Goal: Information Seeking & Learning: Compare options

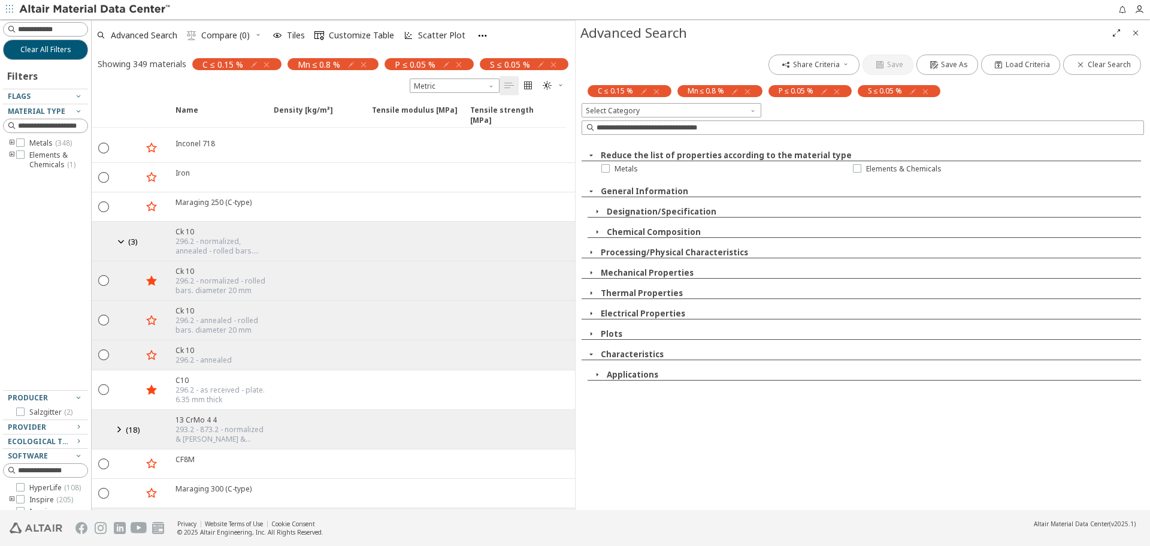
scroll to position [599, 0]
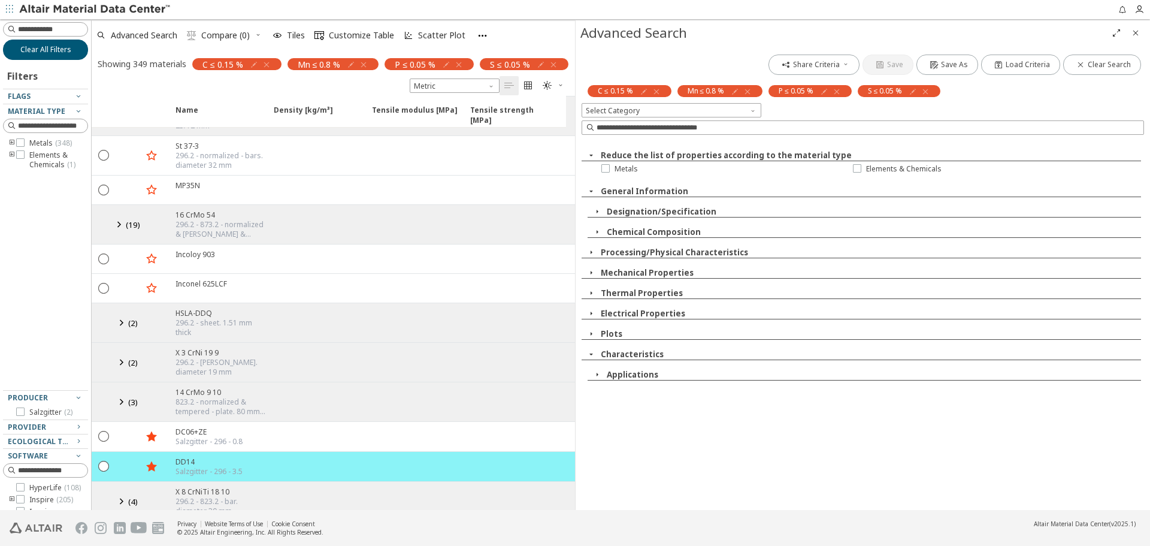
click at [47, 52] on span "Clear All Filters" at bounding box center [45, 50] width 51 height 10
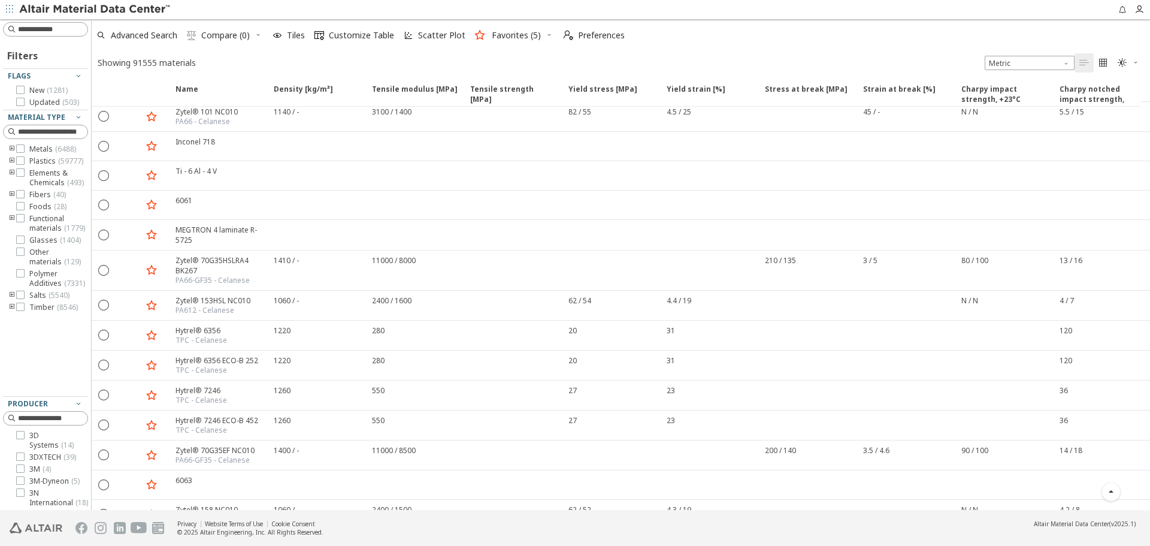
scroll to position [456, 0]
click at [37, 30] on input at bounding box center [46, 29] width 83 height 13
type input "*"
type input "***"
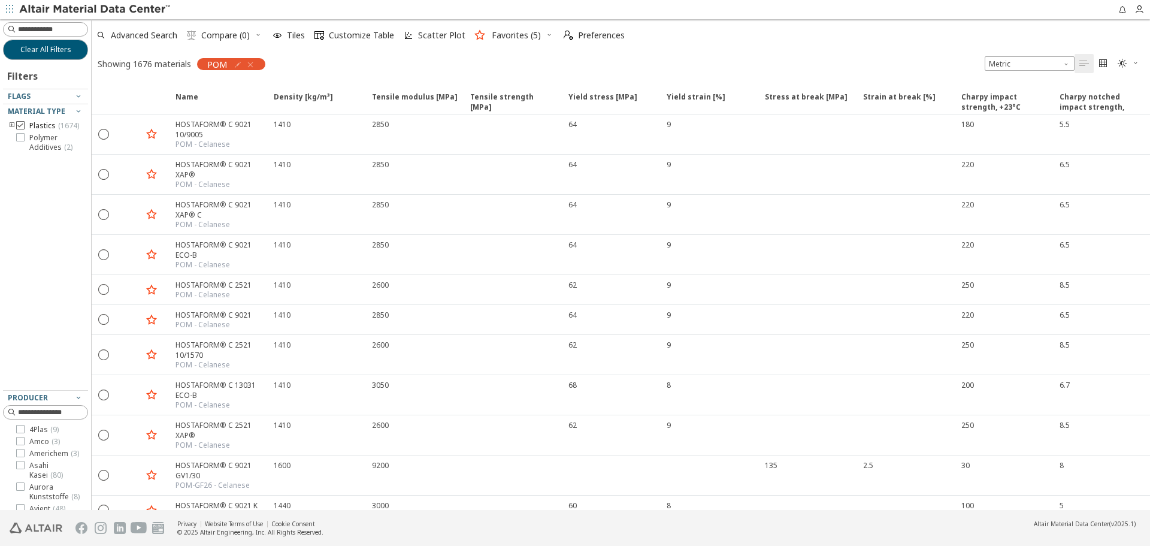
click at [22, 126] on icon at bounding box center [20, 125] width 8 height 8
click at [13, 125] on icon "toogle group" at bounding box center [12, 126] width 8 height 10
click at [30, 139] on icon "toogle group" at bounding box center [30, 138] width 8 height 10
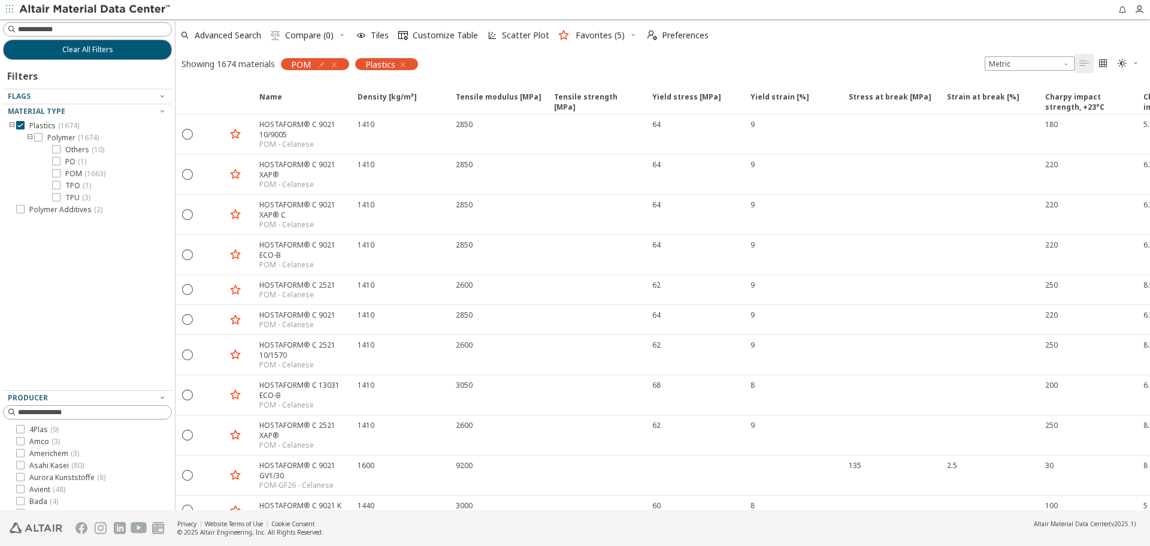
drag, startPoint x: 90, startPoint y: 209, endPoint x: 175, endPoint y: 210, distance: 85.7
click at [175, 210] on div "Clear All Filters Filters Flags Material Type Plastics ( 1674 ) Polymer ( 1674 …" at bounding box center [575, 264] width 1150 height 491
click at [22, 125] on icon at bounding box center [20, 125] width 8 height 8
click at [13, 126] on icon "toogle group" at bounding box center [12, 126] width 8 height 10
click at [28, 137] on icon "toogle group" at bounding box center [30, 138] width 8 height 10
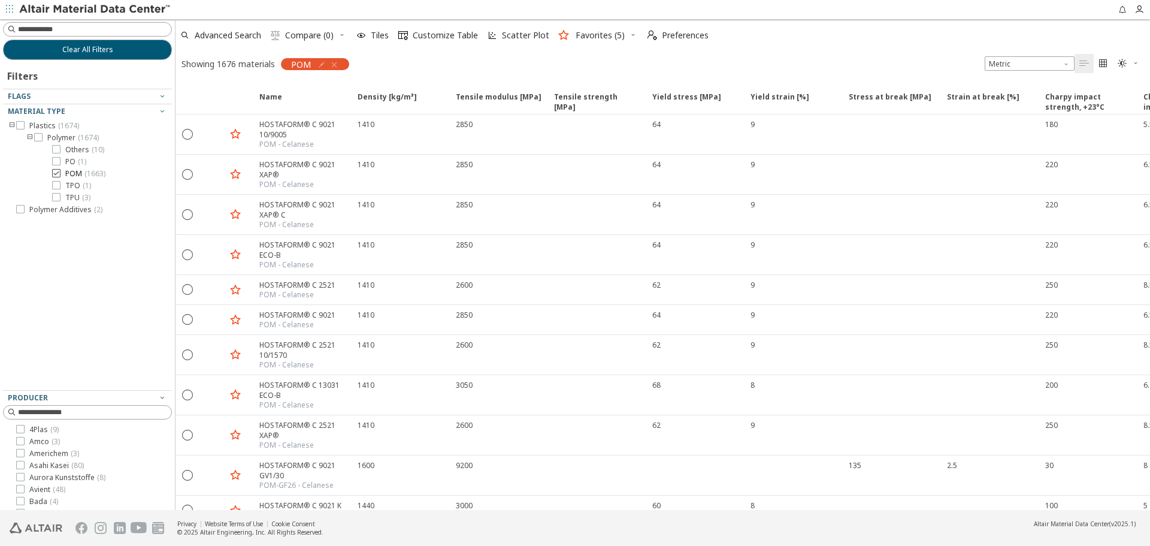
click at [55, 171] on icon at bounding box center [56, 173] width 8 height 8
click at [335, 66] on icon "button" at bounding box center [334, 65] width 10 height 10
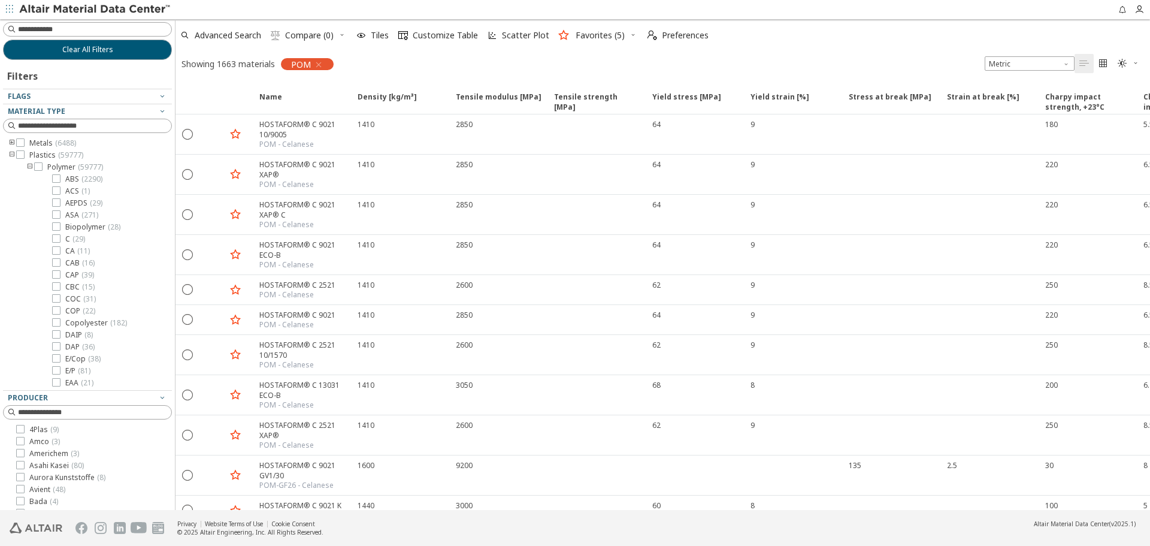
click at [7, 156] on div "Plastics ( 59777 )" at bounding box center [87, 155] width 169 height 10
click at [11, 155] on icon "toogle group" at bounding box center [12, 155] width 8 height 10
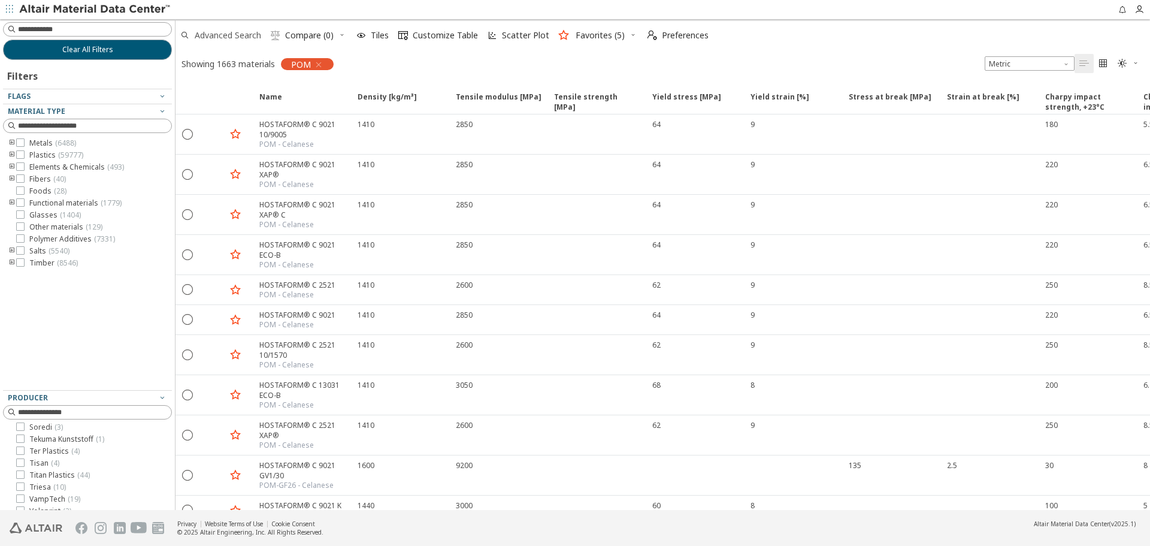
click at [240, 35] on span "Advanced Search" at bounding box center [228, 35] width 66 height 8
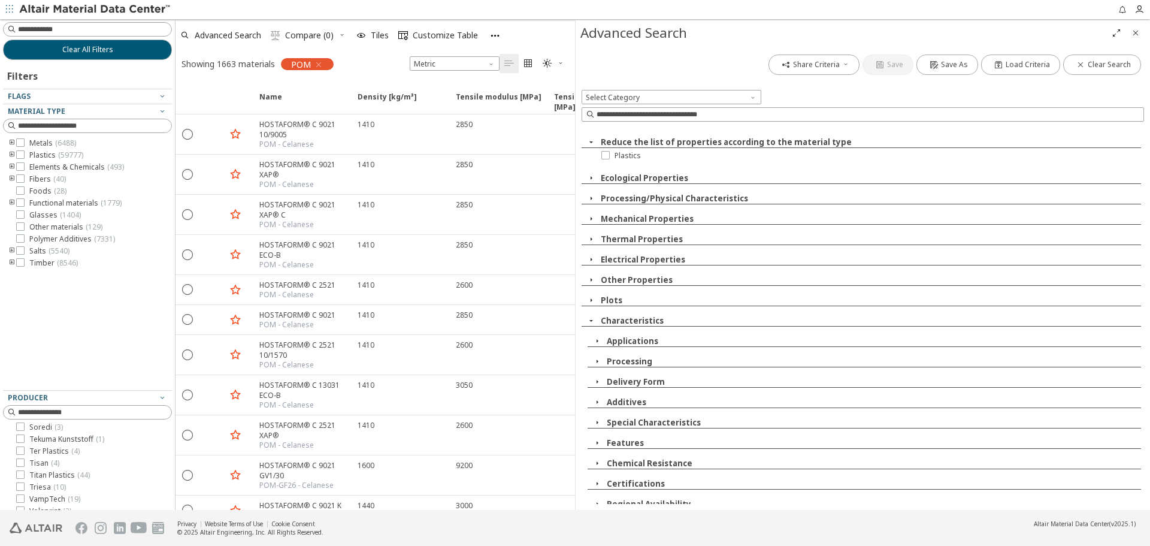
click at [591, 143] on icon "button" at bounding box center [591, 142] width 10 height 10
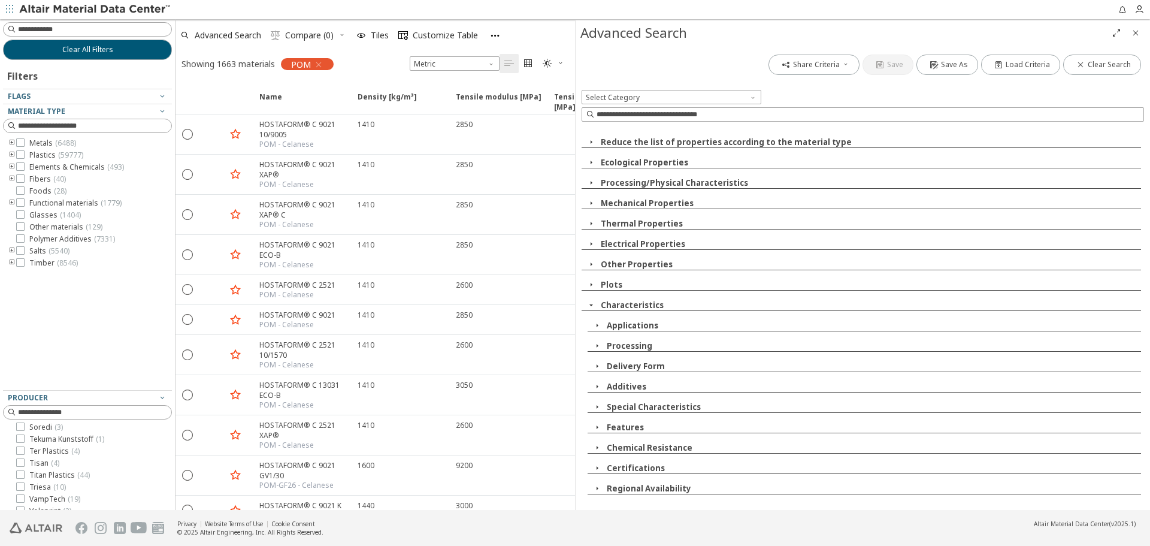
click at [591, 304] on icon "button" at bounding box center [591, 305] width 10 height 10
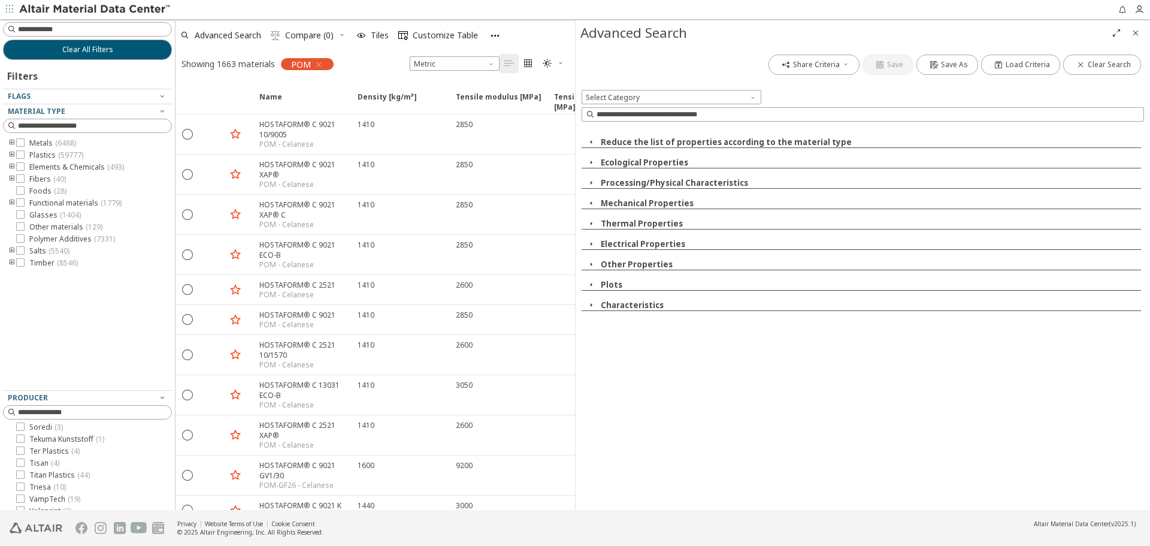
click at [591, 286] on icon "button" at bounding box center [591, 285] width 10 height 10
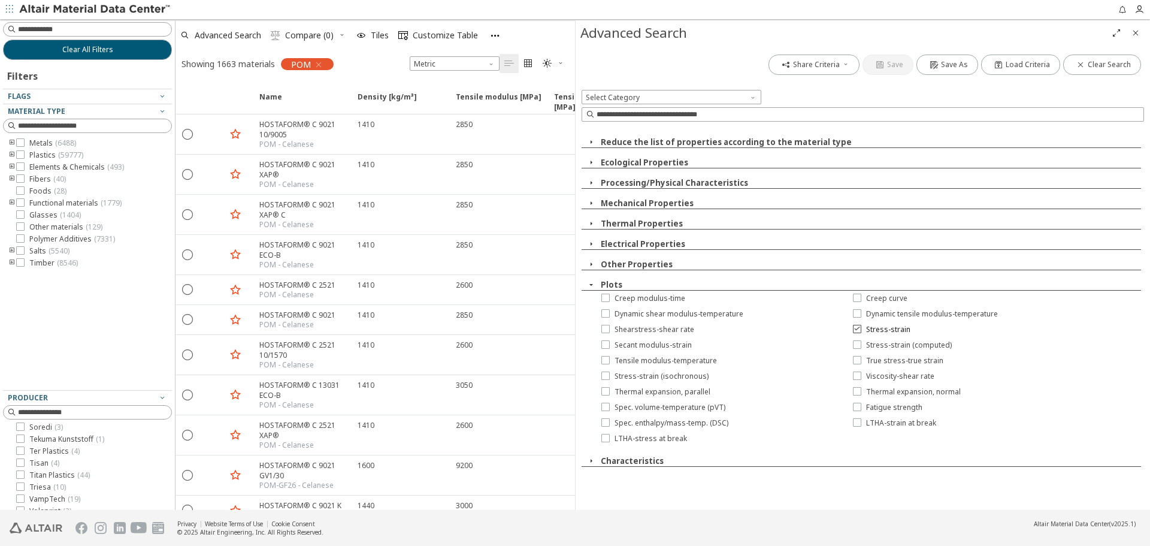
click at [862, 331] on label "Stress-strain" at bounding box center [882, 330] width 58 height 10
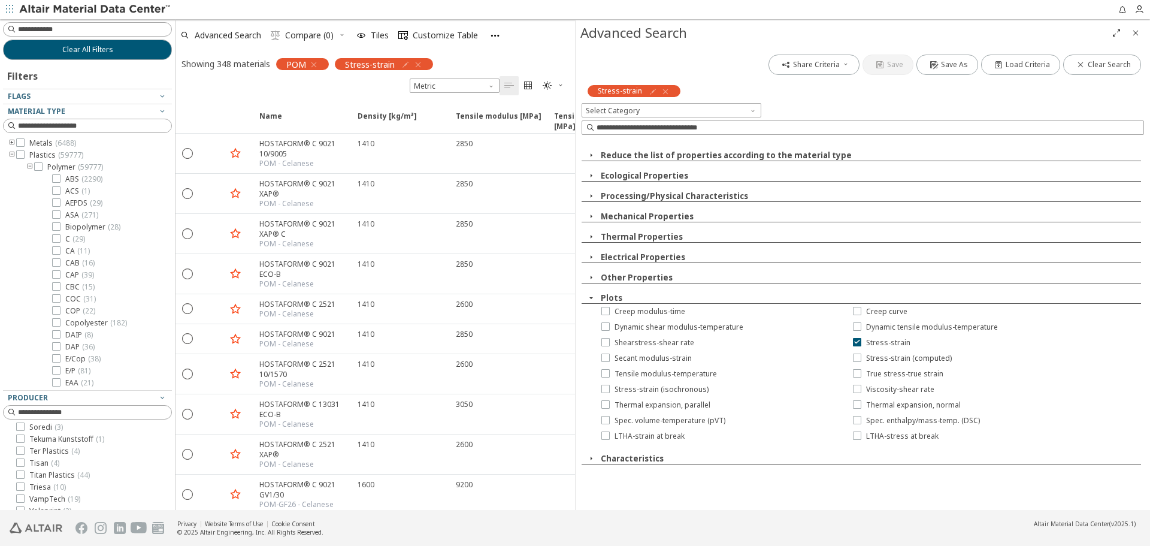
click at [858, 359] on icon at bounding box center [857, 357] width 8 height 8
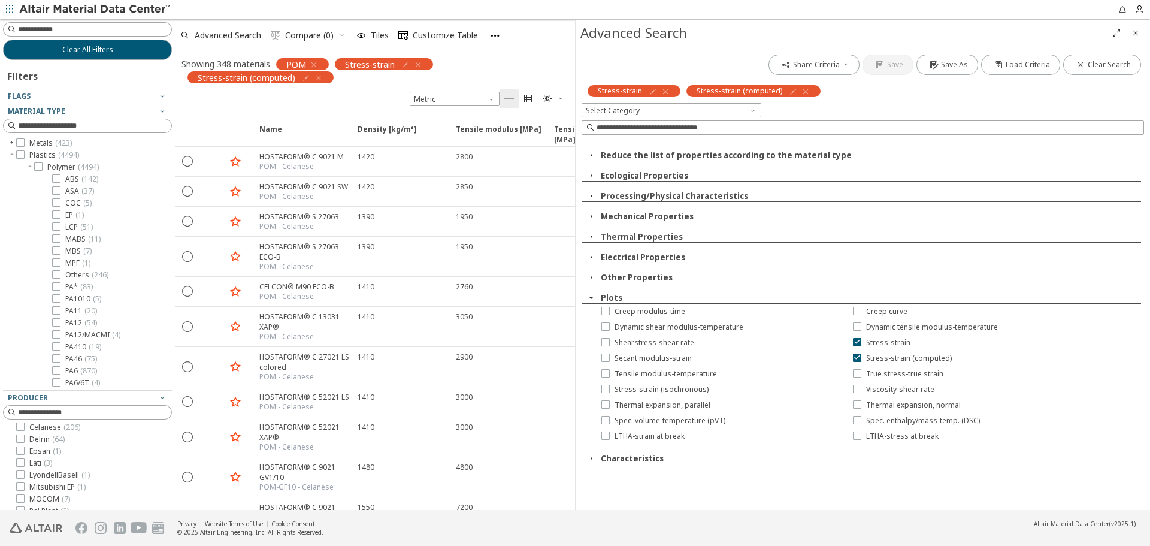
scroll to position [74, 0]
click at [607, 390] on icon at bounding box center [605, 388] width 8 height 8
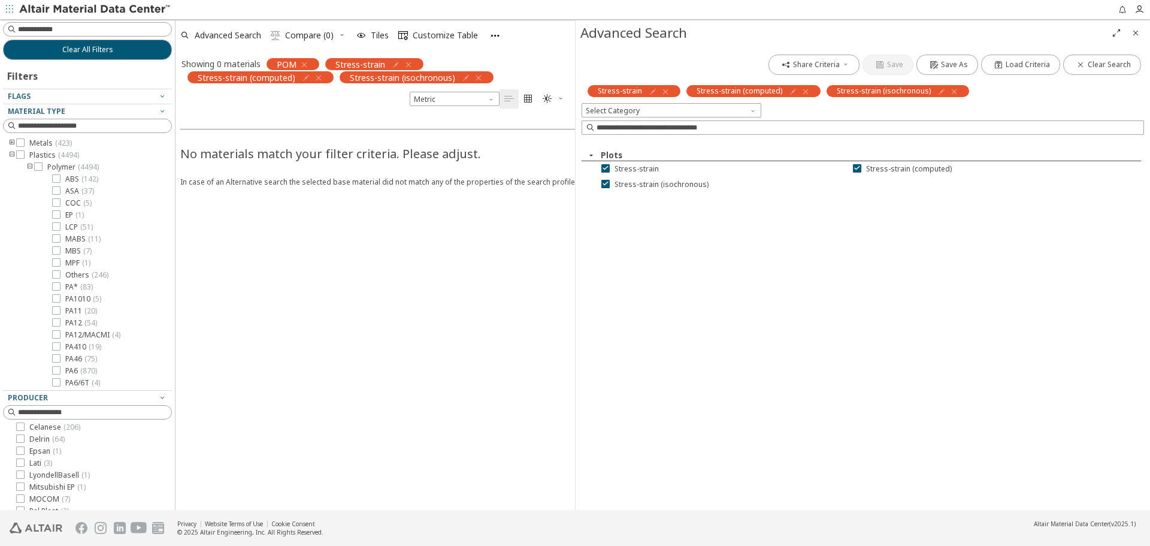
scroll to position [0, 0]
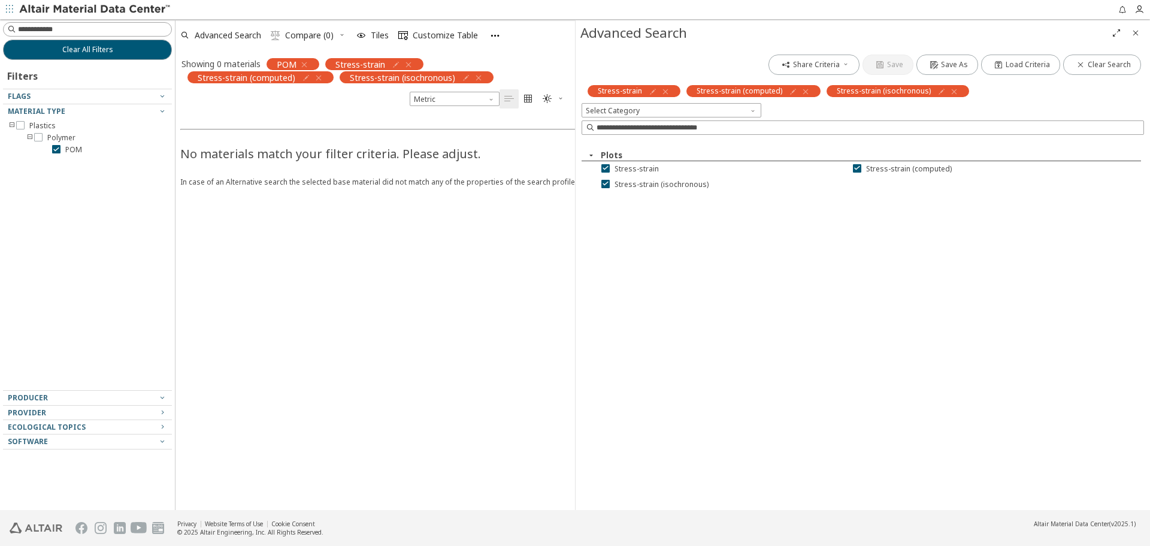
click at [475, 77] on icon "button" at bounding box center [479, 78] width 10 height 10
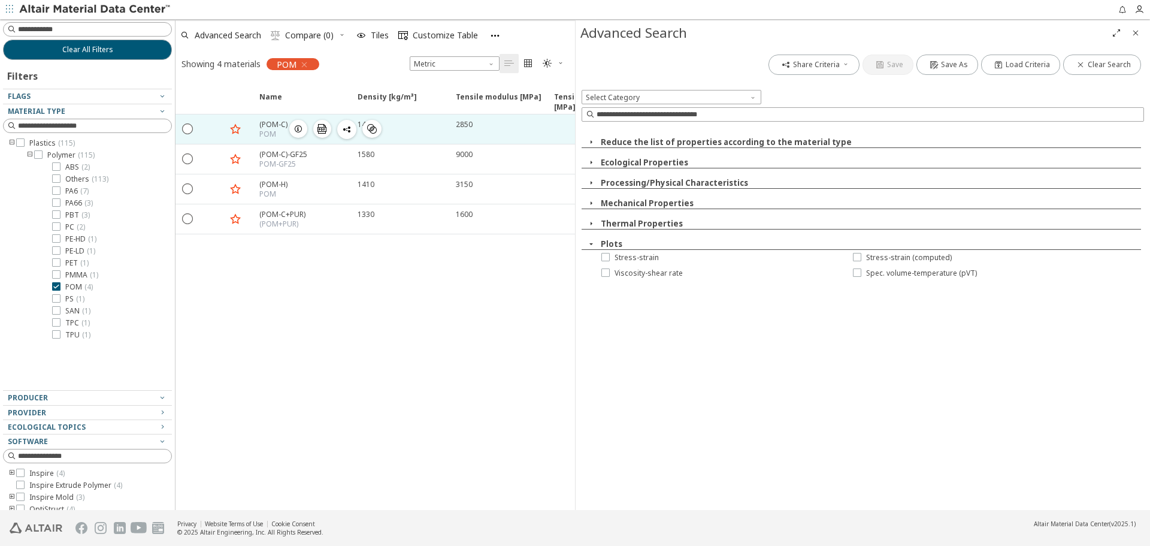
click at [291, 130] on span "button" at bounding box center [298, 129] width 14 height 18
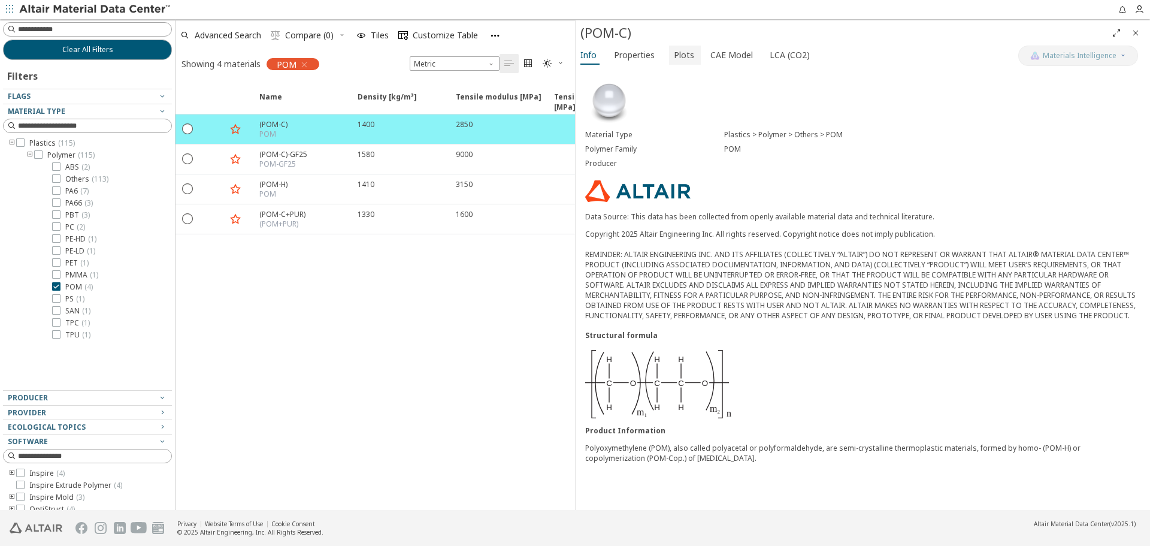
click at [677, 57] on span "Plots" at bounding box center [684, 55] width 20 height 19
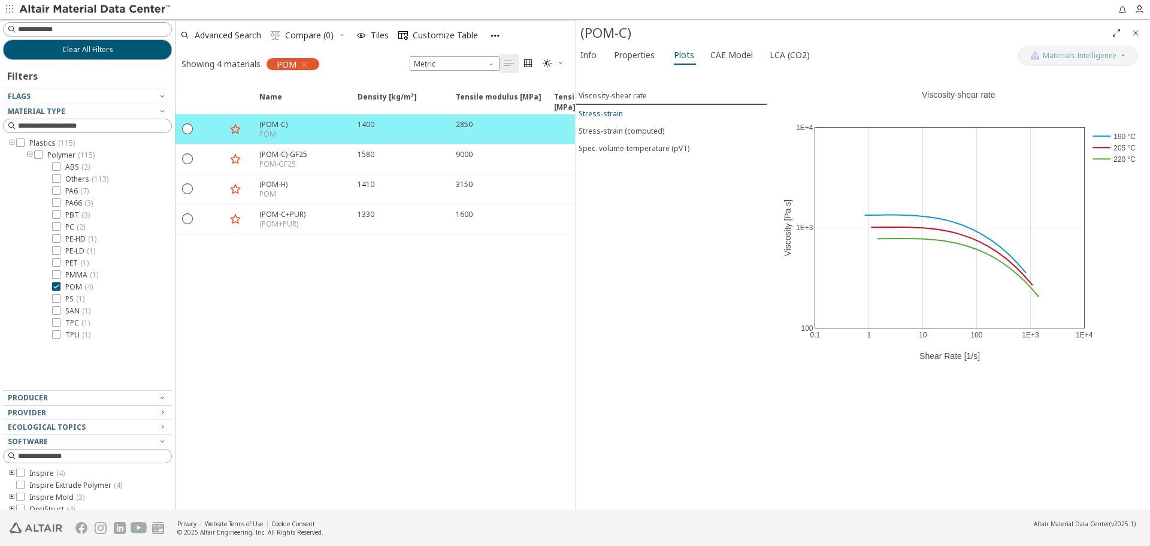
click at [612, 114] on div "Stress-strain" at bounding box center [601, 113] width 44 height 10
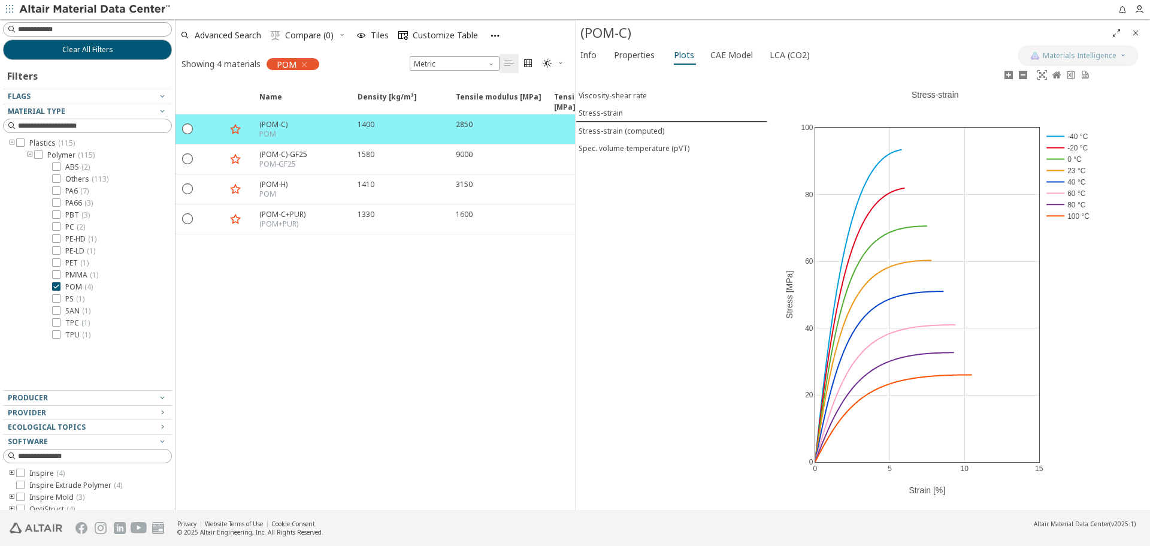
click at [1076, 170] on rect at bounding box center [1068, 170] width 50 height 11
click at [1059, 170] on rect at bounding box center [1068, 170] width 50 height 11
click at [658, 130] on div "Stress-strain (computed)" at bounding box center [622, 131] width 86 height 10
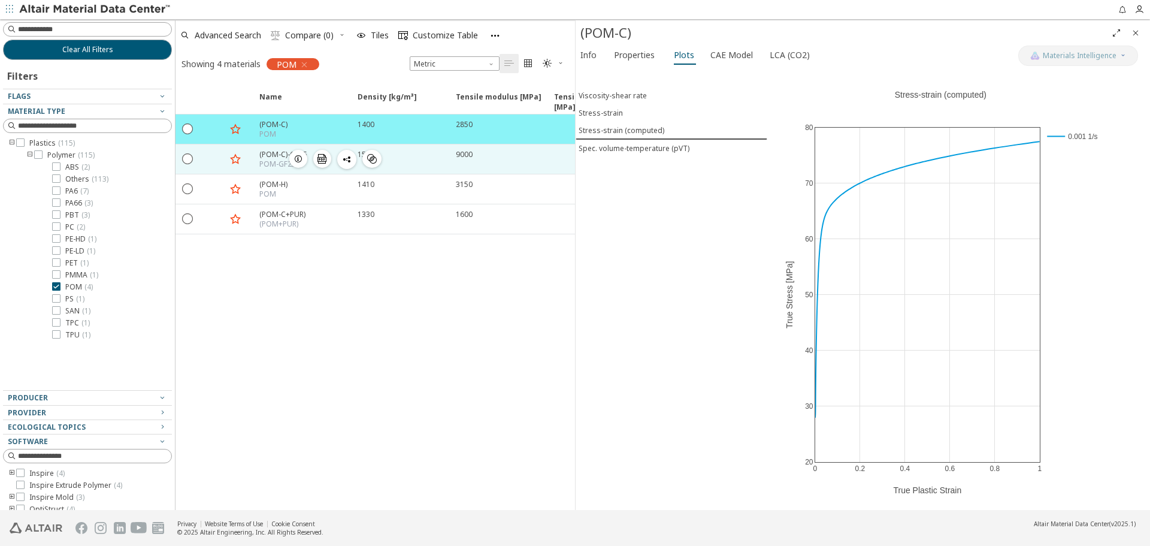
click at [294, 160] on icon "button" at bounding box center [298, 159] width 10 height 10
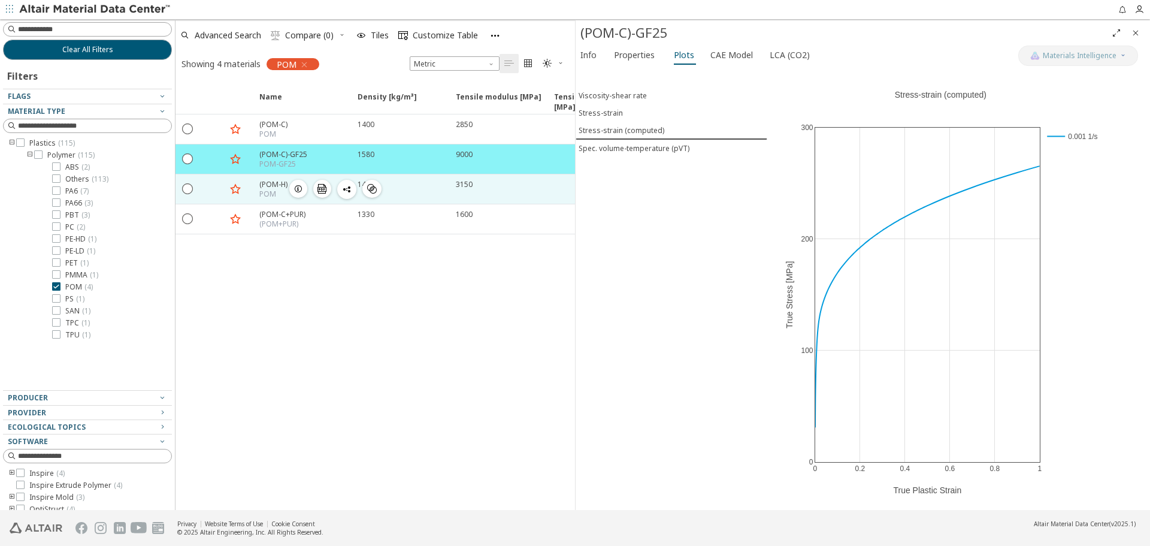
click at [290, 189] on button "button" at bounding box center [298, 189] width 18 height 18
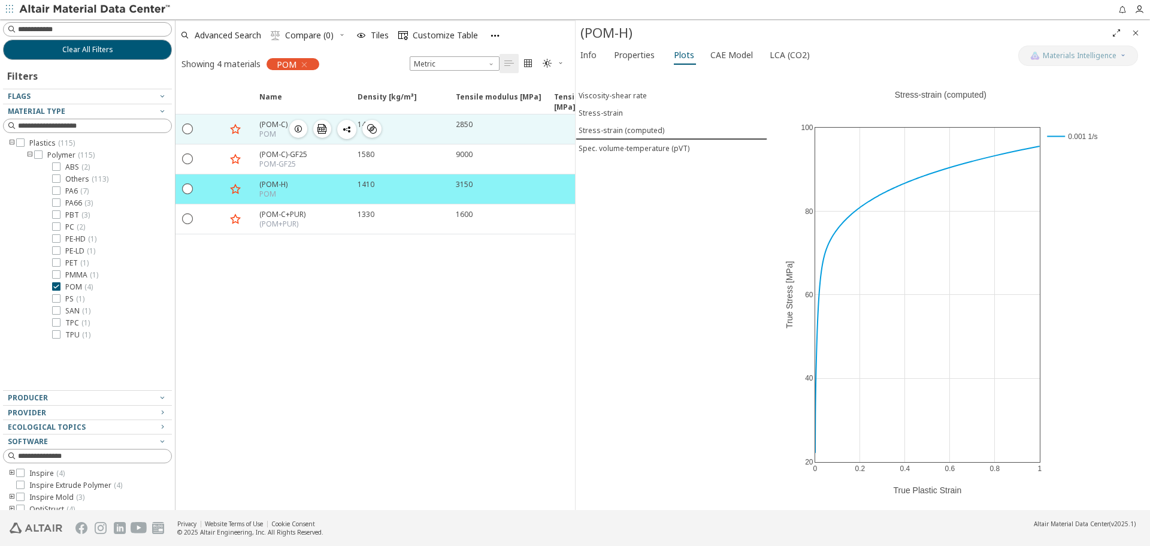
click at [304, 127] on span "button" at bounding box center [298, 129] width 14 height 18
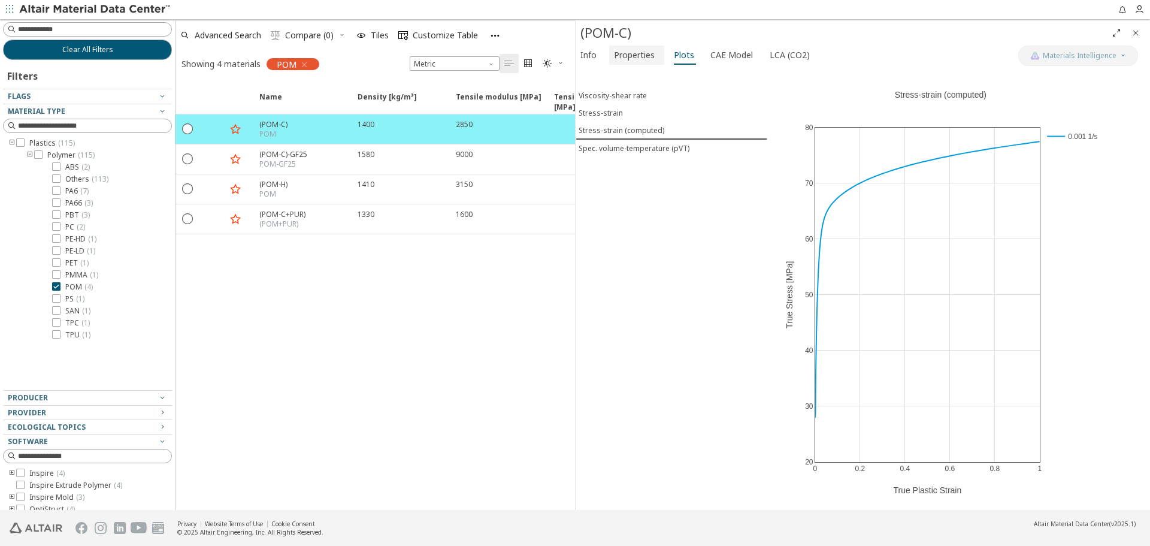
click at [621, 56] on span "Properties" at bounding box center [634, 55] width 41 height 19
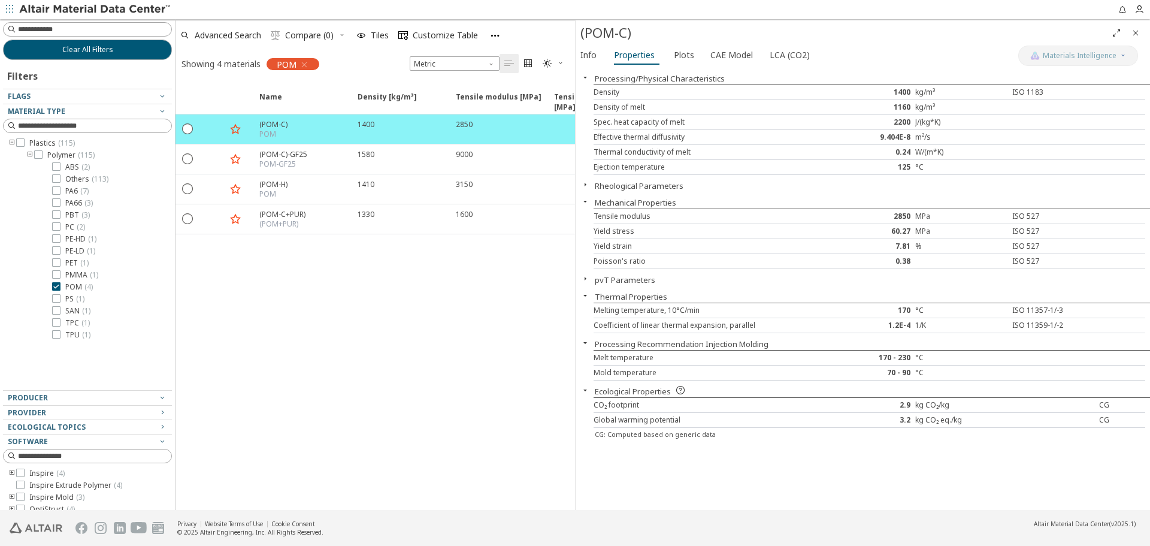
click at [582, 183] on icon "button" at bounding box center [585, 185] width 10 height 10
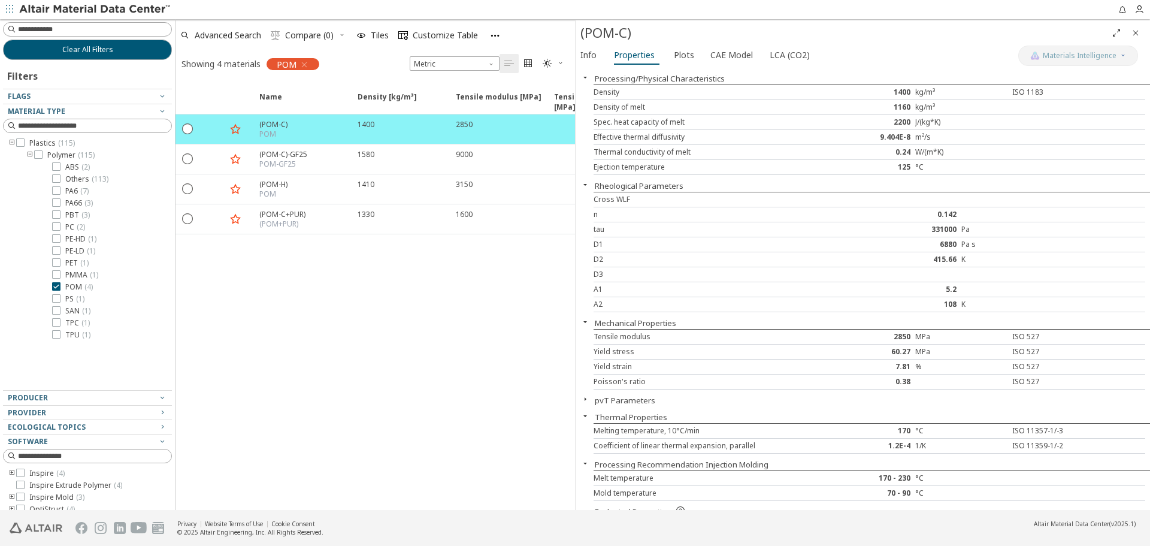
click at [588, 183] on icon "button" at bounding box center [585, 185] width 10 height 10
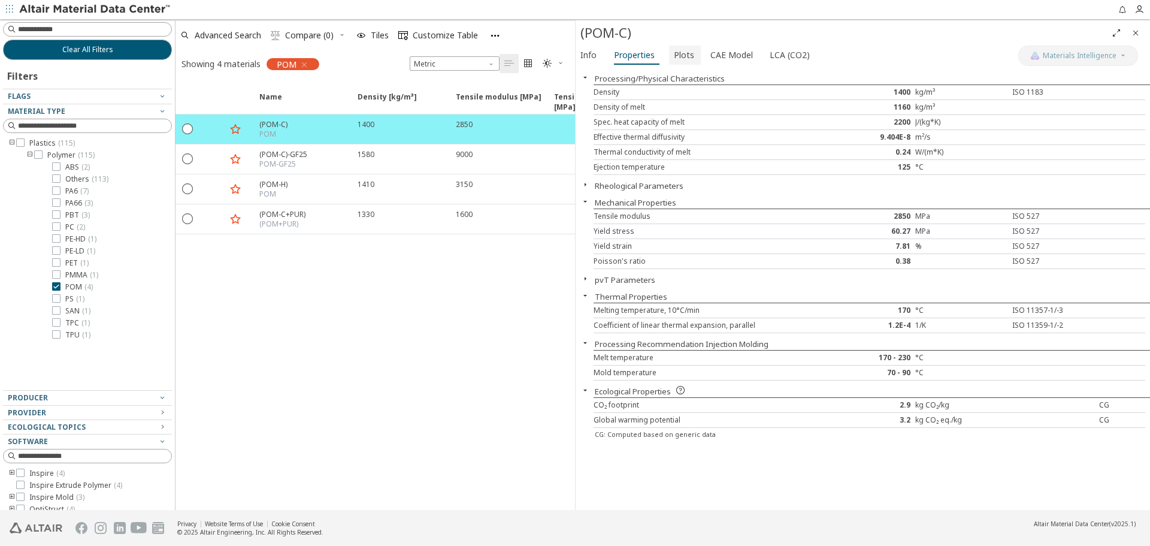
click at [685, 50] on span "Plots" at bounding box center [684, 55] width 20 height 19
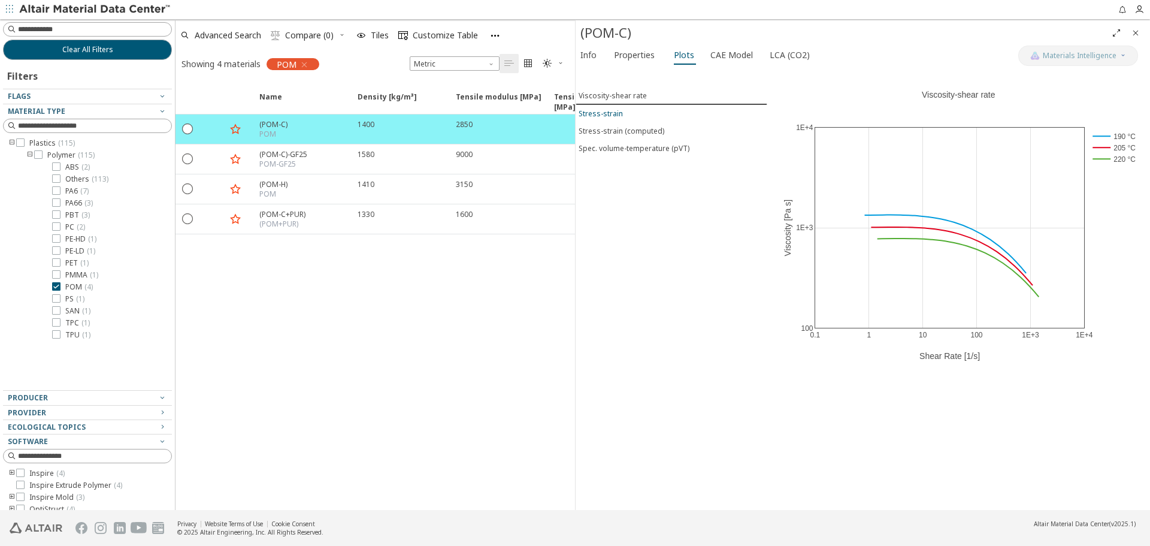
click at [630, 114] on span "Stress-strain" at bounding box center [672, 113] width 186 height 10
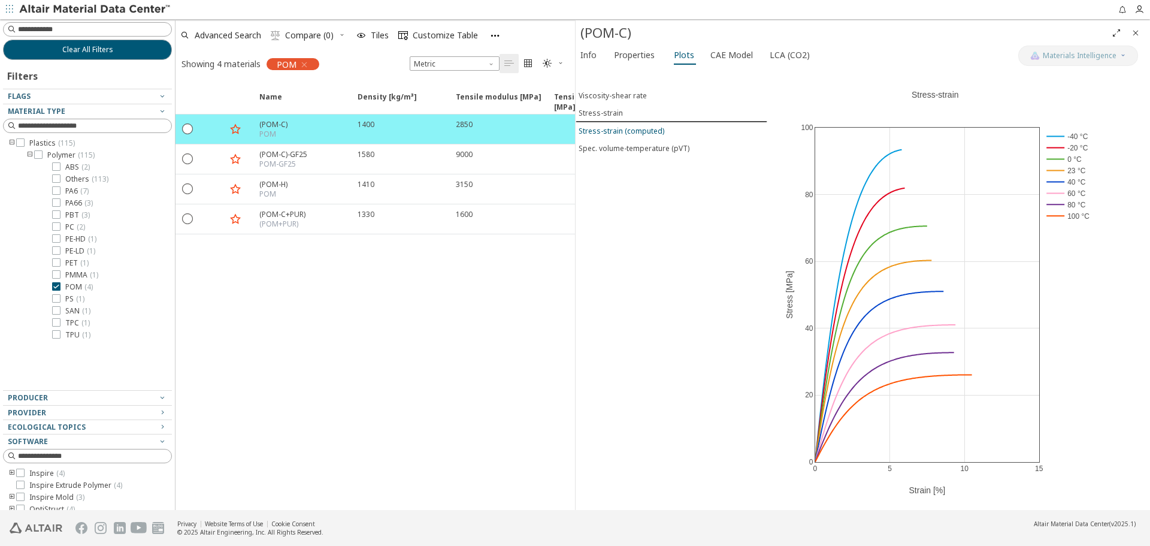
click at [635, 137] on button "Stress-strain (computed)" at bounding box center [672, 130] width 192 height 17
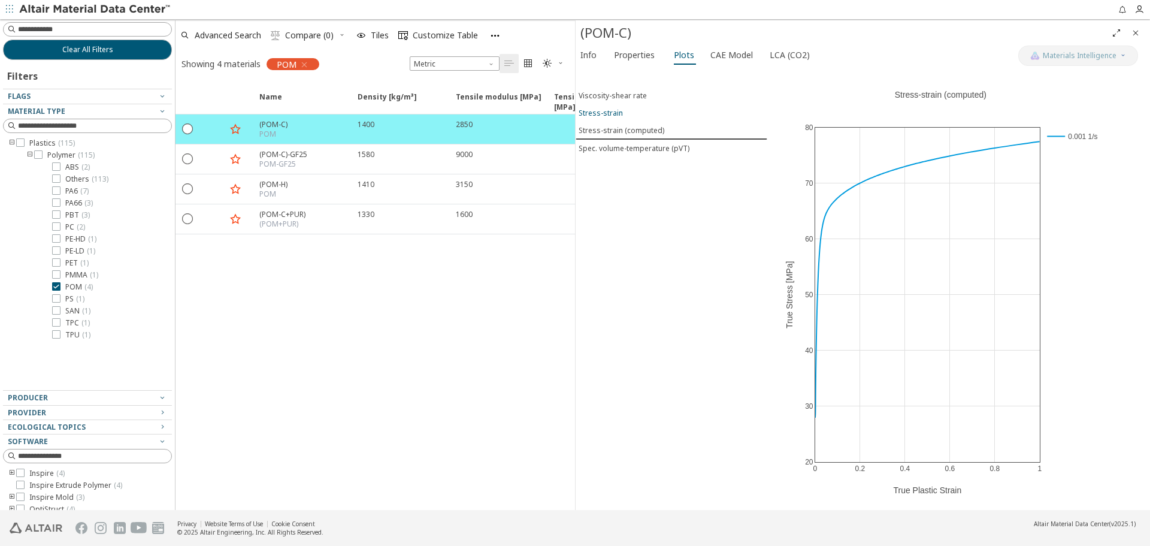
click at [640, 115] on span "Stress-strain" at bounding box center [672, 113] width 186 height 10
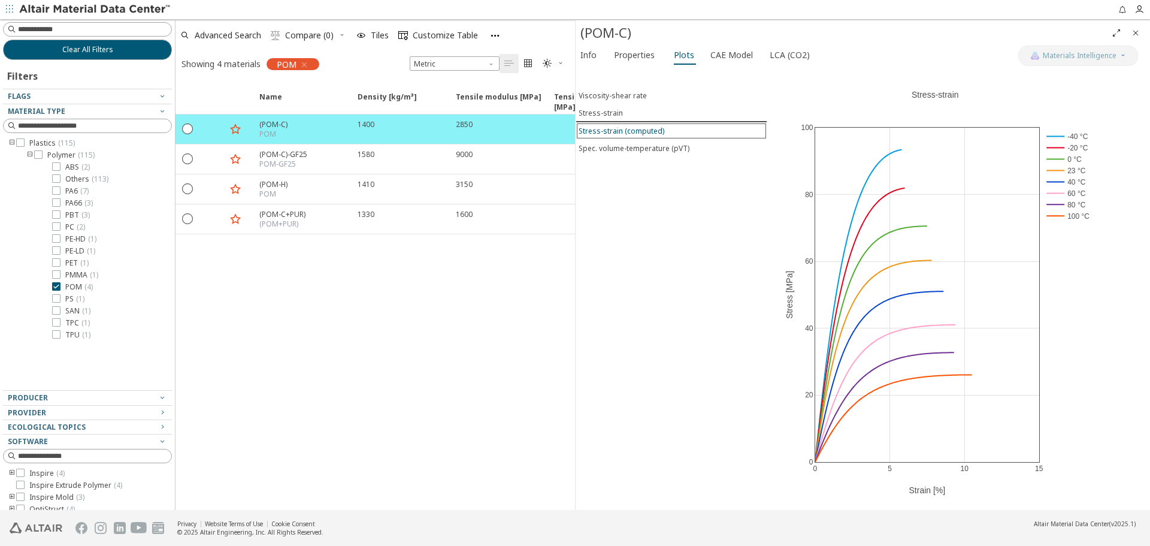
click at [640, 129] on div "Stress-strain (computed)" at bounding box center [622, 131] width 86 height 10
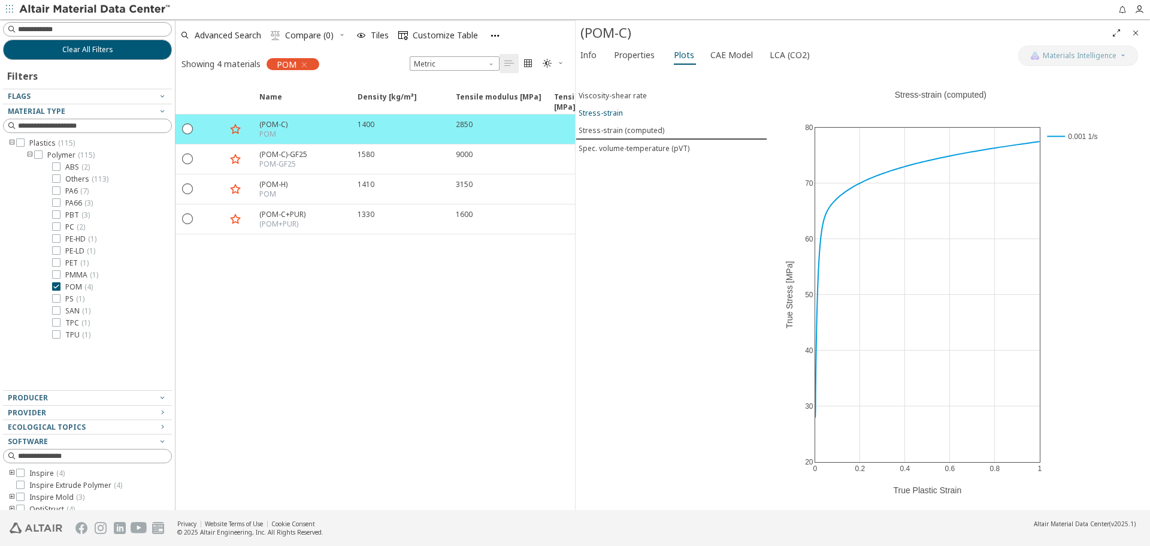
click at [664, 114] on span "Stress-strain" at bounding box center [672, 113] width 186 height 10
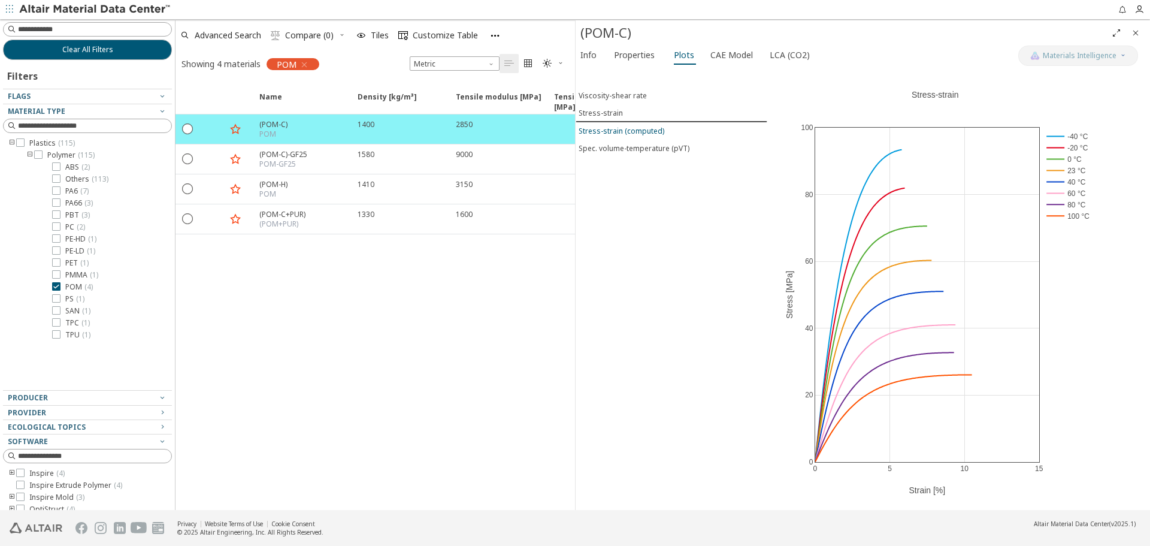
click at [643, 134] on div "Stress-strain (computed)" at bounding box center [622, 131] width 86 height 10
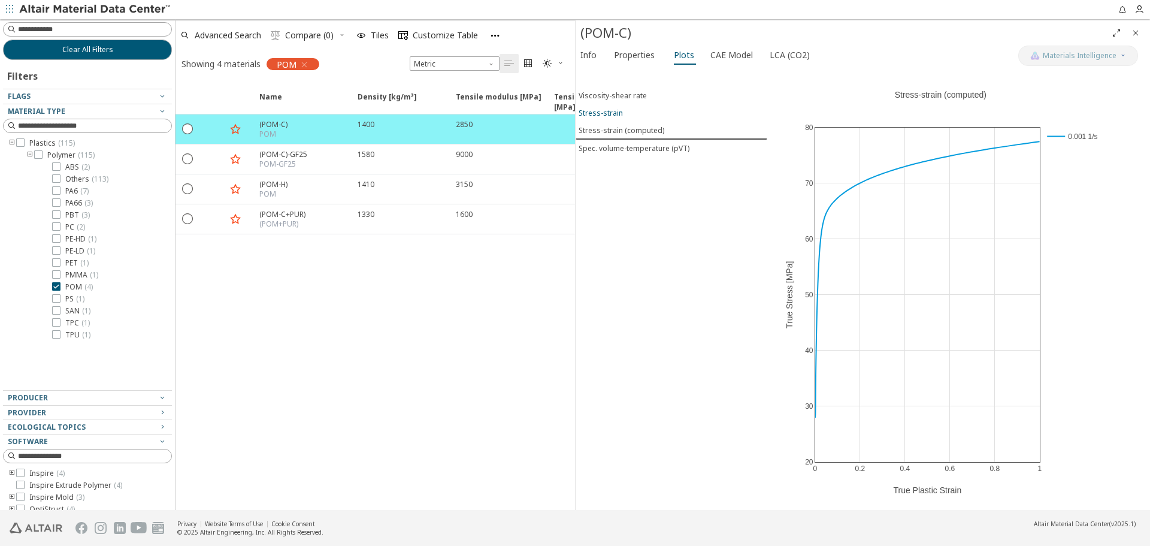
click at [641, 113] on span "Stress-strain" at bounding box center [672, 113] width 186 height 10
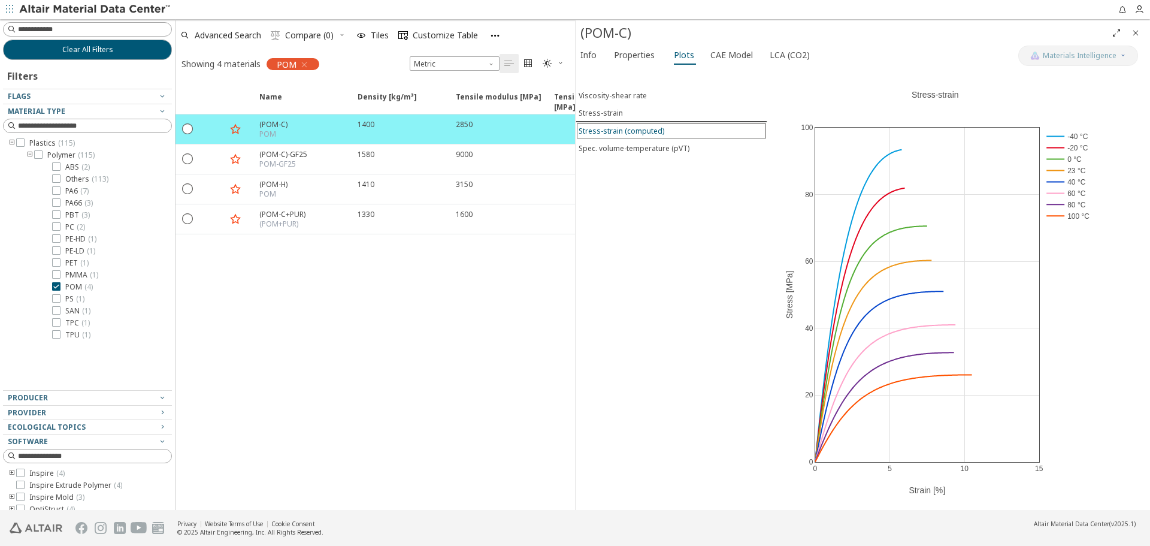
click at [637, 131] on div "Stress-strain (computed)" at bounding box center [622, 131] width 86 height 10
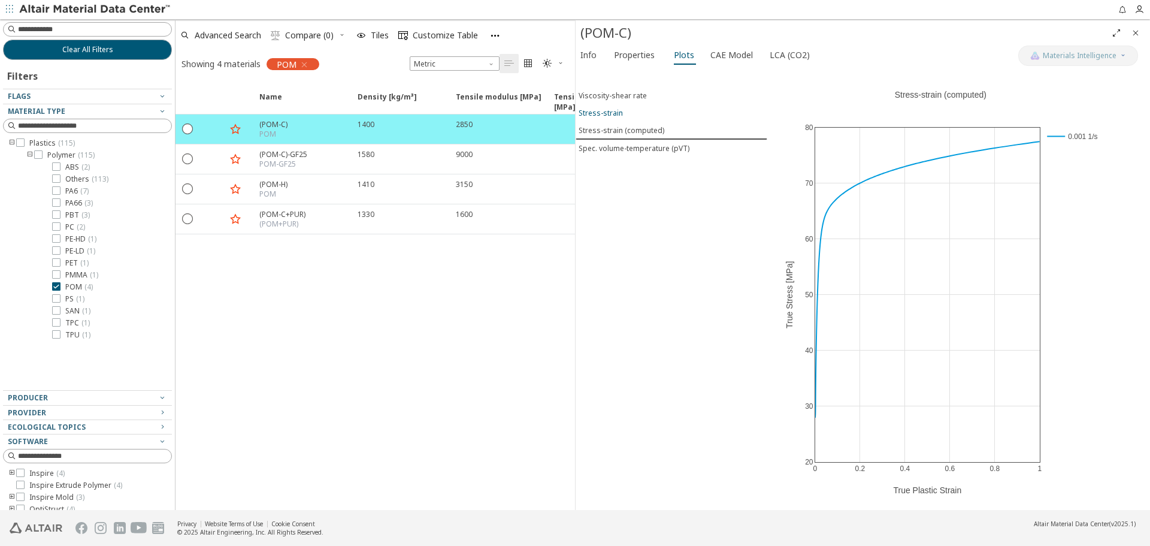
click at [634, 114] on span "Stress-strain" at bounding box center [672, 113] width 186 height 10
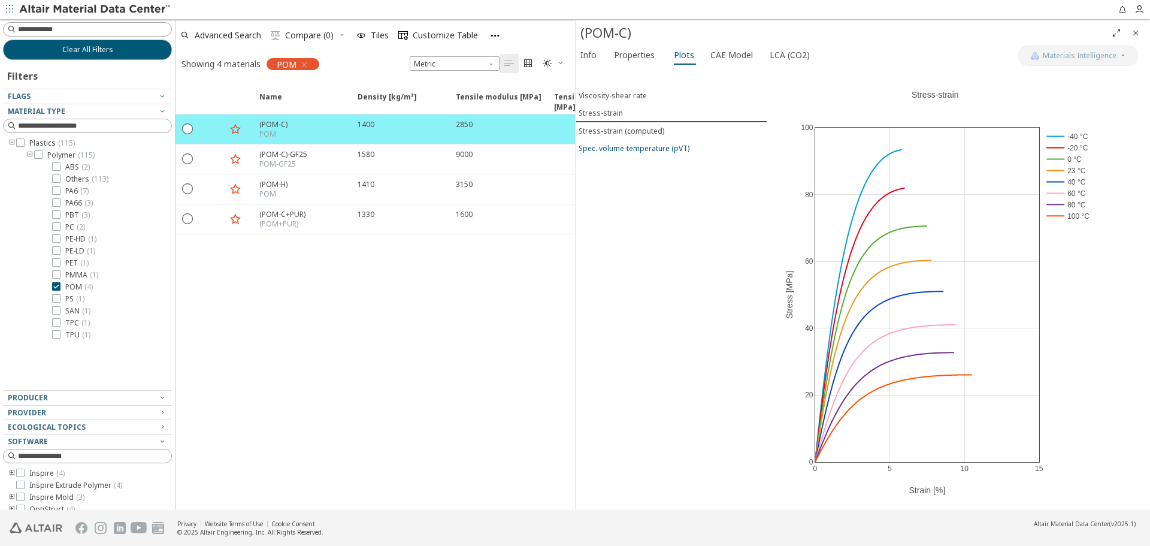
click at [648, 140] on button "Spec. volume-temperature (pVT)" at bounding box center [672, 148] width 192 height 17
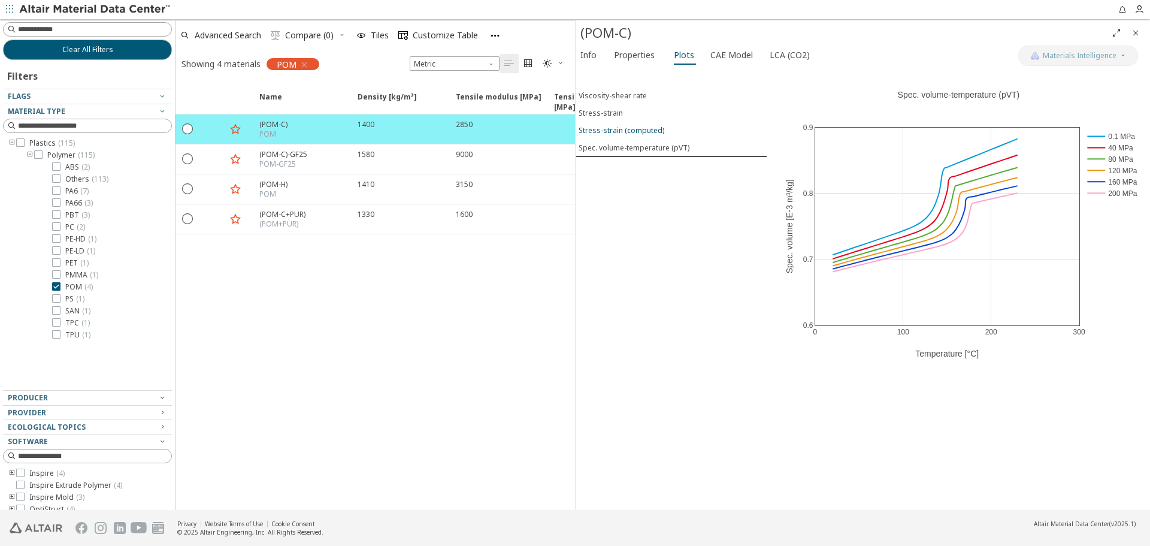
click at [640, 129] on div "Stress-strain (computed)" at bounding box center [622, 130] width 86 height 10
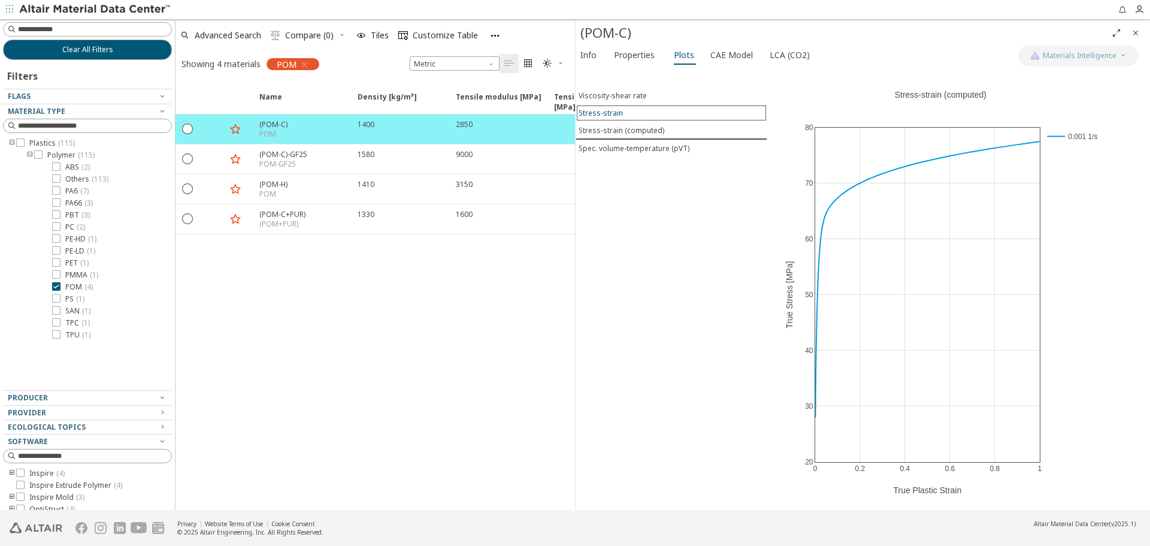
click at [616, 116] on div "Stress-strain" at bounding box center [601, 113] width 44 height 10
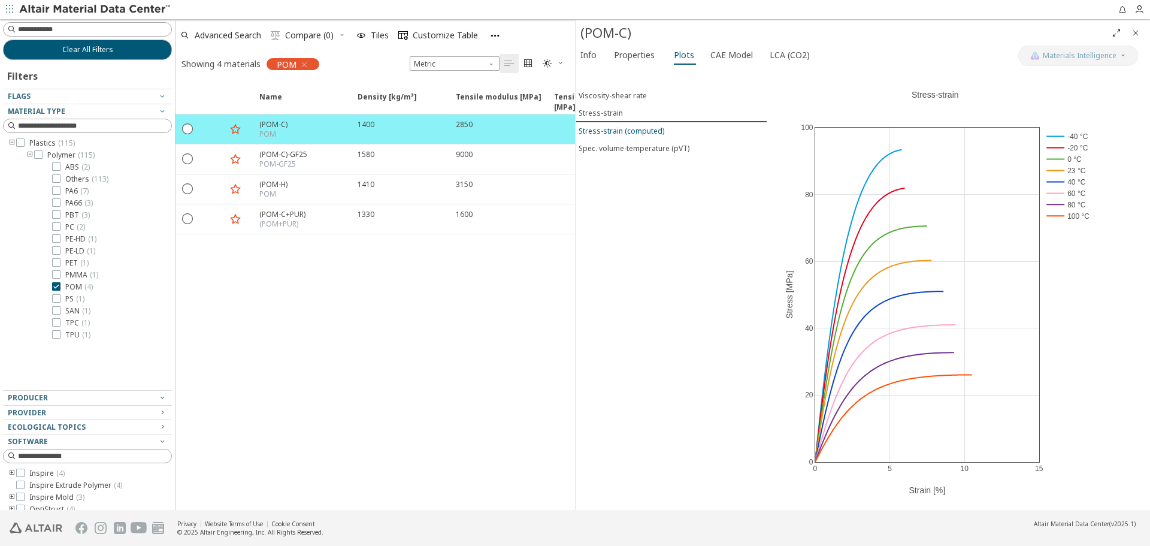
click at [631, 134] on div "Stress-strain (computed)" at bounding box center [622, 131] width 86 height 10
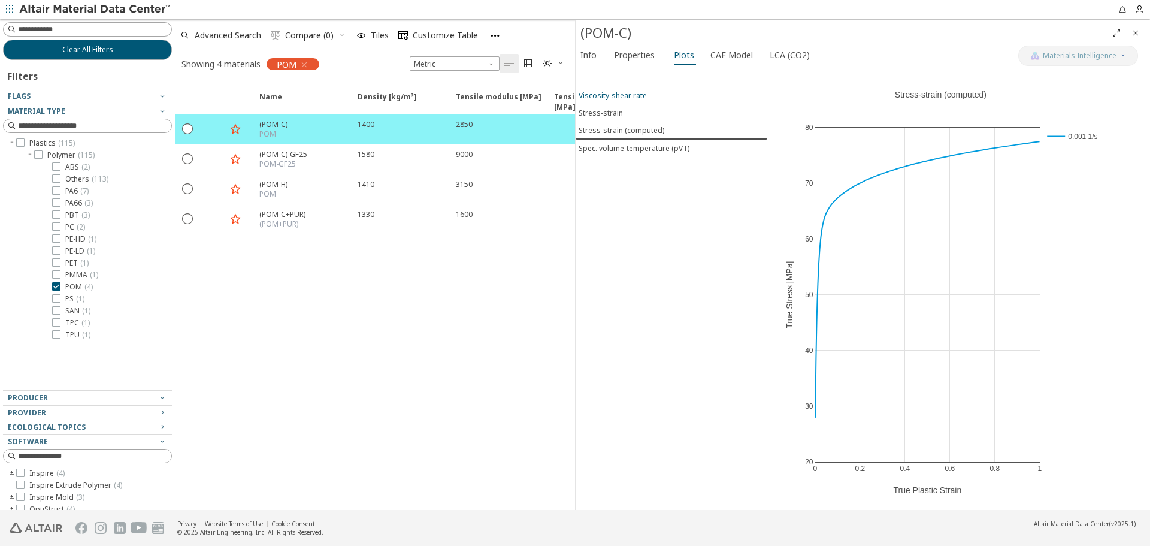
click at [633, 101] on button "Viscosity-shear rate" at bounding box center [672, 95] width 192 height 17
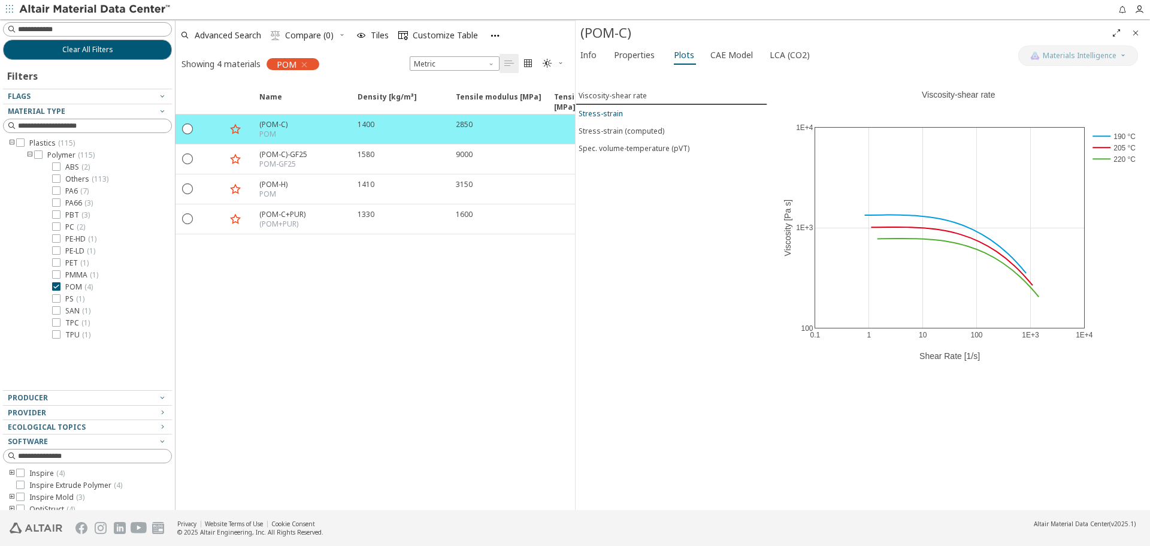
click at [629, 114] on span "Stress-strain" at bounding box center [672, 113] width 186 height 10
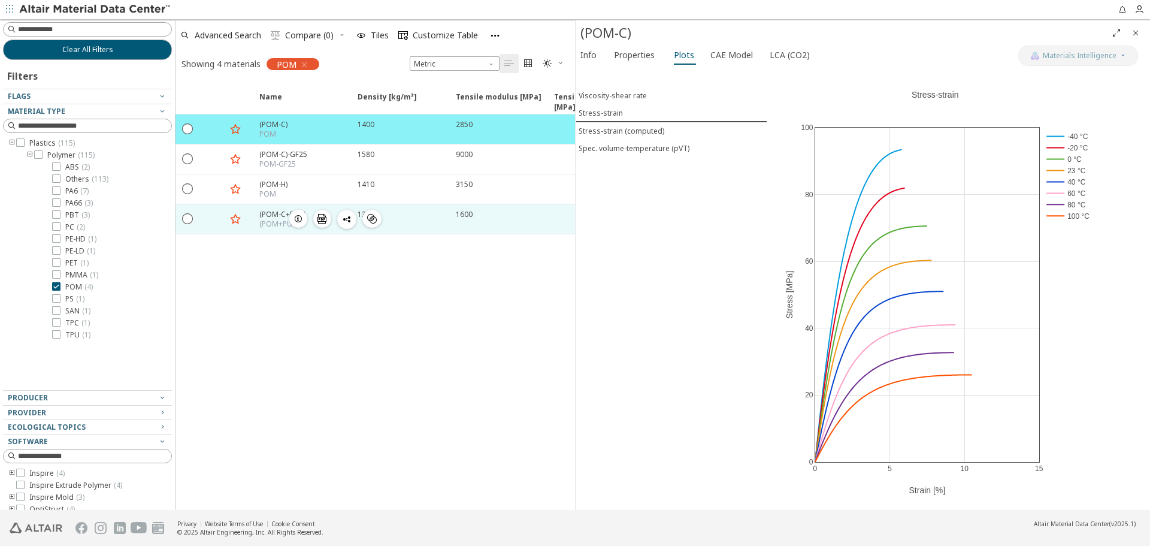
click at [301, 218] on icon "button" at bounding box center [298, 219] width 10 height 10
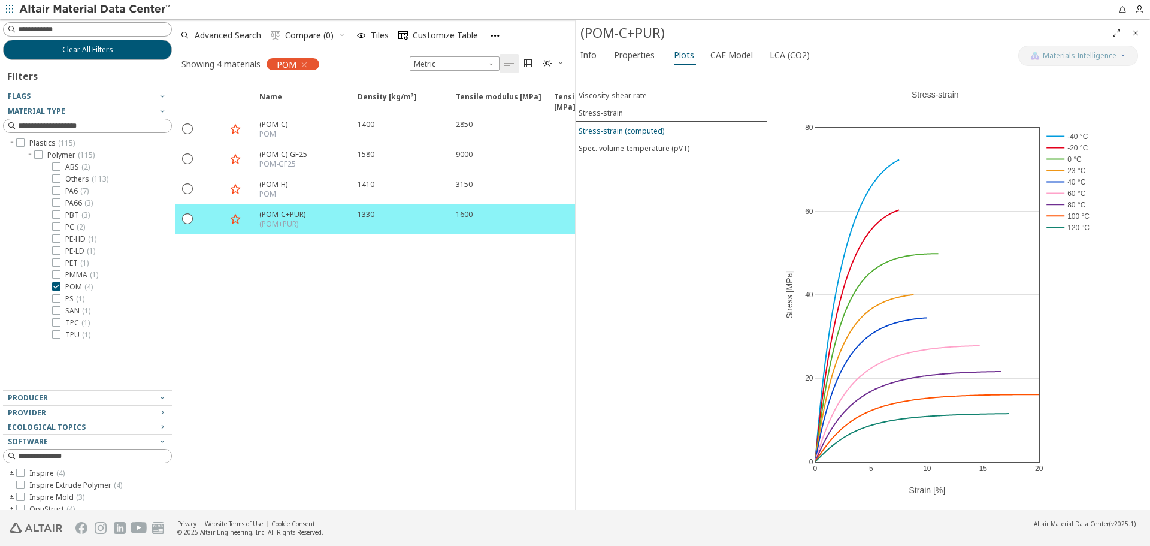
click at [618, 126] on div "Stress-strain (computed)" at bounding box center [622, 131] width 86 height 10
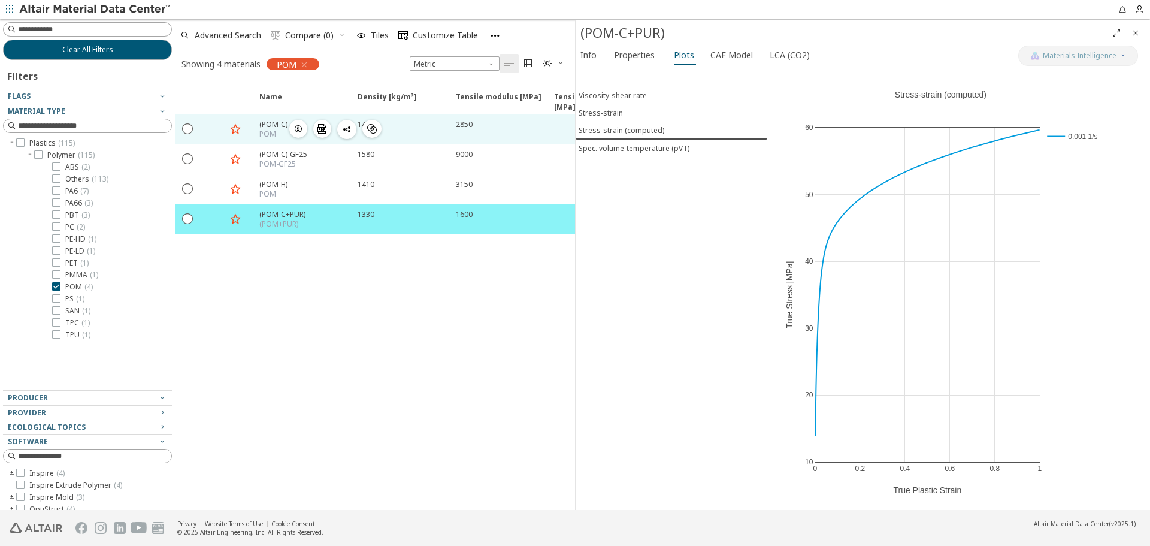
click at [293, 131] on span "button" at bounding box center [298, 129] width 14 height 18
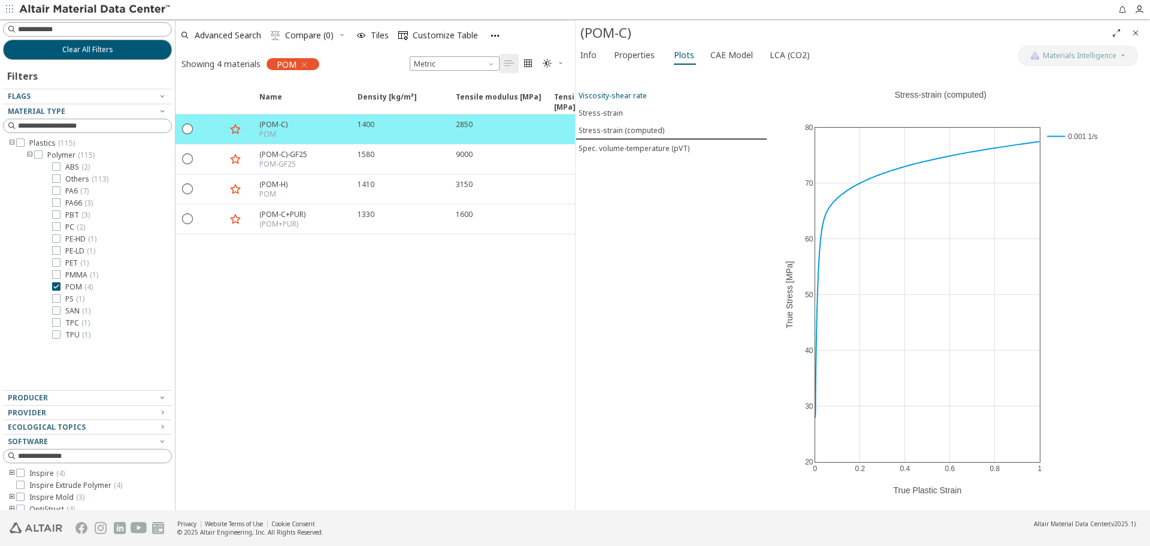
click at [612, 95] on div "Viscosity-shear rate" at bounding box center [613, 95] width 68 height 10
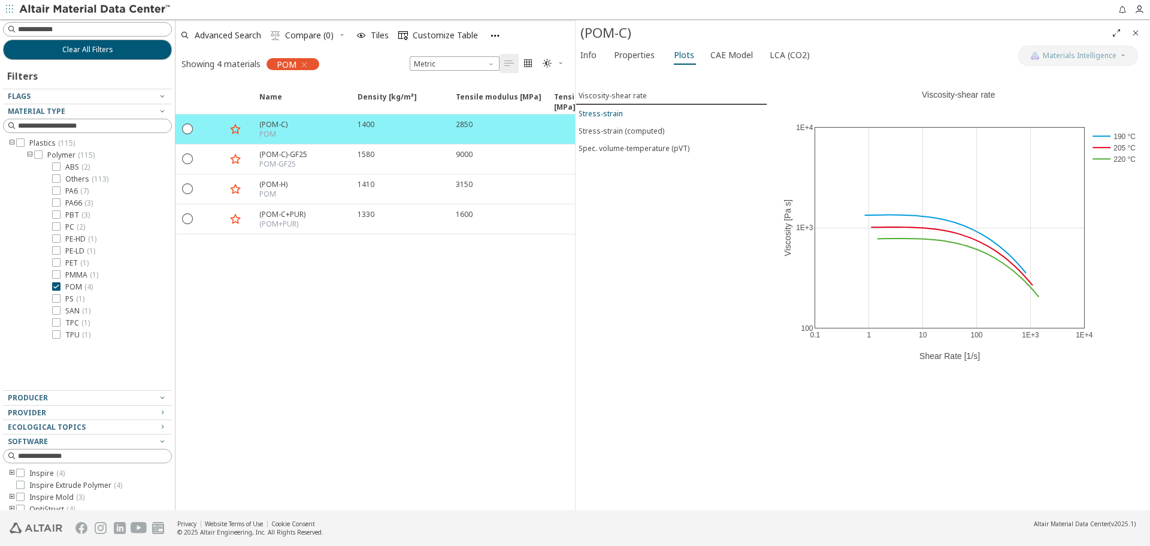
click at [608, 117] on div "Stress-strain" at bounding box center [601, 113] width 44 height 10
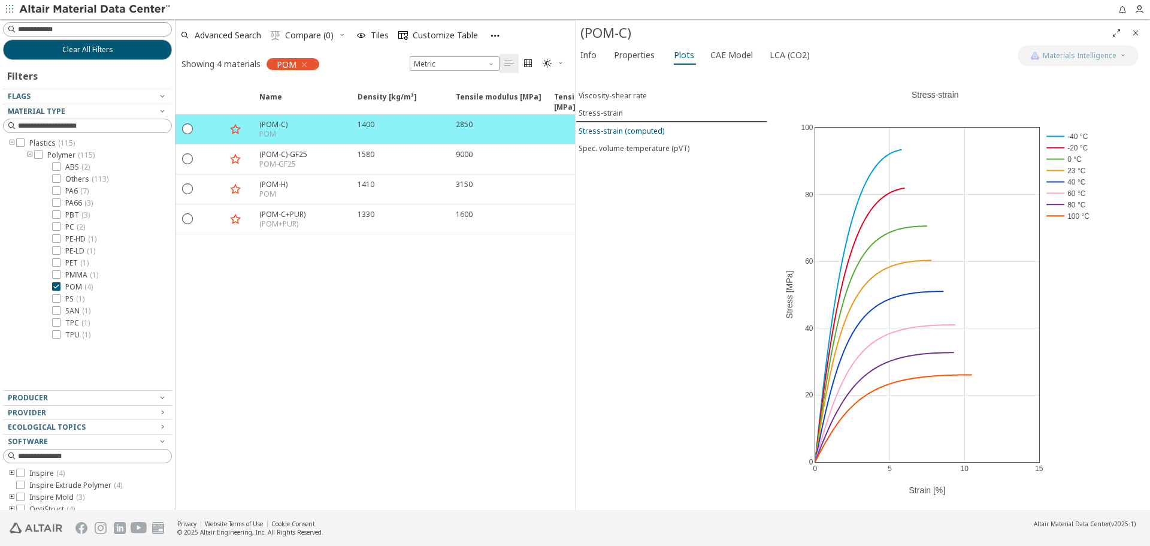
click at [609, 129] on div "Stress-strain (computed)" at bounding box center [622, 131] width 86 height 10
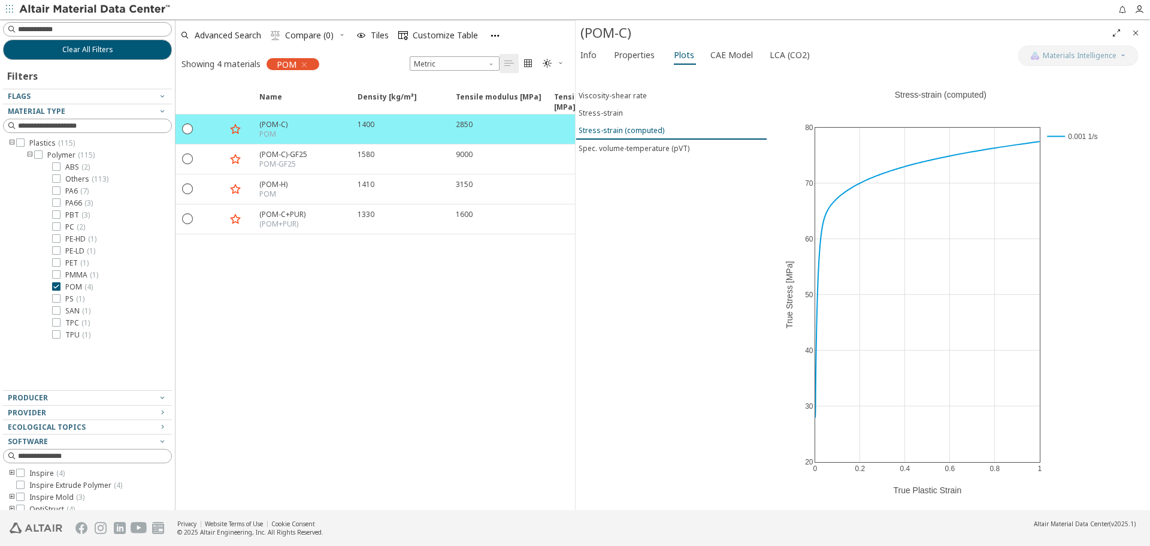
click at [610, 135] on button "Stress-strain (computed)" at bounding box center [672, 131] width 192 height 18
click at [602, 156] on button "Spec. volume-temperature (pVT)" at bounding box center [672, 148] width 192 height 17
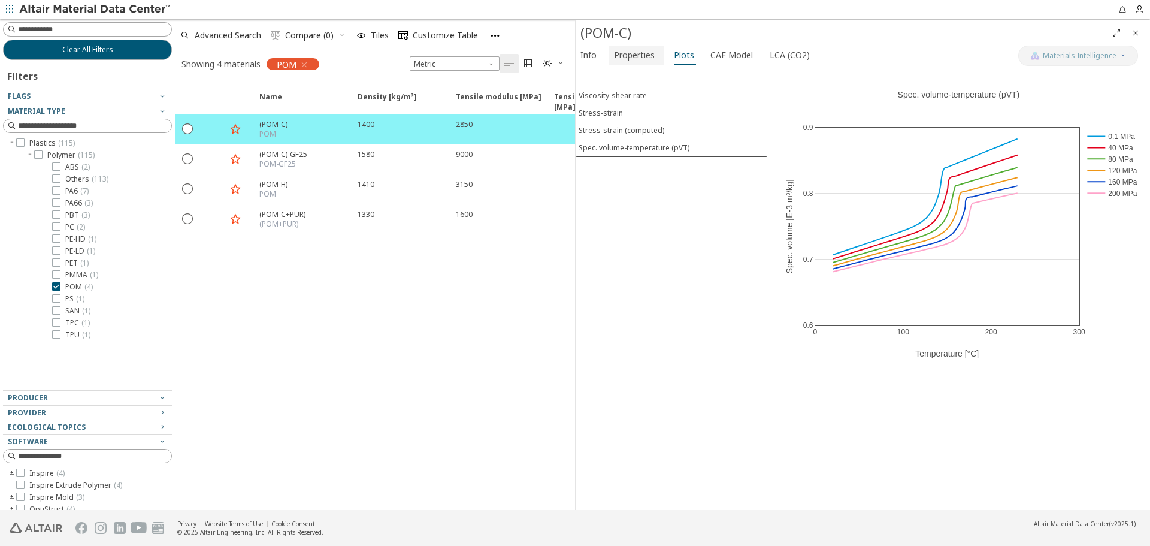
click at [621, 57] on span "Properties" at bounding box center [634, 55] width 41 height 19
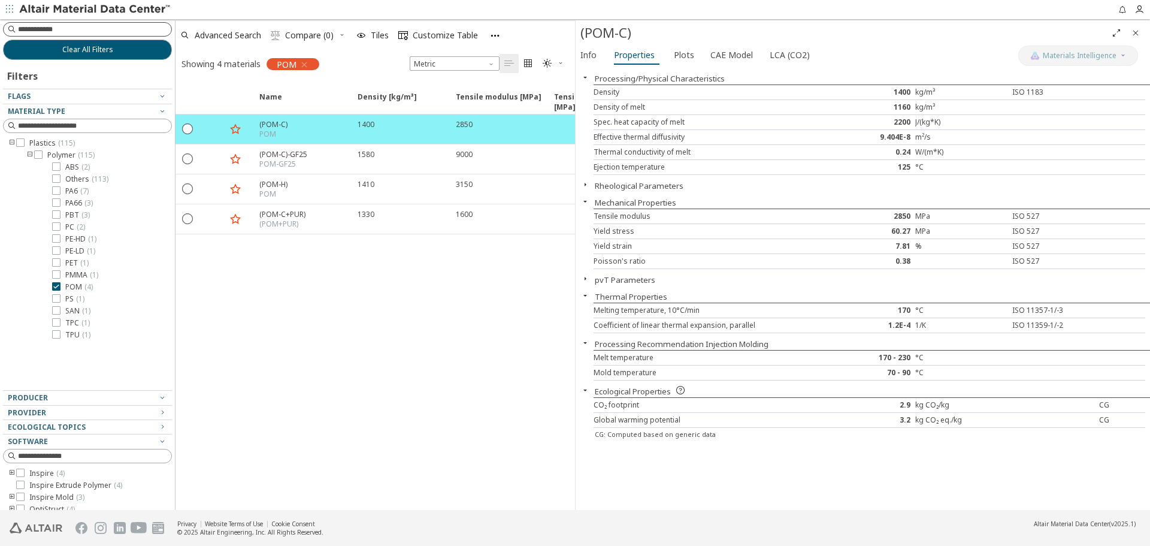
click at [58, 25] on input at bounding box center [94, 29] width 153 height 12
click at [62, 53] on span "Clear All Filters" at bounding box center [87, 50] width 51 height 10
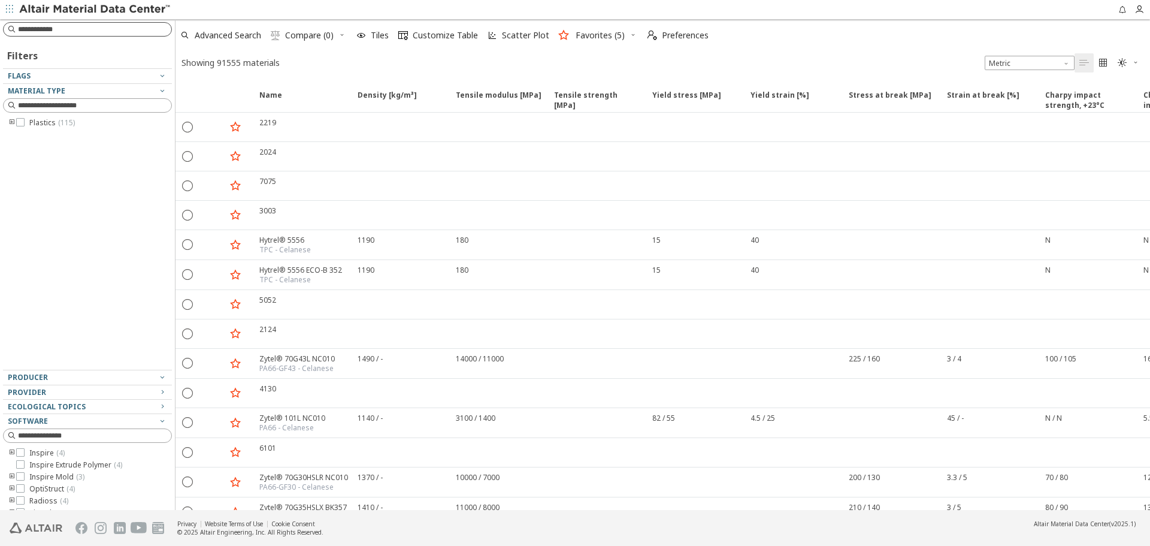
click at [53, 31] on input at bounding box center [94, 29] width 153 height 12
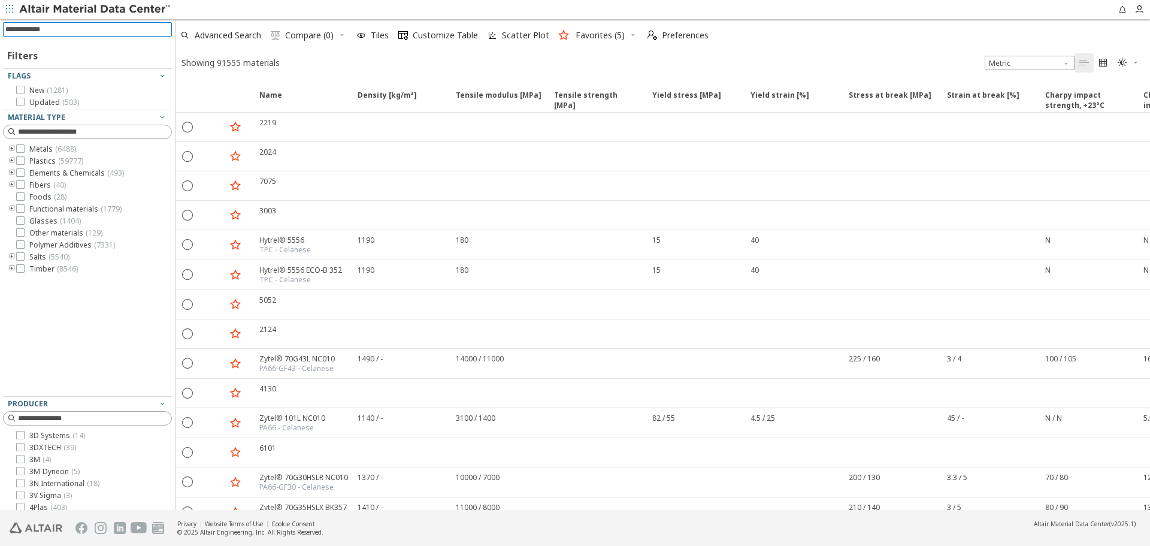
type input "*"
type input "***"
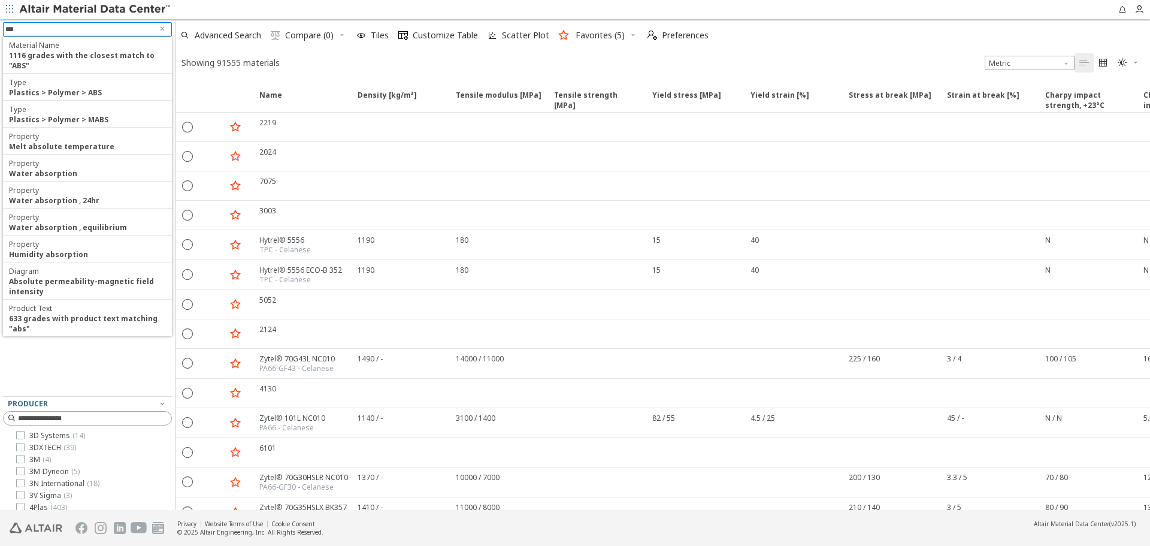
click at [62, 32] on input "***" at bounding box center [78, 29] width 147 height 13
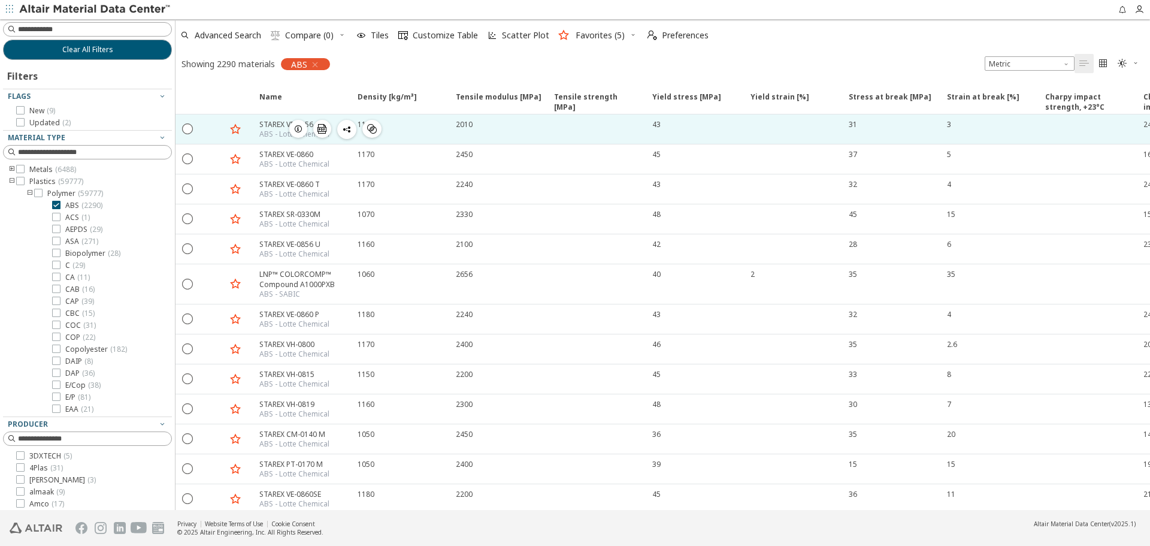
click at [296, 132] on icon "button" at bounding box center [298, 129] width 10 height 10
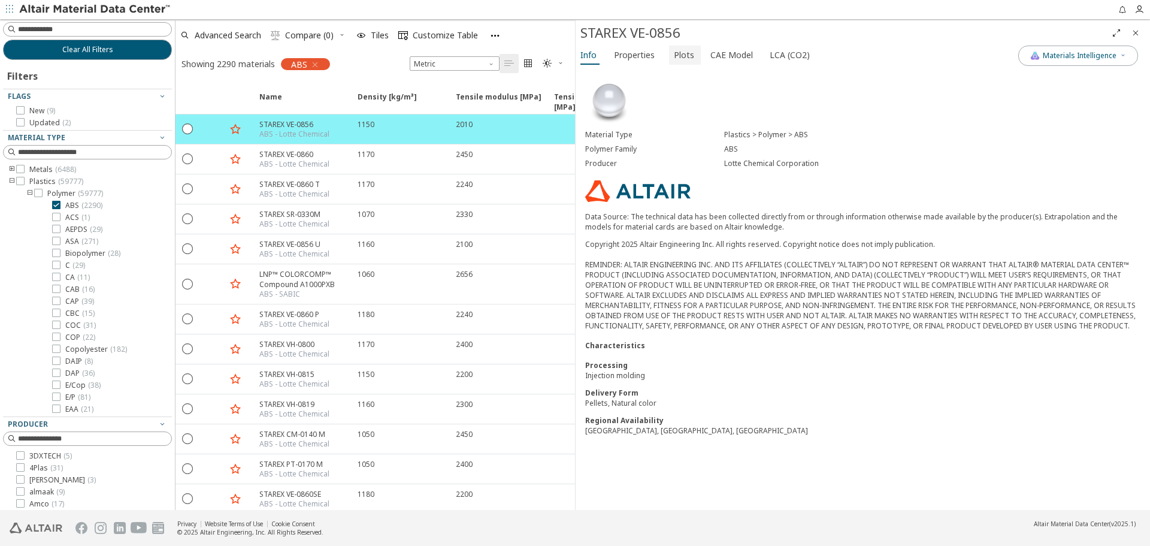
click at [693, 55] on button "Plots" at bounding box center [685, 55] width 32 height 19
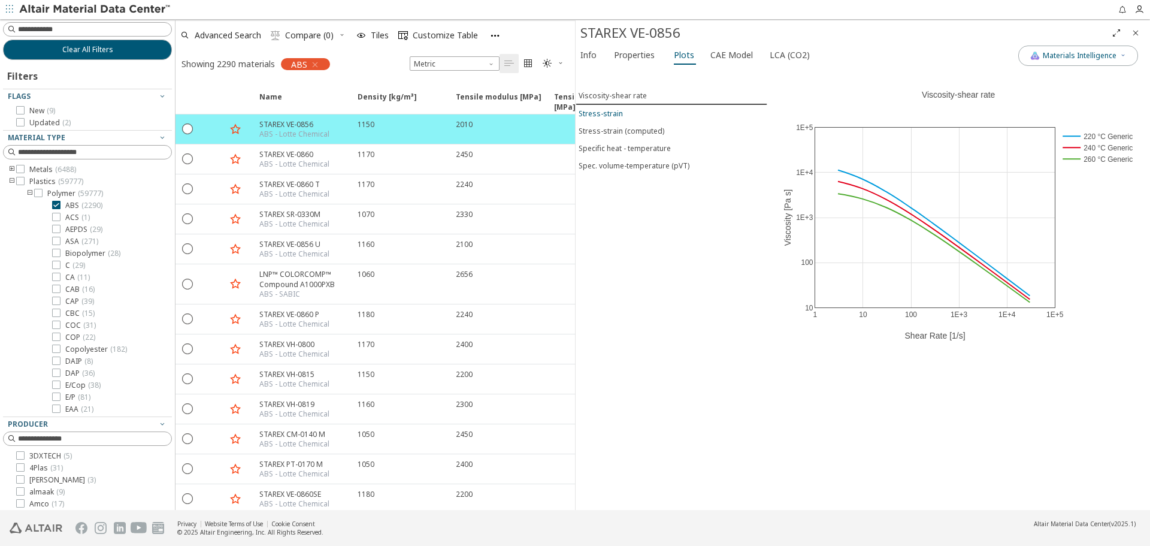
click at [623, 114] on span "Stress-strain" at bounding box center [672, 113] width 186 height 10
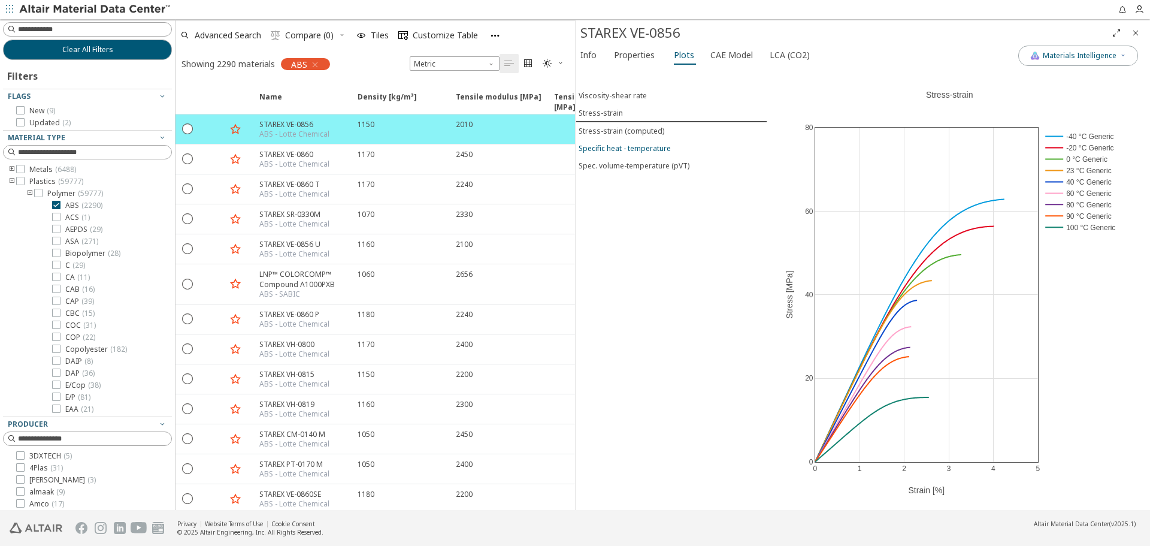
click at [640, 140] on button "Specific heat - temperature" at bounding box center [672, 148] width 192 height 17
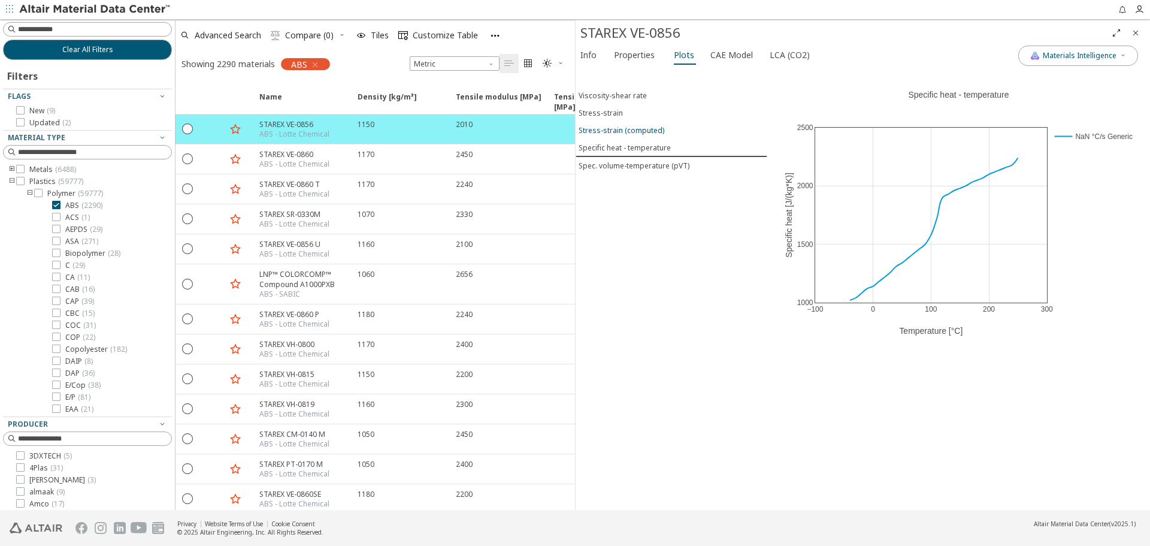
click at [659, 134] on div "Stress-strain (computed)" at bounding box center [622, 130] width 86 height 10
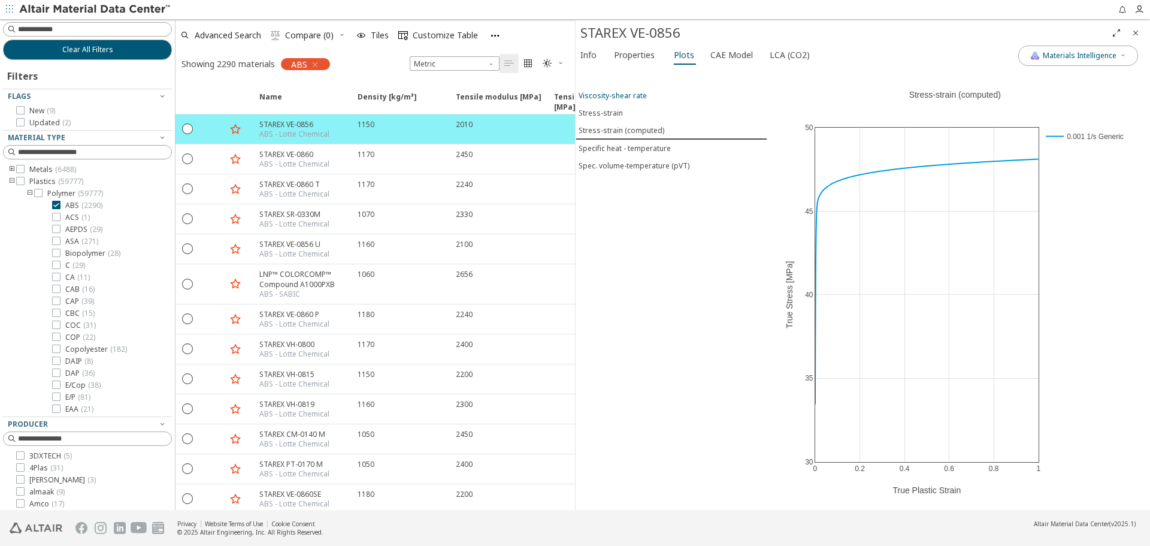
click at [632, 96] on div "Viscosity-shear rate" at bounding box center [613, 95] width 68 height 10
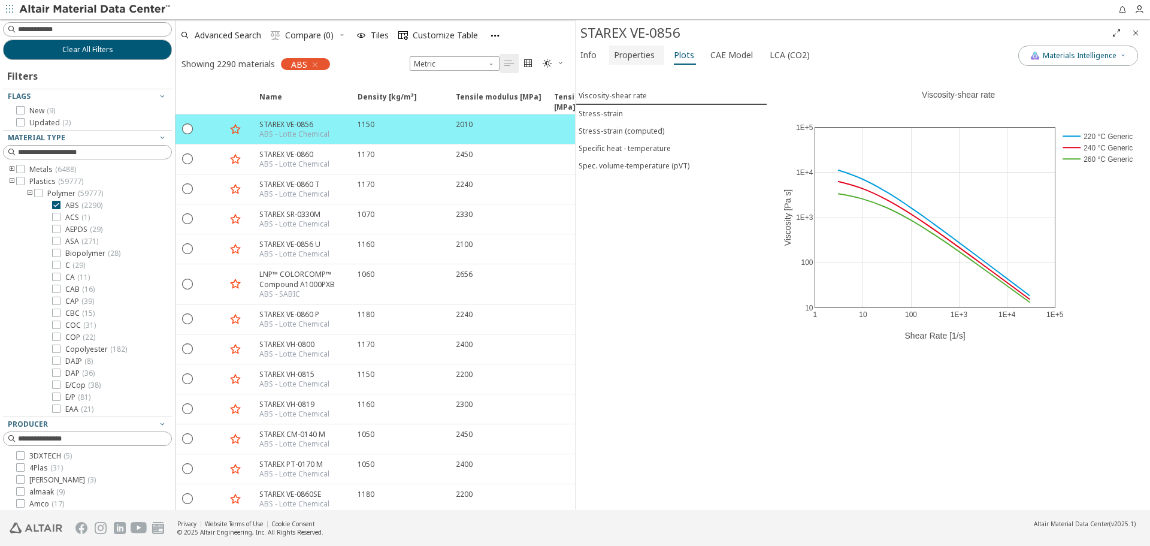
click at [625, 54] on span "Properties" at bounding box center [634, 55] width 41 height 19
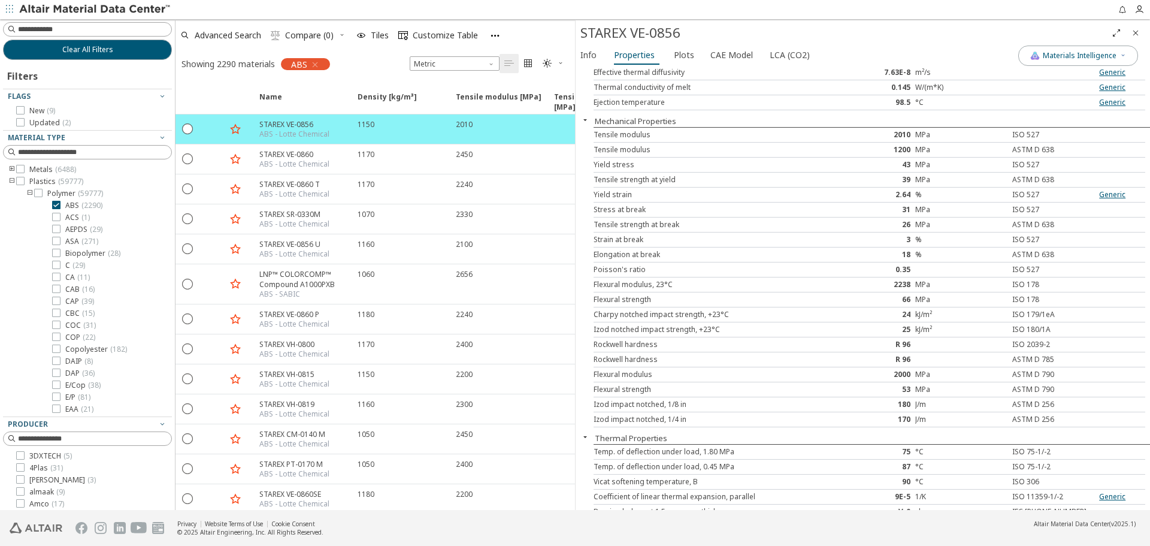
scroll to position [240, 0]
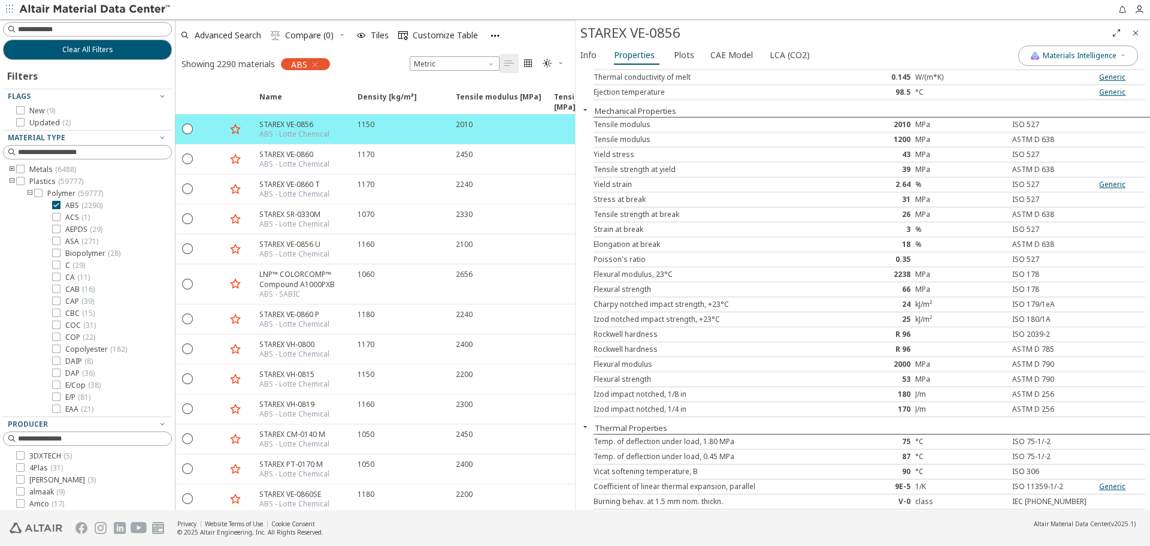
click at [653, 186] on div "Yield strain" at bounding box center [709, 185] width 230 height 10
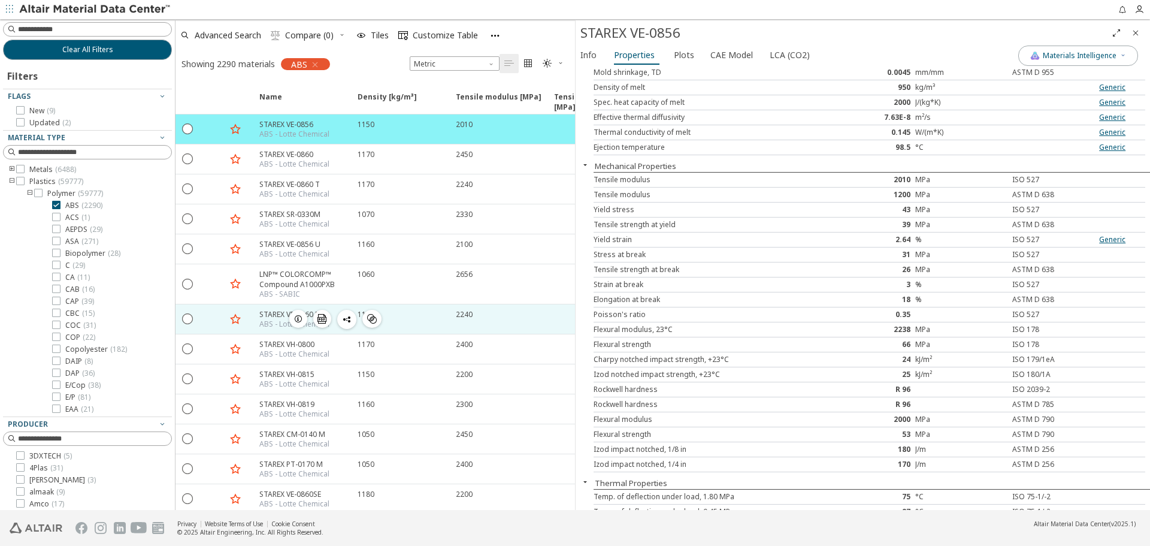
scroll to position [180, 0]
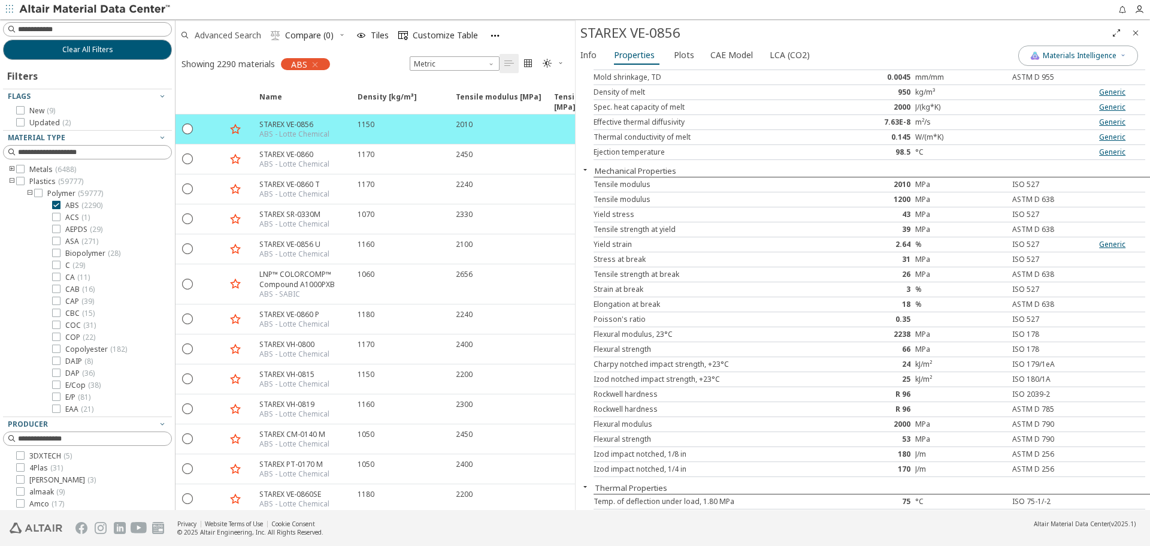
click at [240, 34] on span "Advanced Search" at bounding box center [228, 35] width 66 height 8
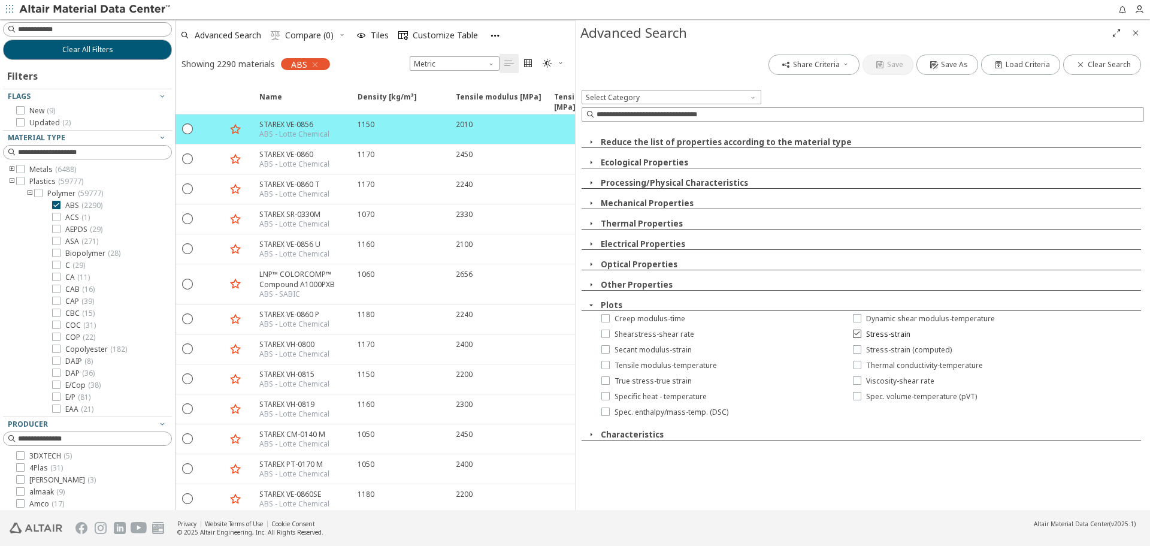
click at [863, 337] on label "Stress-strain" at bounding box center [882, 334] width 58 height 10
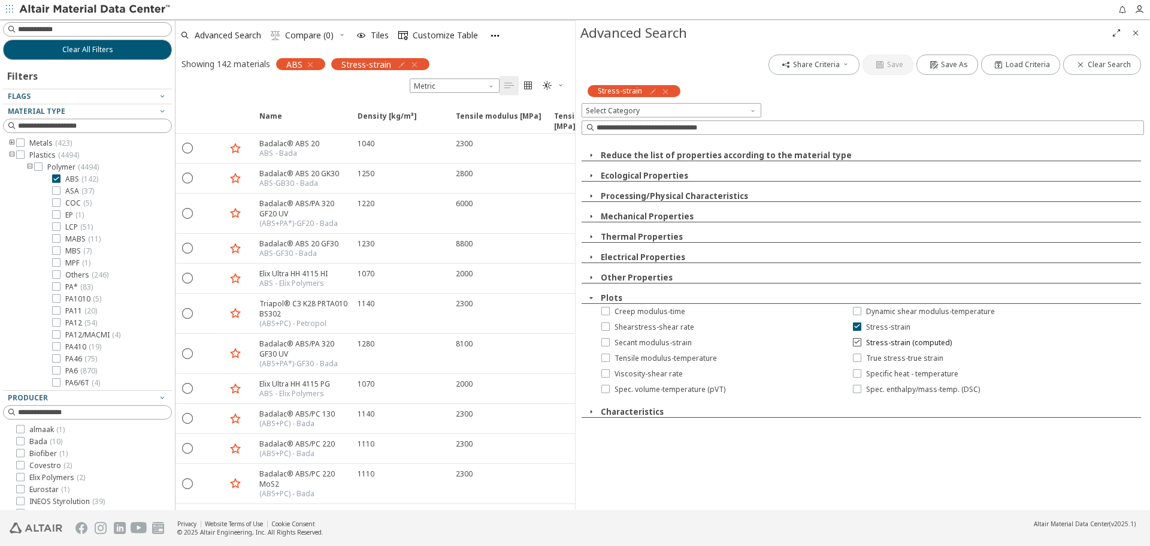
click at [857, 342] on icon at bounding box center [857, 341] width 8 height 8
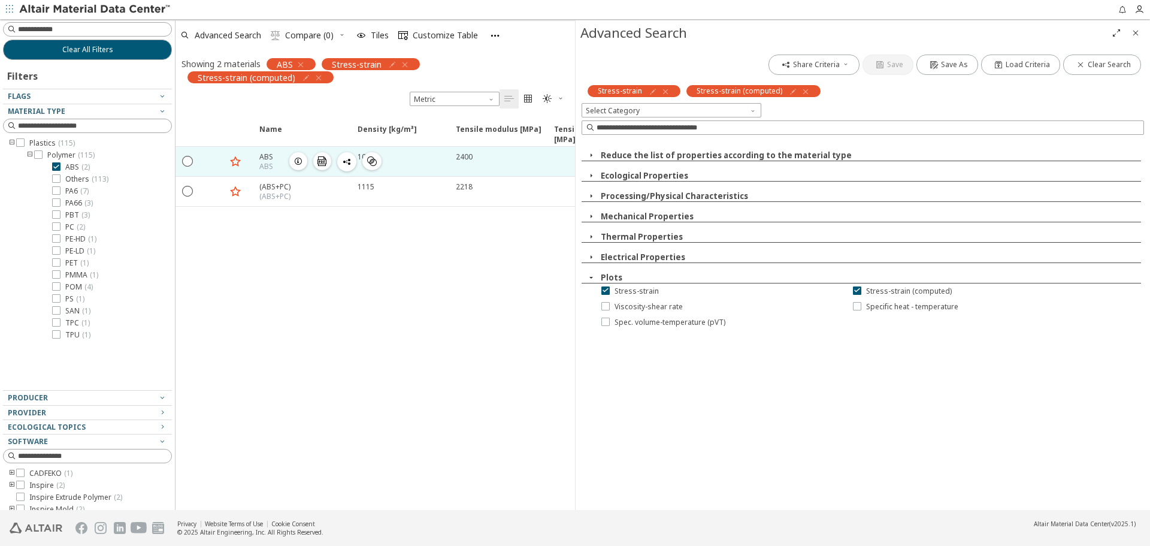
click at [301, 163] on icon "button" at bounding box center [298, 161] width 10 height 10
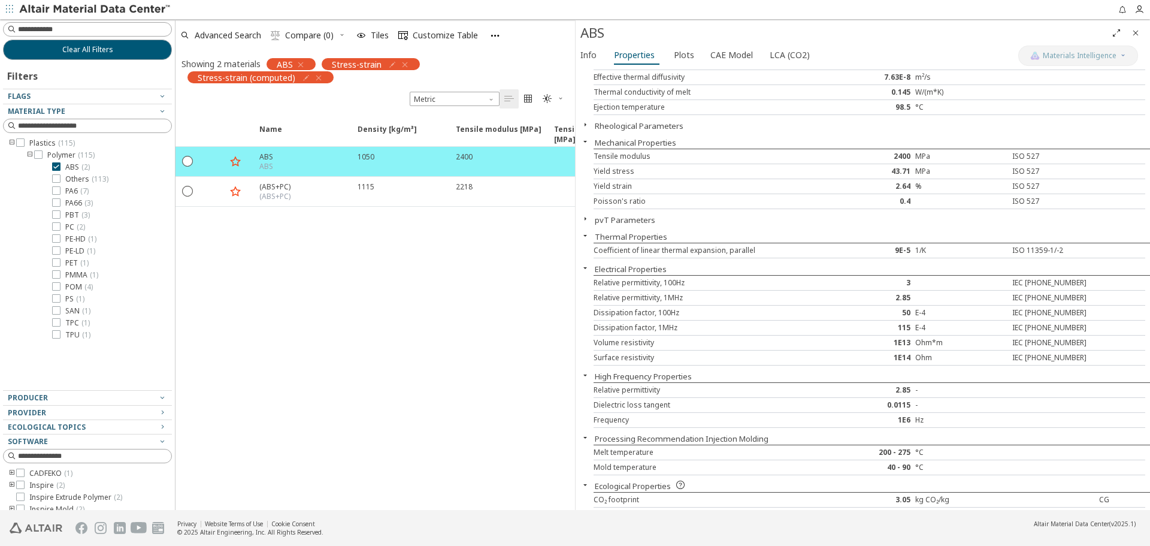
scroll to position [89, 0]
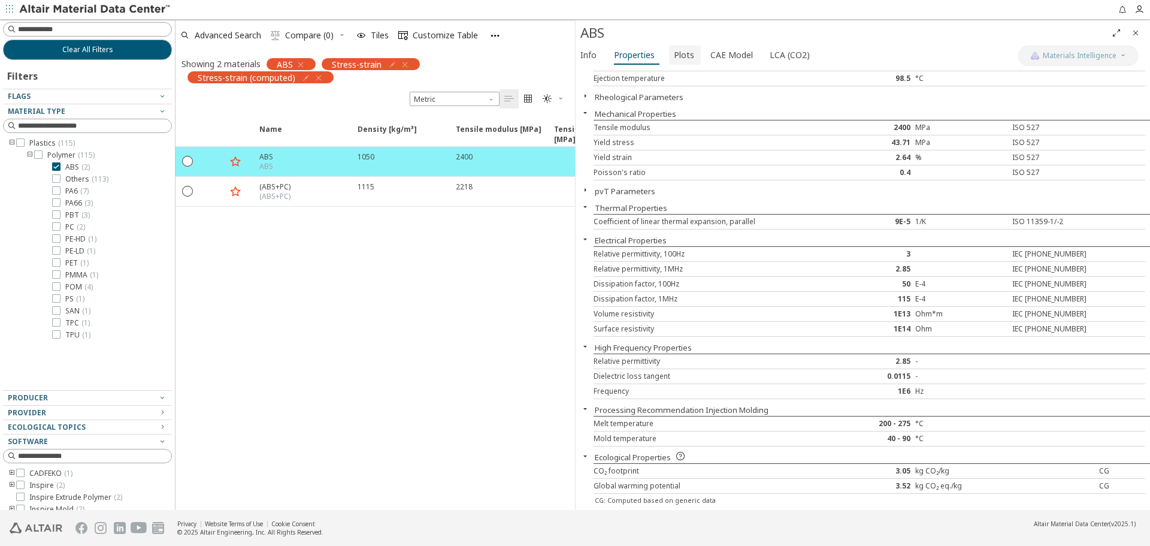
click at [679, 53] on span "Plots" at bounding box center [684, 55] width 20 height 19
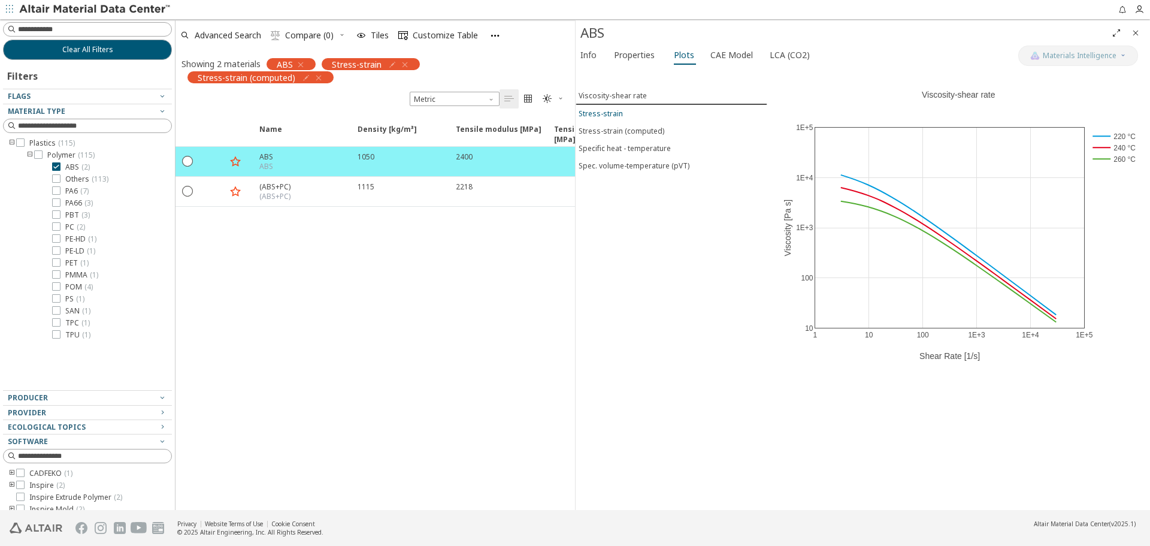
click at [638, 115] on span "Stress-strain" at bounding box center [672, 113] width 186 height 10
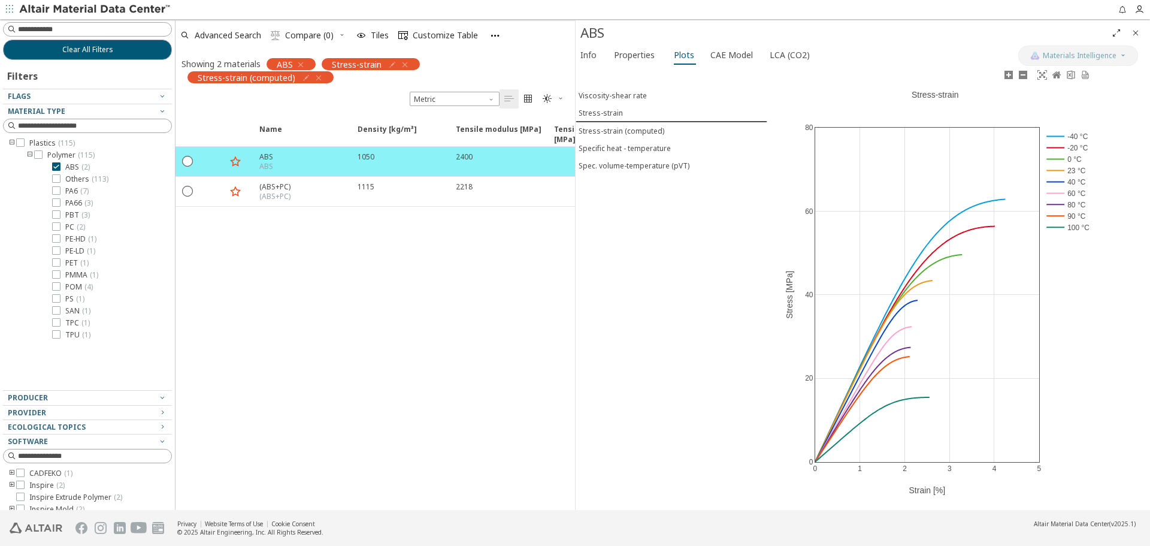
click at [1058, 137] on rect at bounding box center [1068, 136] width 50 height 11
click at [1057, 148] on rect at bounding box center [1068, 147] width 50 height 11
click at [1058, 228] on rect at bounding box center [1068, 227] width 50 height 11
click at [1057, 216] on rect at bounding box center [1068, 215] width 50 height 11
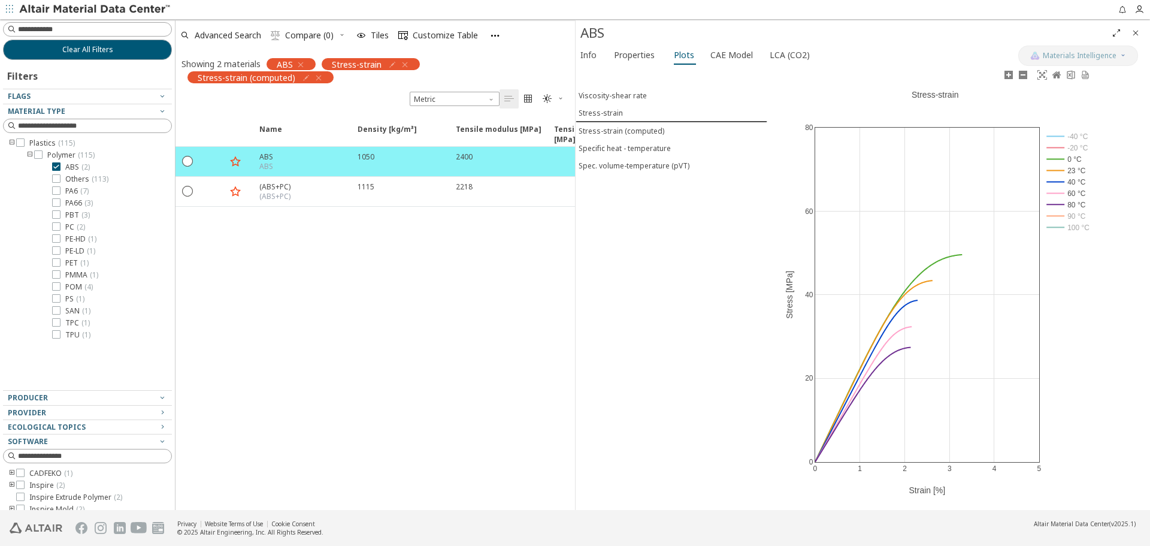
click at [1054, 205] on rect at bounding box center [1068, 204] width 50 height 11
click at [1055, 193] on rect at bounding box center [1068, 192] width 50 height 11
click at [1052, 183] on rect at bounding box center [1068, 181] width 50 height 11
click at [1052, 159] on rect at bounding box center [1068, 158] width 50 height 11
click at [601, 132] on div "Stress-strain (computed)" at bounding box center [622, 131] width 86 height 10
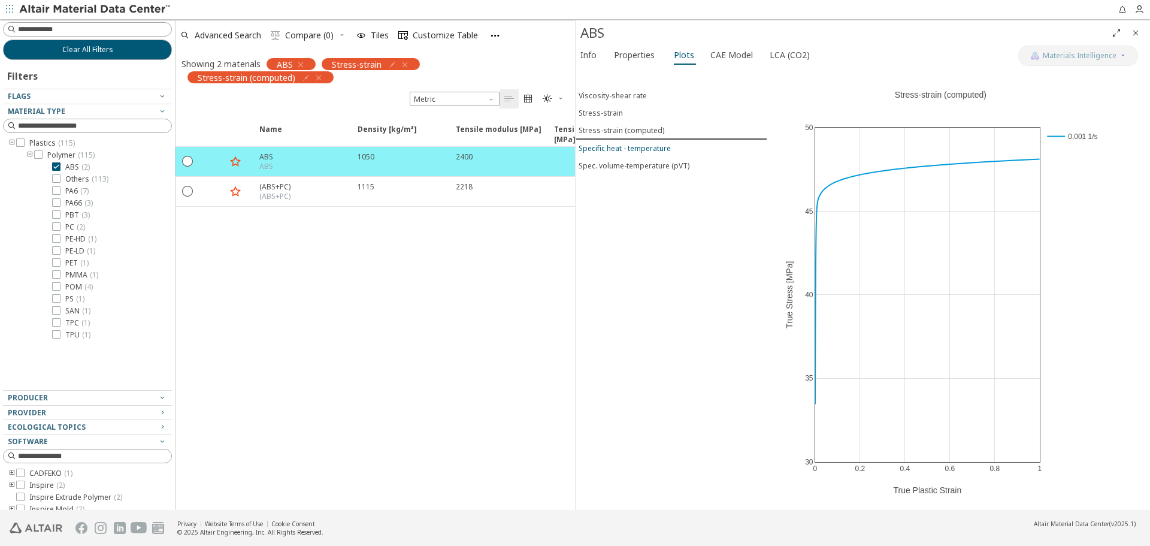
click at [612, 147] on div "Specific heat - temperature" at bounding box center [625, 148] width 92 height 10
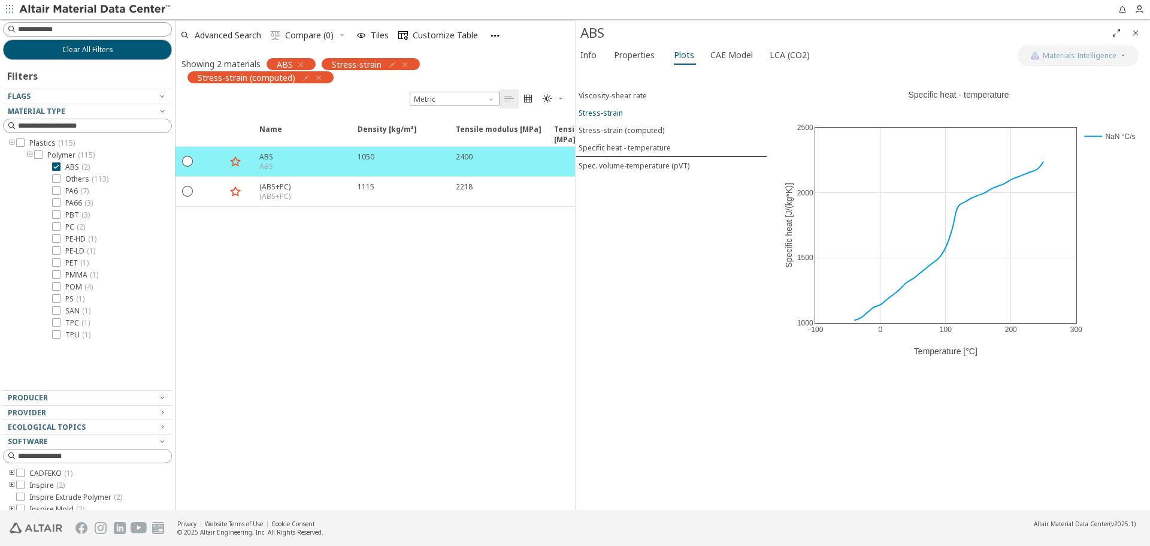
click at [624, 116] on span "Stress-strain" at bounding box center [672, 113] width 186 height 10
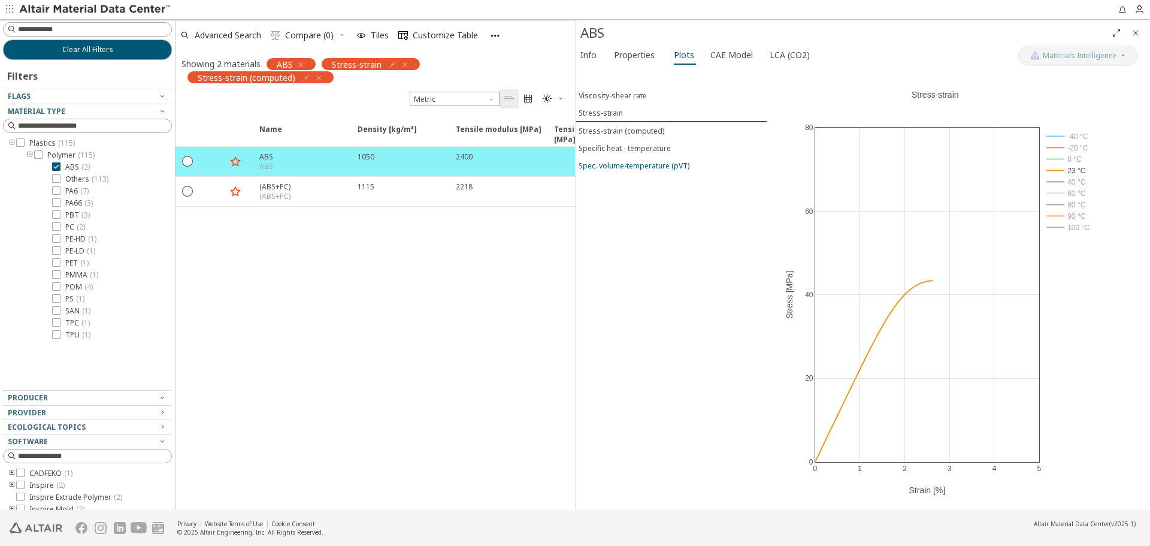
click at [613, 164] on div "Spec. volume-temperature (pVT)" at bounding box center [634, 166] width 111 height 10
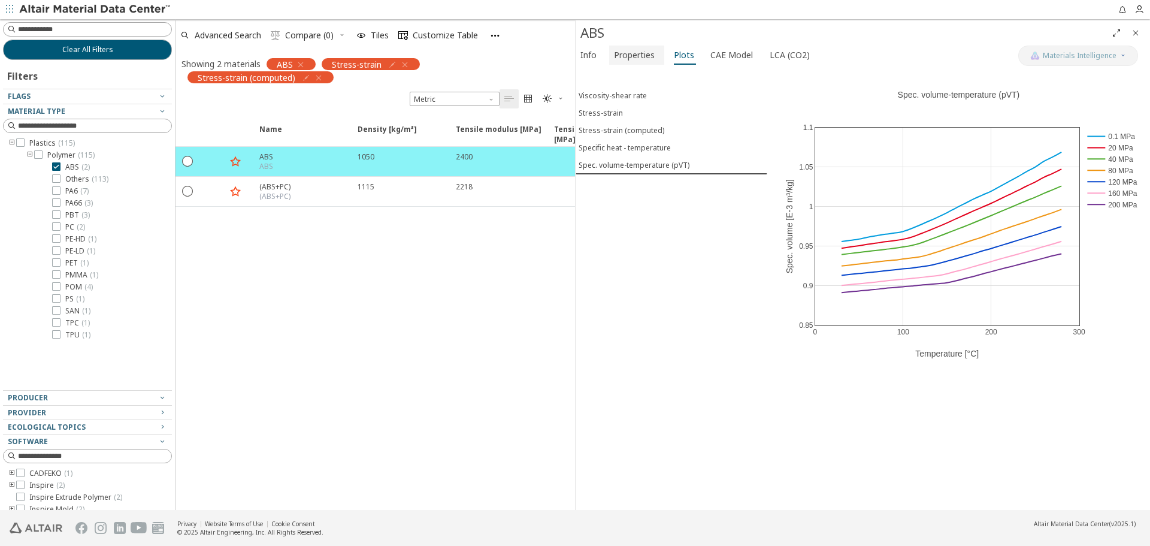
click at [624, 54] on span "Properties" at bounding box center [634, 55] width 41 height 19
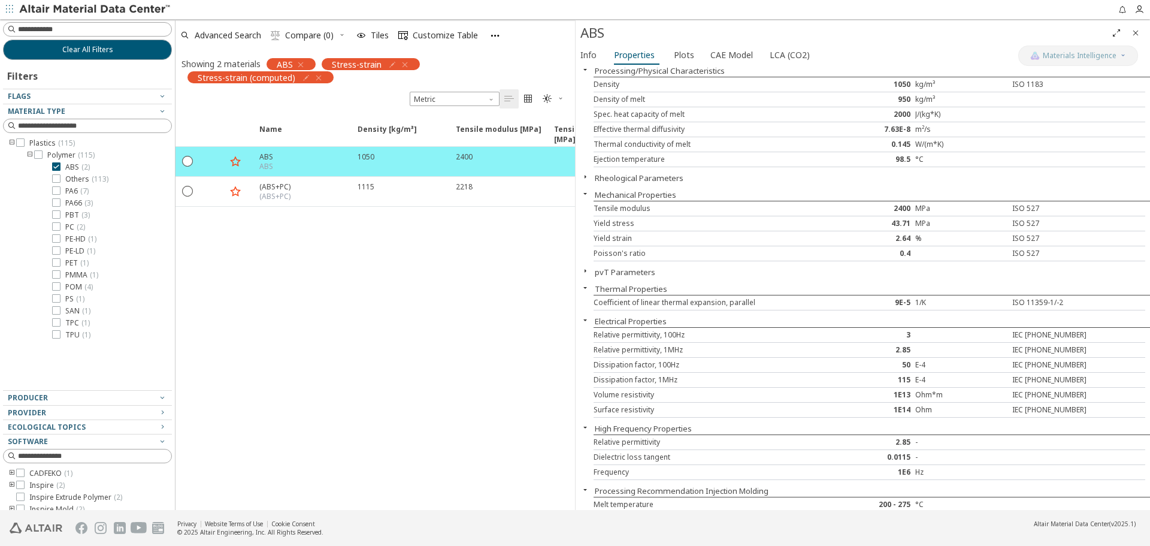
scroll to position [0, 0]
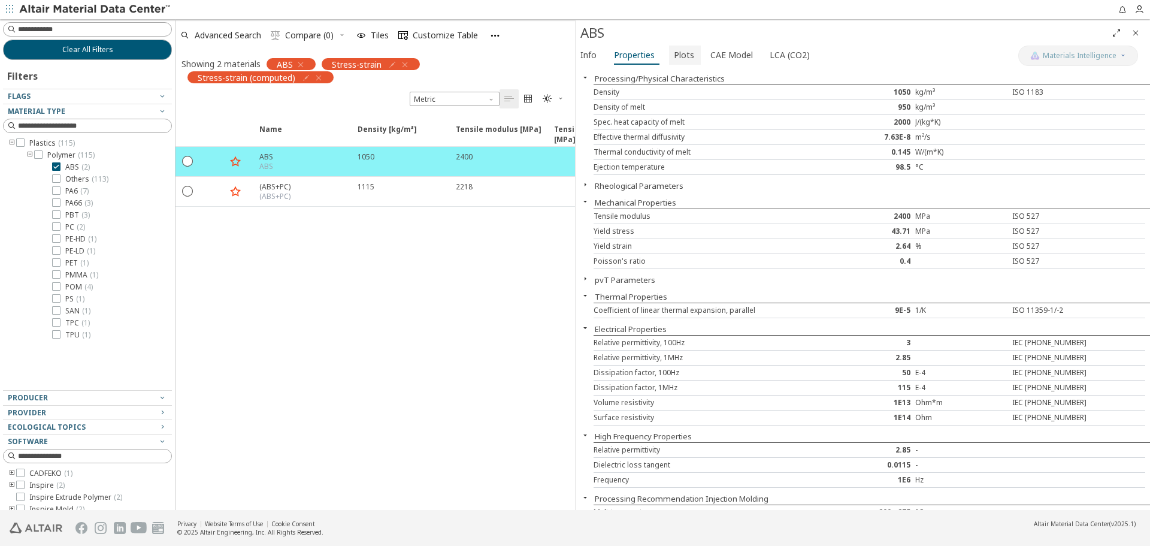
click at [677, 58] on span "Plots" at bounding box center [684, 55] width 20 height 19
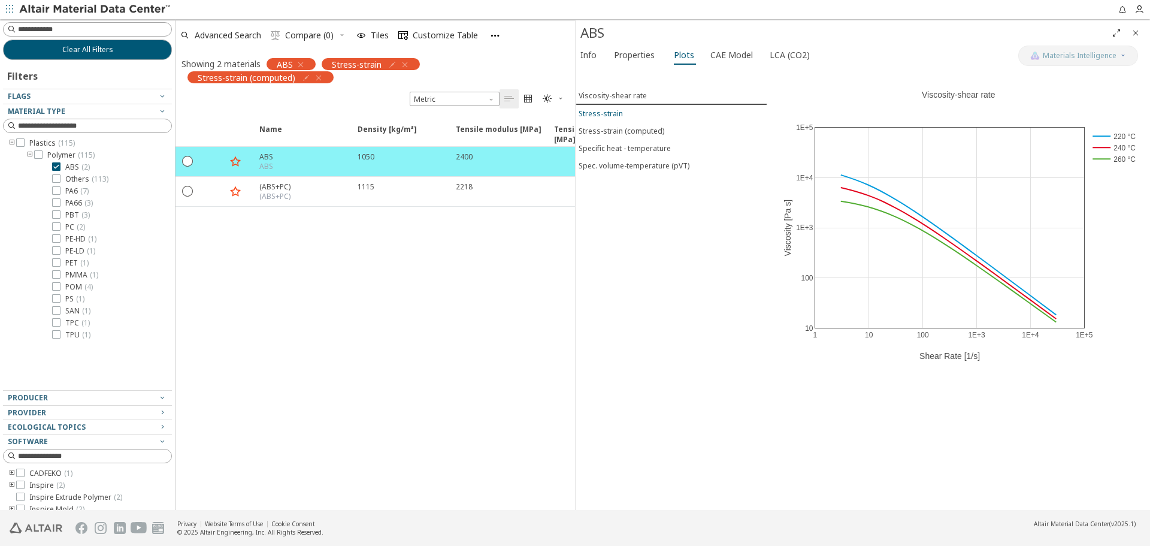
click at [630, 110] on span "Stress-strain" at bounding box center [672, 113] width 186 height 10
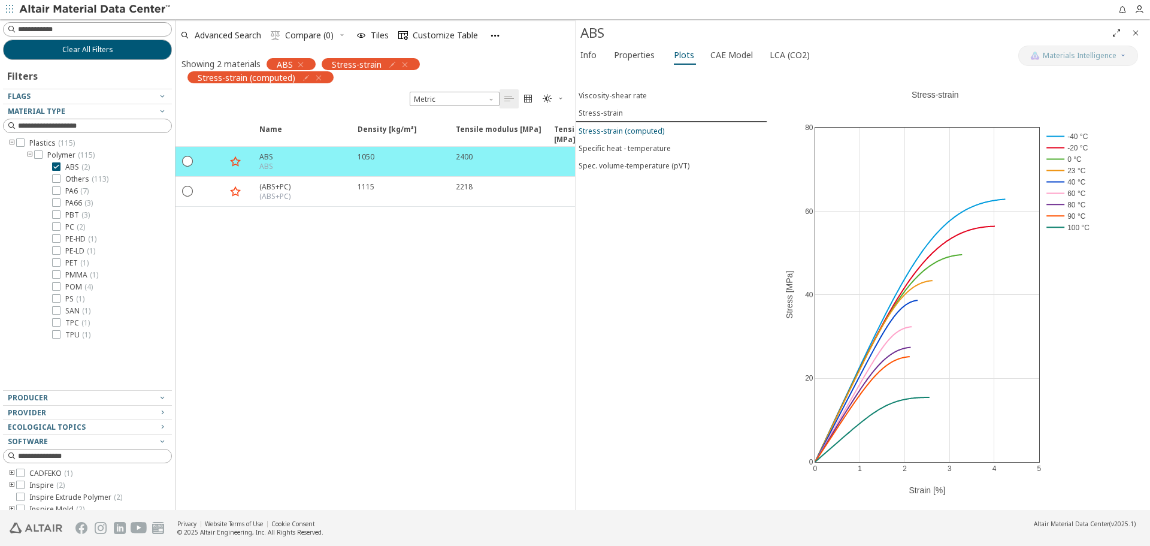
click at [641, 129] on div "Stress-strain (computed)" at bounding box center [622, 131] width 86 height 10
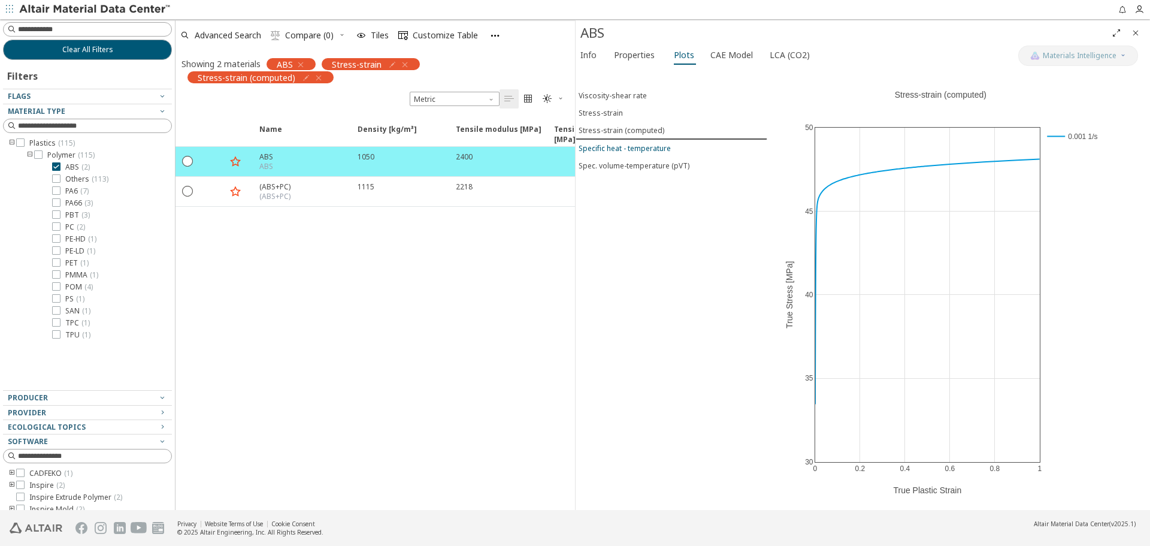
click at [616, 150] on div "Specific heat - temperature" at bounding box center [625, 148] width 92 height 10
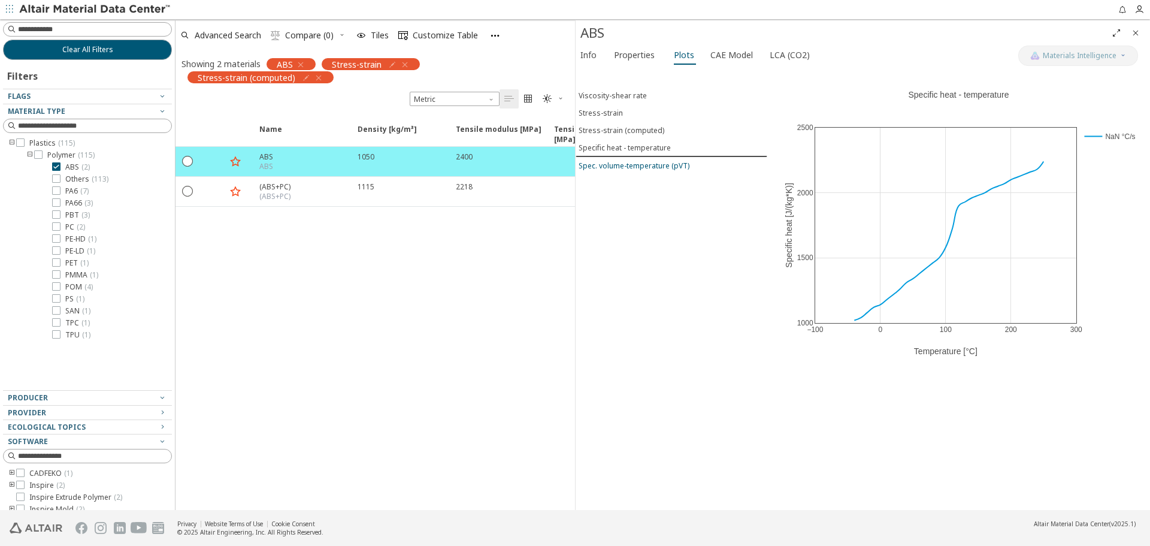
click at [614, 164] on div "Spec. volume-temperature (pVT)" at bounding box center [634, 166] width 111 height 10
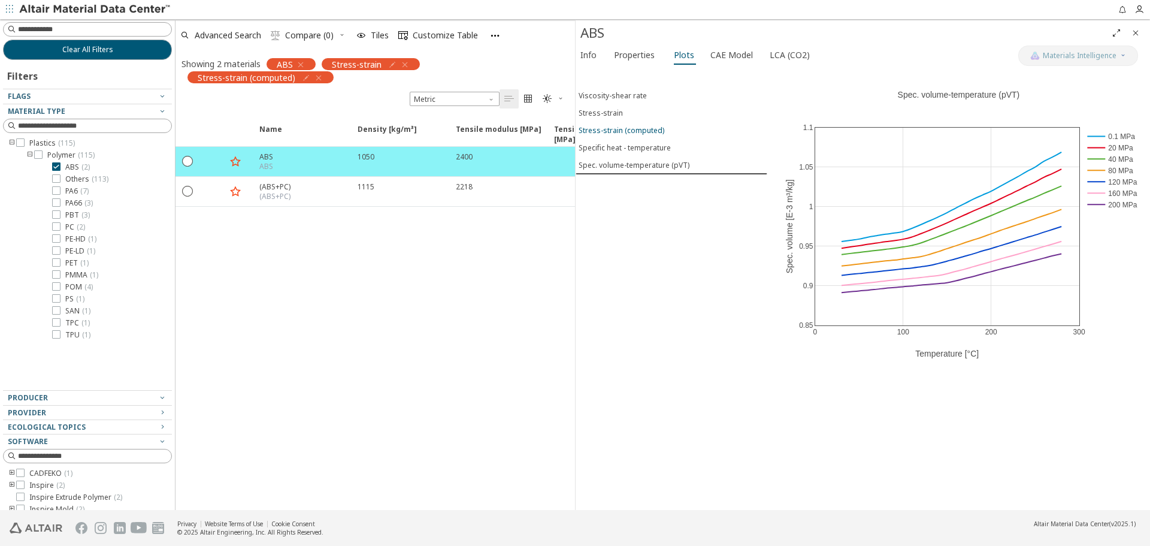
click at [612, 126] on div "Stress-strain (computed)" at bounding box center [622, 130] width 86 height 10
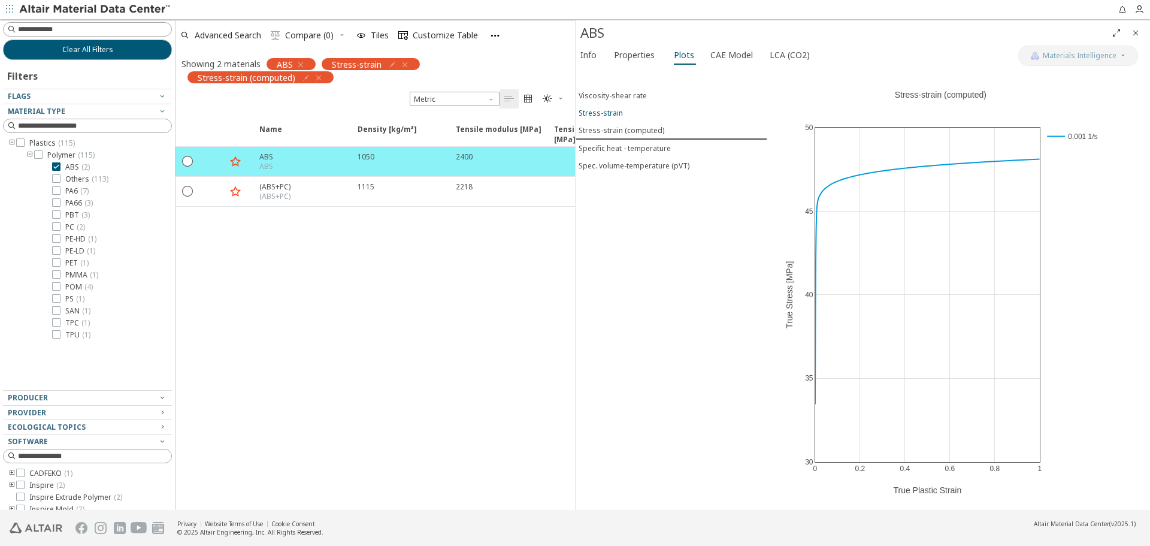
click at [619, 114] on div "Stress-strain" at bounding box center [601, 113] width 44 height 10
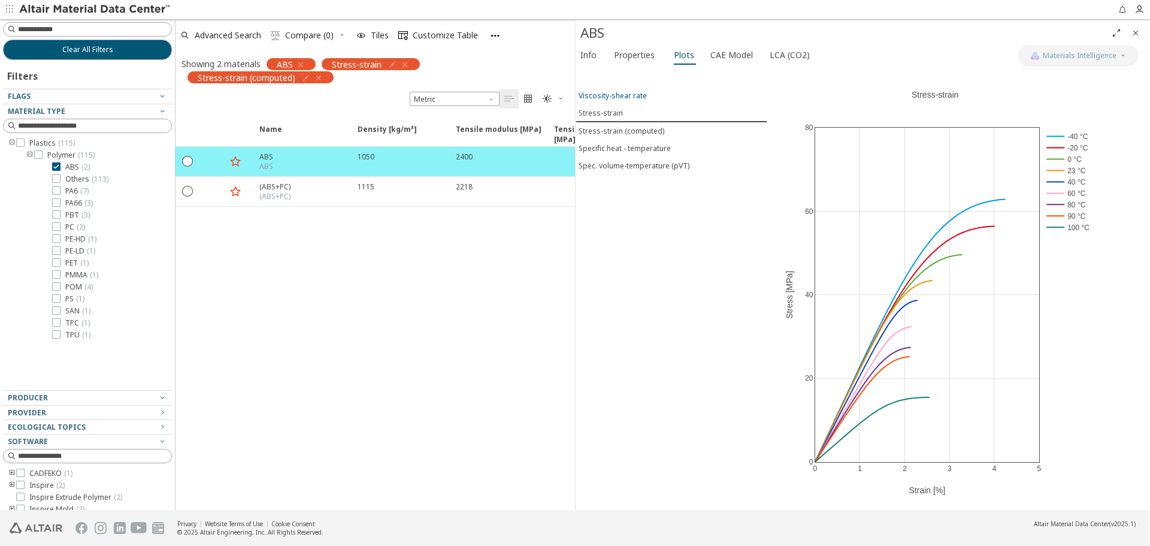
click at [630, 95] on div "Viscosity-shear rate" at bounding box center [613, 95] width 68 height 10
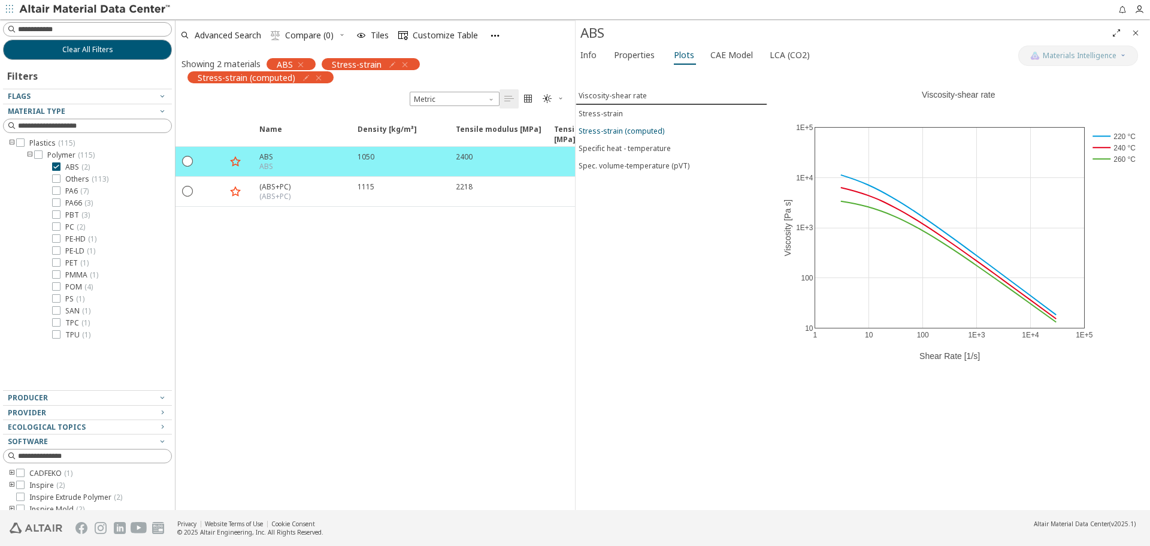
click at [613, 122] on button "Stress-strain (computed)" at bounding box center [672, 130] width 192 height 17
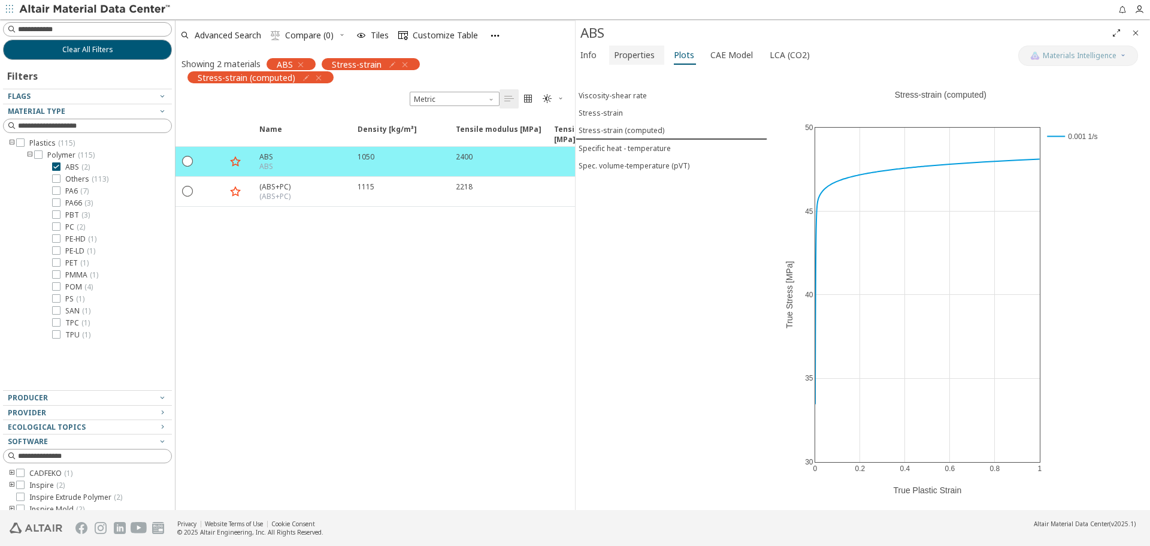
click at [628, 53] on span "Properties" at bounding box center [634, 55] width 41 height 19
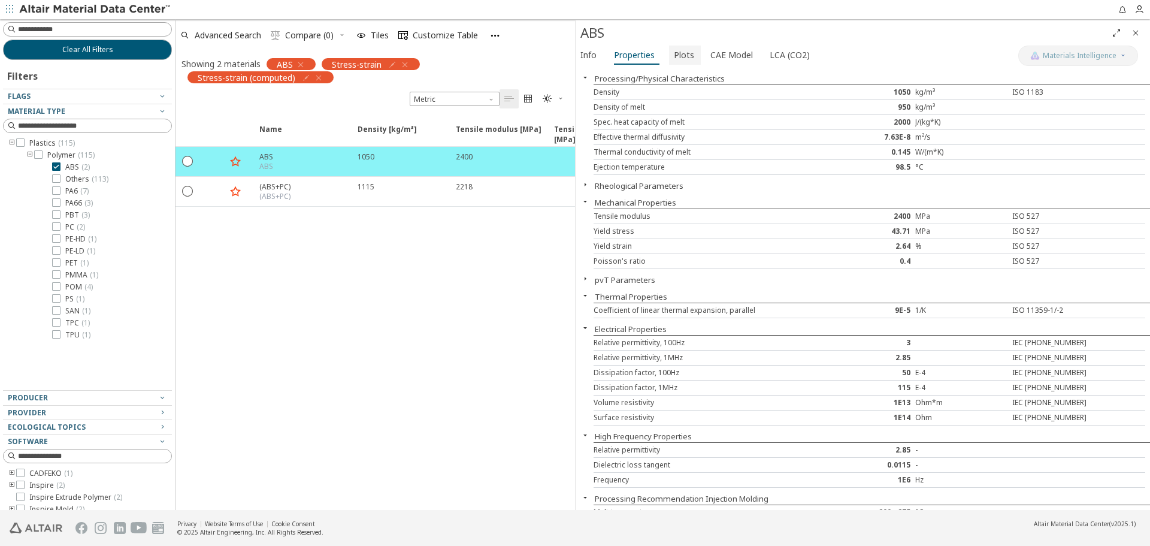
click at [678, 51] on span "Plots" at bounding box center [684, 55] width 20 height 19
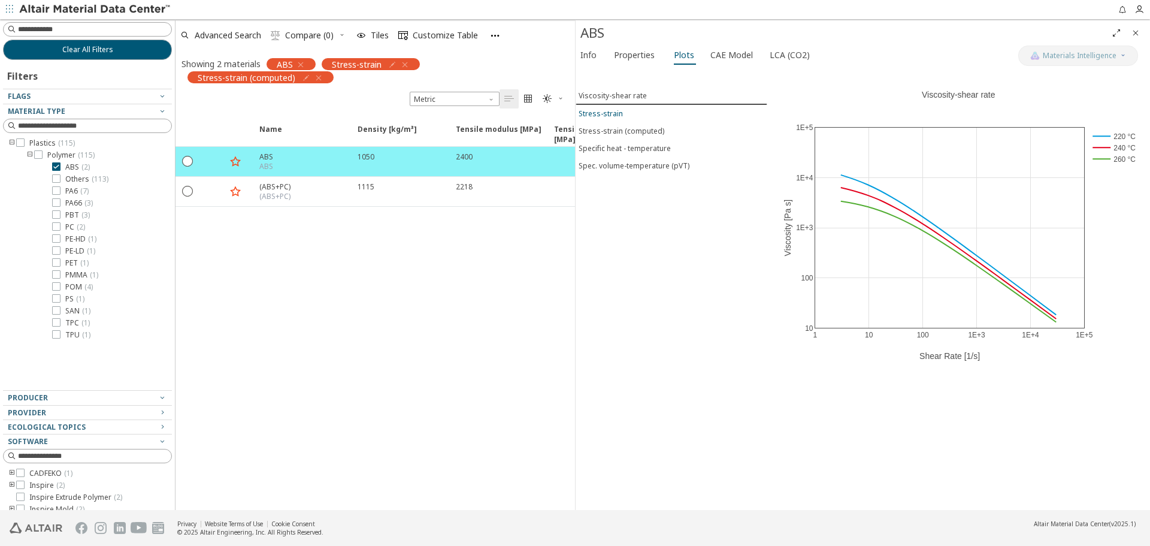
click at [625, 116] on span "Stress-strain" at bounding box center [672, 113] width 186 height 10
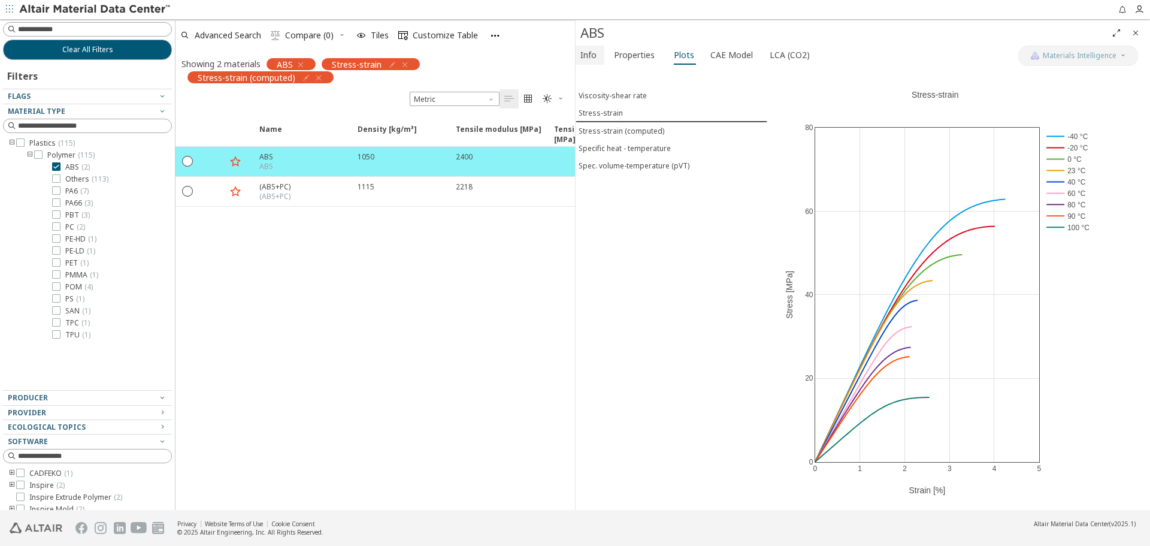
click at [584, 53] on span "Info" at bounding box center [588, 55] width 16 height 19
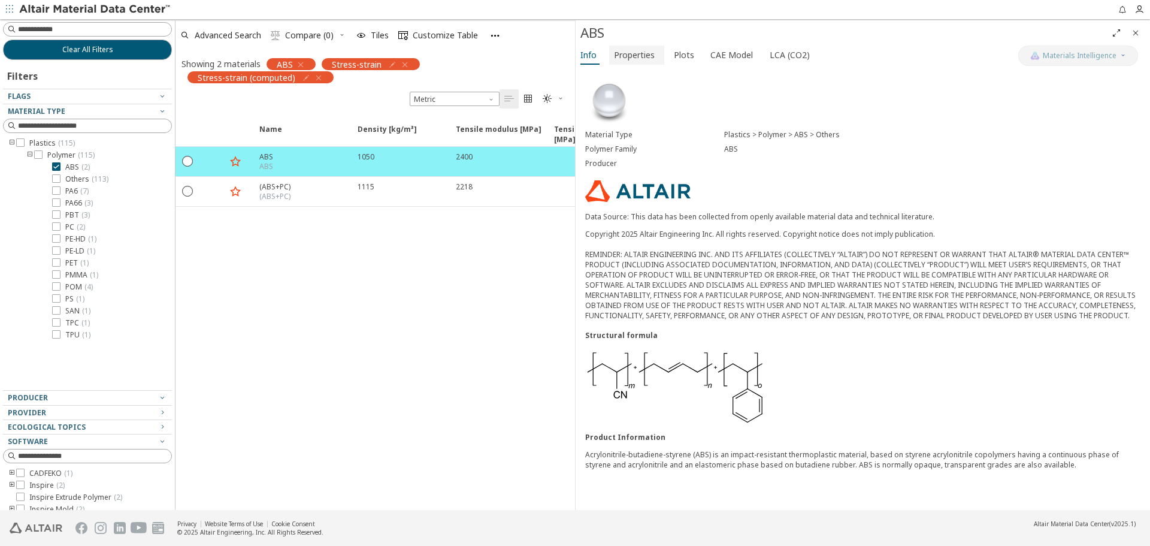
click at [643, 56] on span "Properties" at bounding box center [634, 55] width 41 height 19
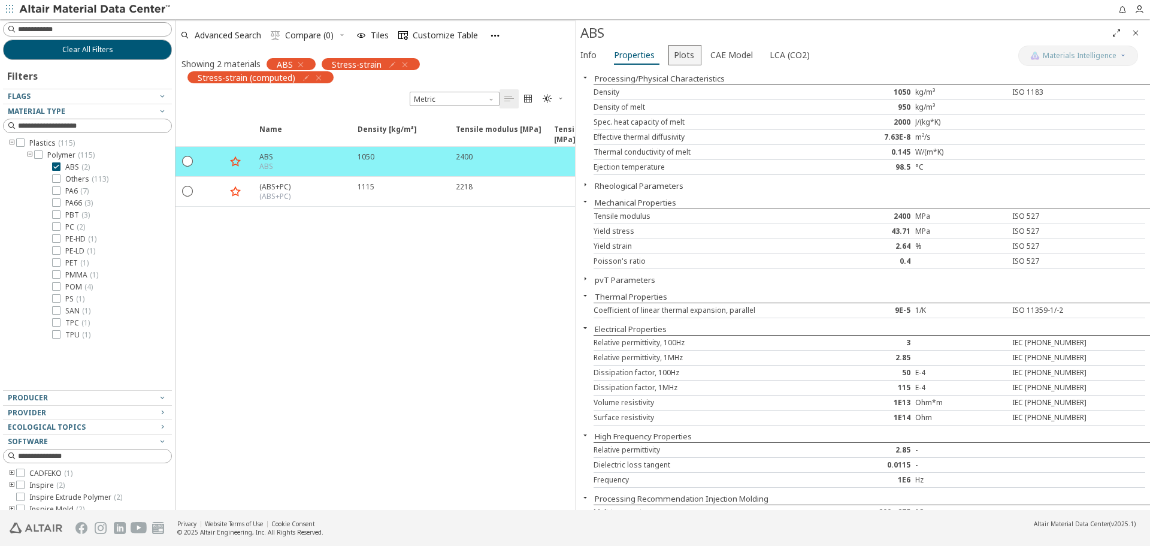
click at [686, 58] on span "Plots" at bounding box center [684, 55] width 20 height 19
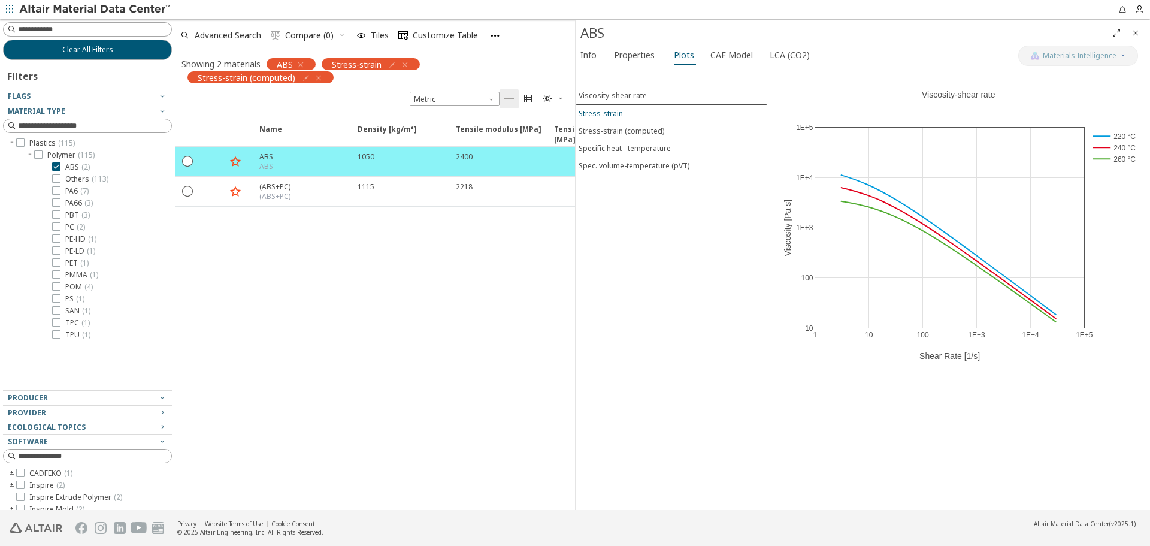
click at [627, 115] on span "Stress-strain" at bounding box center [672, 113] width 186 height 10
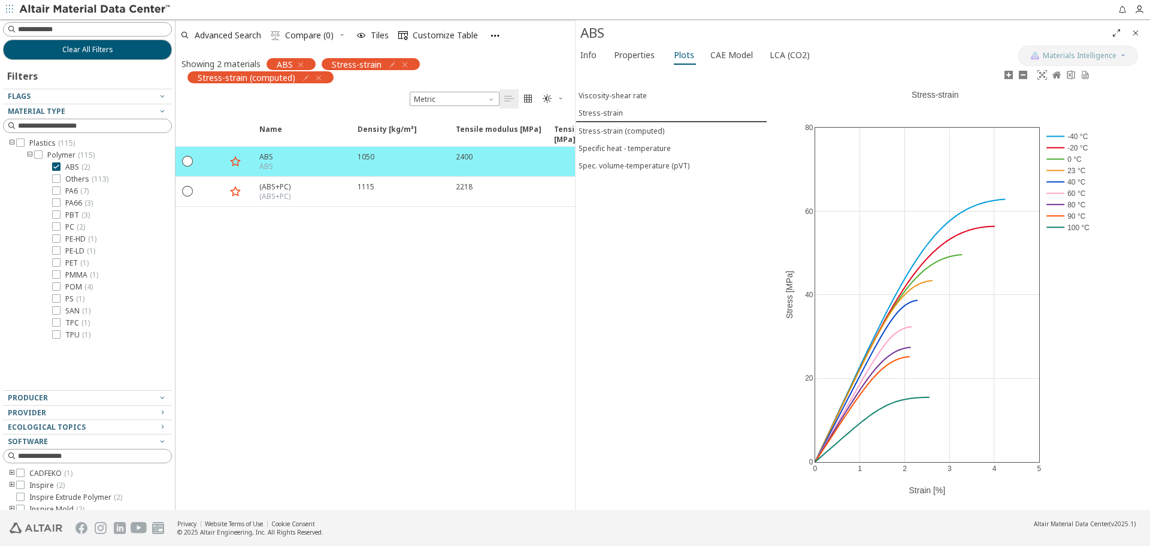
click at [1061, 135] on rect at bounding box center [1068, 136] width 50 height 11
click at [1061, 146] on rect at bounding box center [1068, 147] width 50 height 11
click at [1056, 160] on rect at bounding box center [1068, 158] width 50 height 11
click at [1055, 180] on rect at bounding box center [1068, 181] width 50 height 11
click at [1055, 192] on rect at bounding box center [1068, 192] width 50 height 11
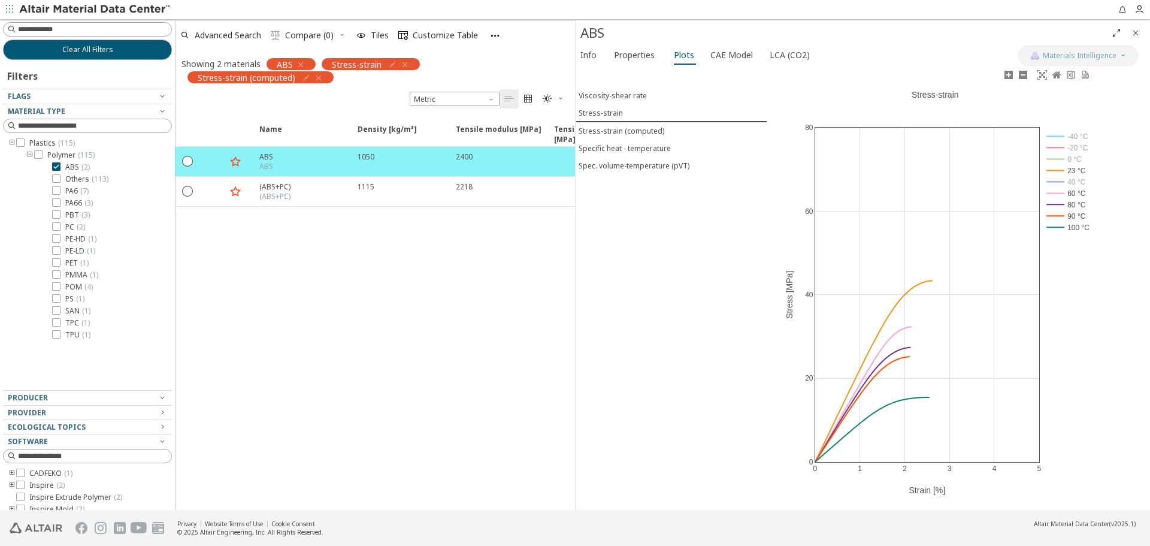
click at [1057, 203] on rect at bounding box center [1068, 204] width 50 height 11
click at [1053, 213] on rect at bounding box center [1068, 215] width 50 height 11
click at [1058, 227] on rect at bounding box center [1068, 227] width 50 height 11
click at [619, 60] on span "Properties" at bounding box center [634, 55] width 41 height 19
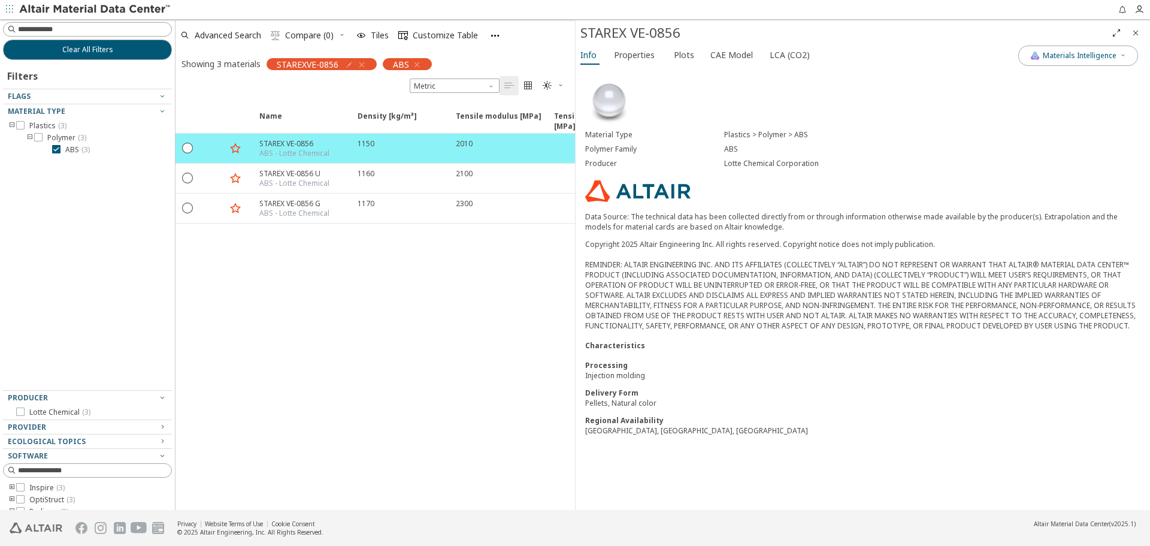
click at [414, 65] on icon "button" at bounding box center [417, 65] width 10 height 10
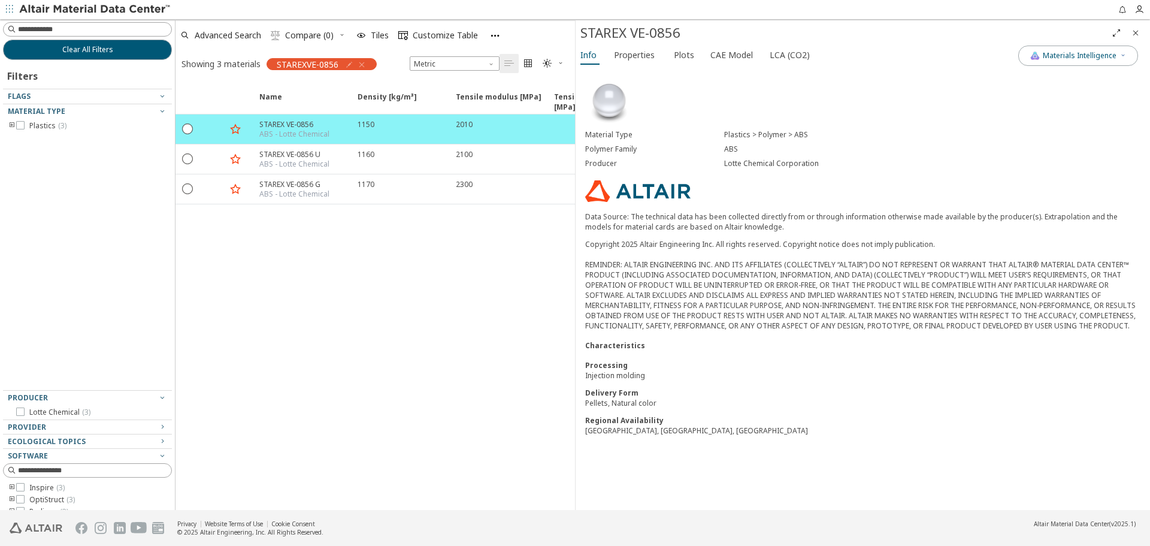
click at [358, 62] on icon "button" at bounding box center [362, 65] width 10 height 10
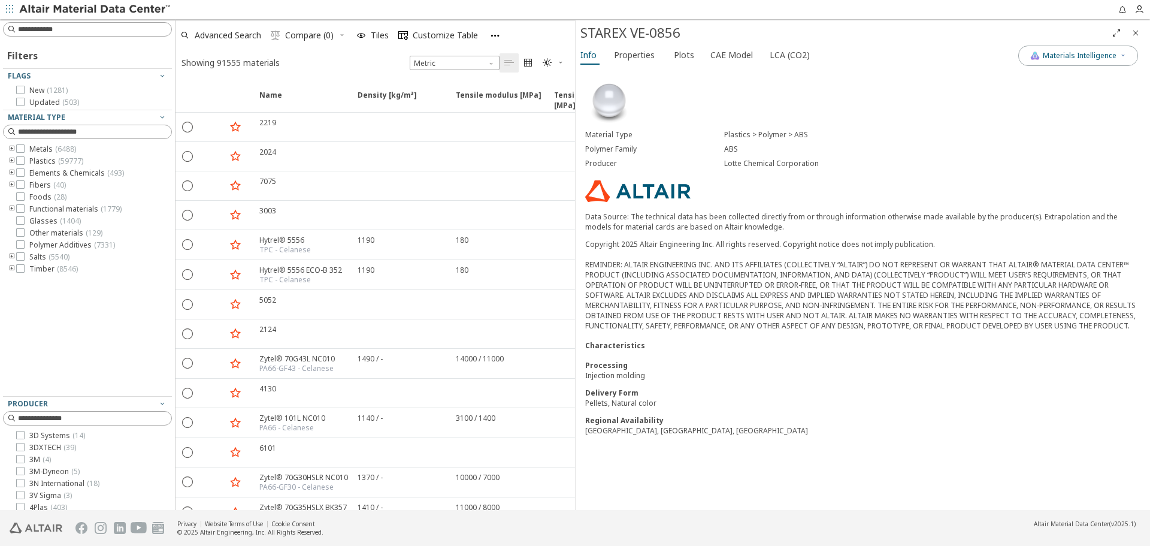
click at [53, 31] on input at bounding box center [94, 29] width 153 height 12
type input "***"
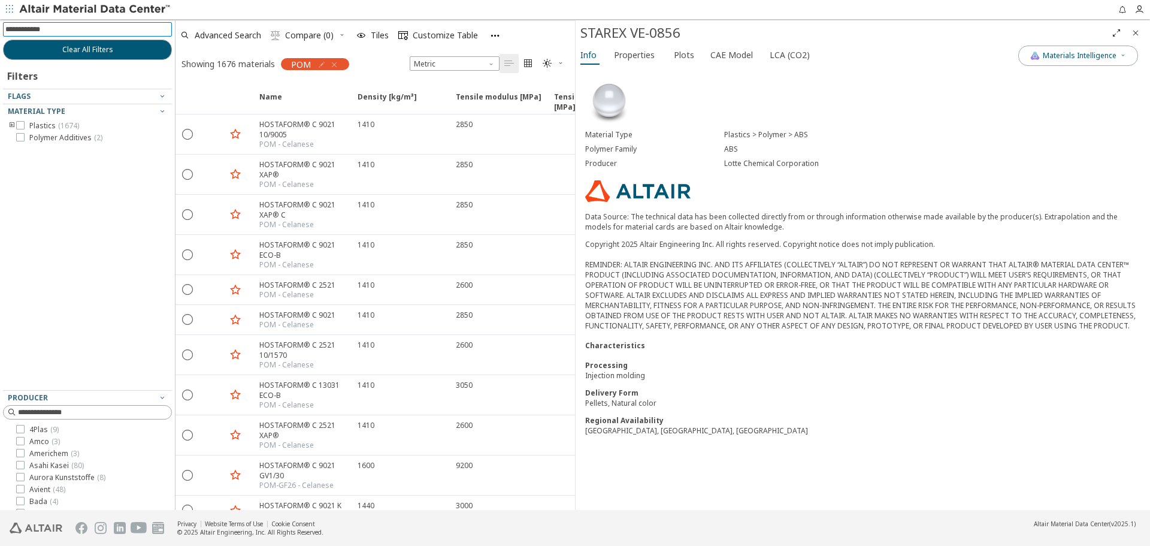
click at [11, 127] on icon "toogle group" at bounding box center [12, 126] width 8 height 10
drag, startPoint x: 32, startPoint y: 135, endPoint x: 29, endPoint y: 147, distance: 12.8
click at [31, 135] on icon "toogle group" at bounding box center [30, 138] width 8 height 10
click at [56, 172] on icon at bounding box center [56, 173] width 8 height 8
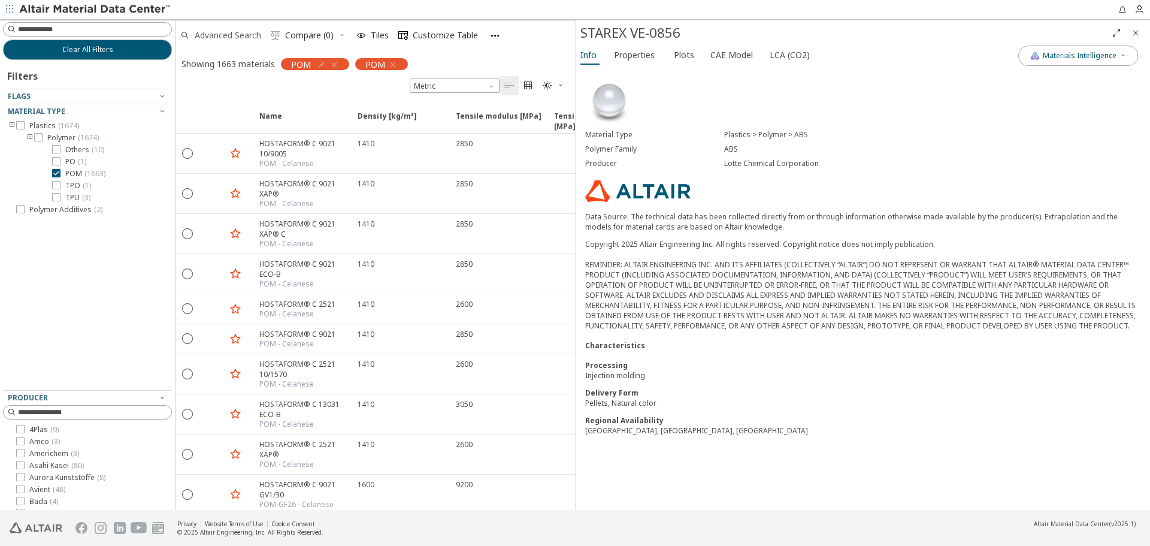
click at [231, 35] on span "Advanced Search" at bounding box center [228, 35] width 66 height 8
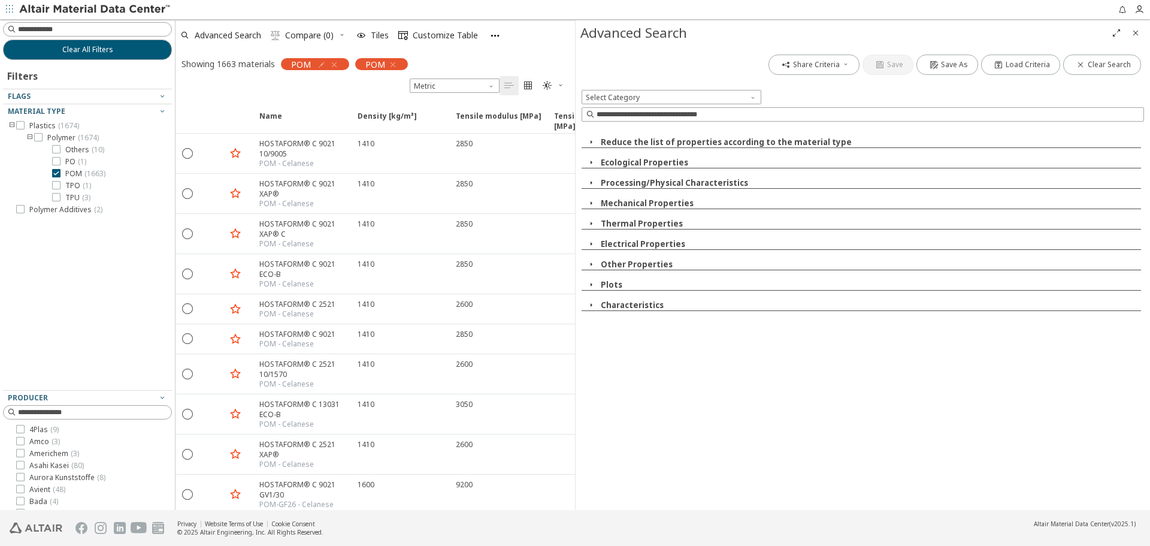
click at [588, 285] on icon "button" at bounding box center [591, 285] width 10 height 10
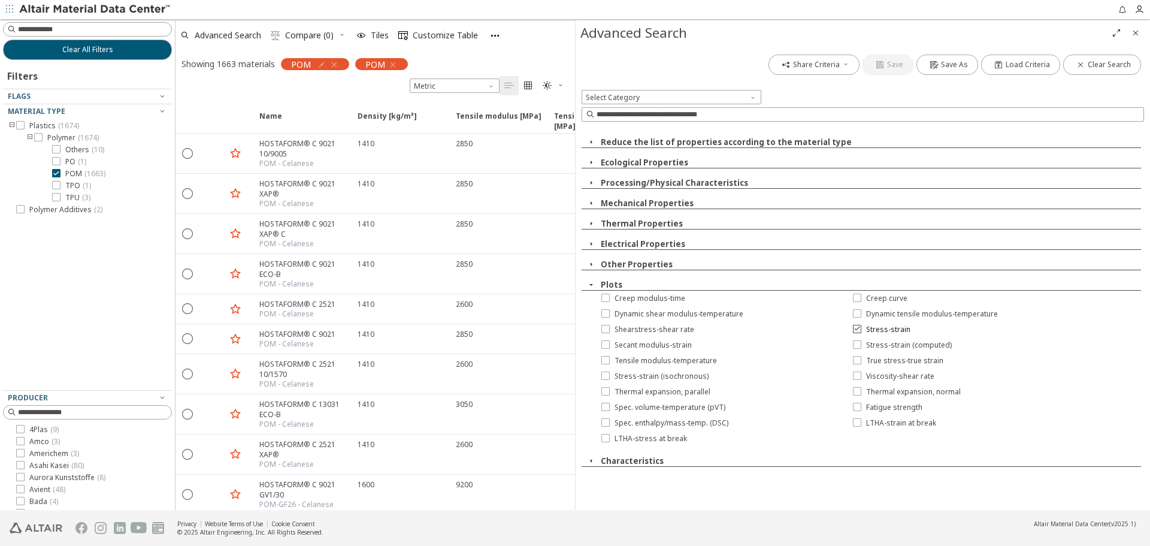
click at [885, 329] on span "Stress-strain" at bounding box center [888, 330] width 44 height 10
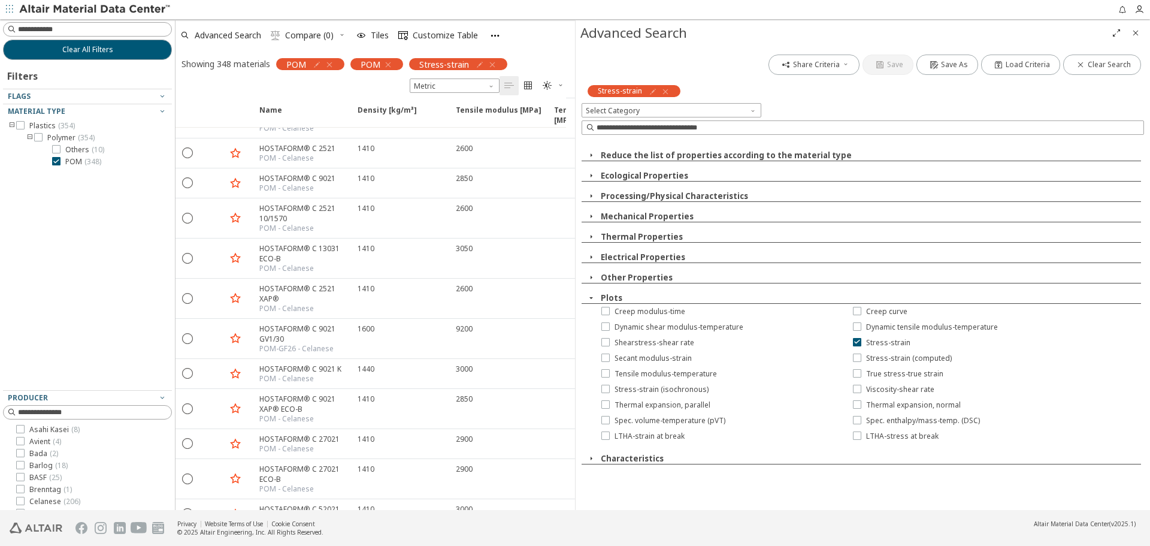
scroll to position [180, 0]
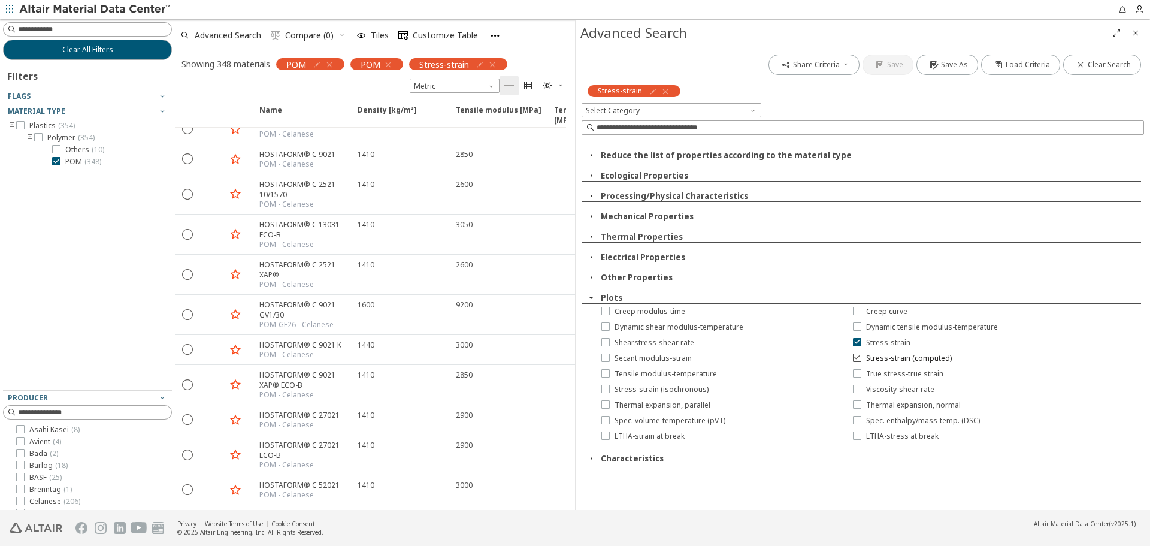
click at [889, 358] on span "Stress-strain (computed)" at bounding box center [909, 358] width 86 height 10
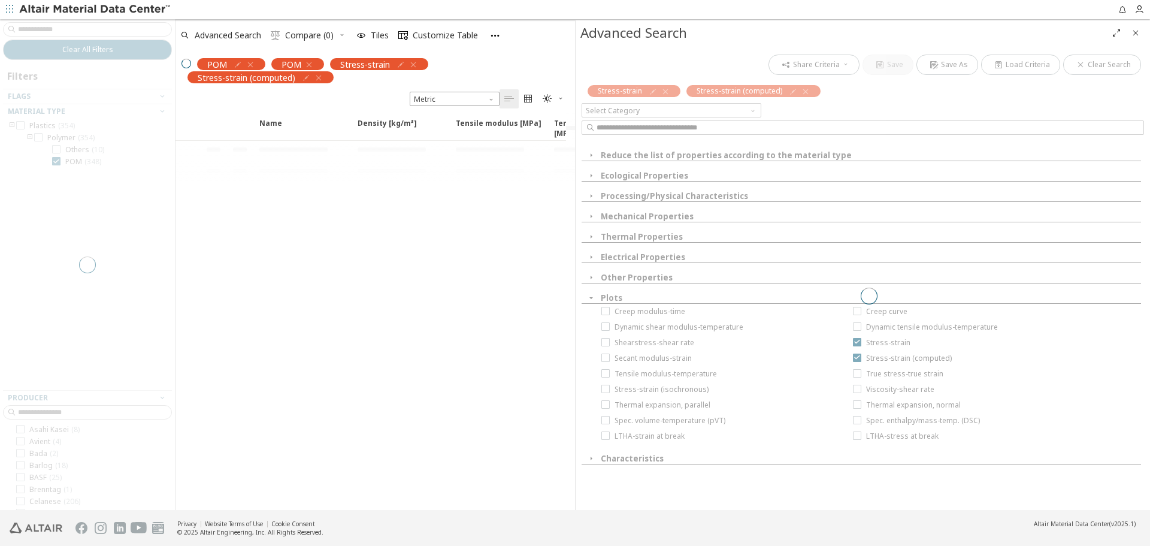
scroll to position [0, 0]
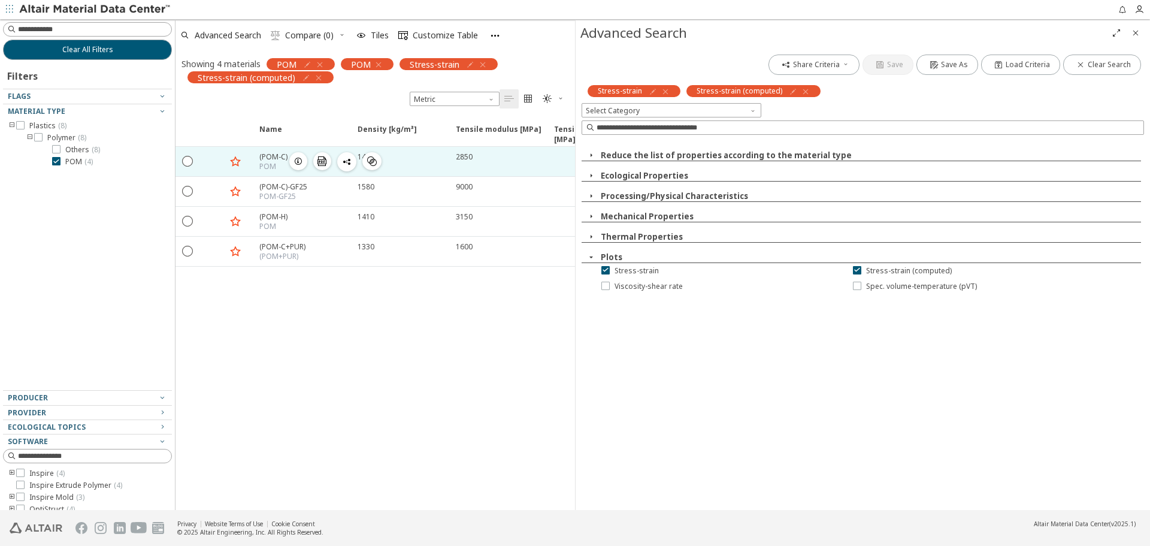
click at [300, 162] on icon "button" at bounding box center [298, 161] width 10 height 10
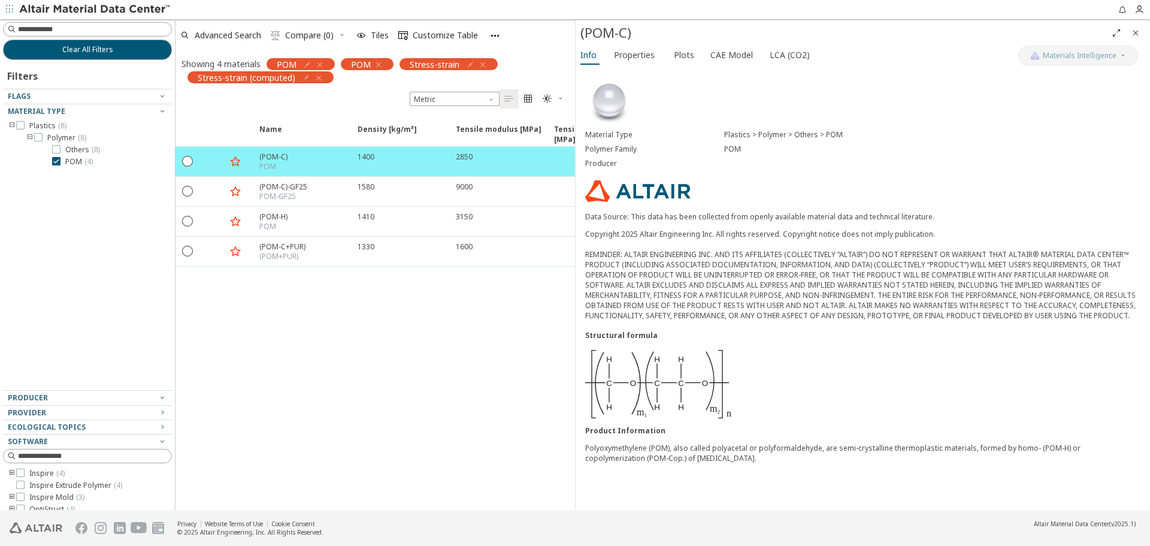
click at [685, 59] on span "Plots" at bounding box center [684, 55] width 20 height 19
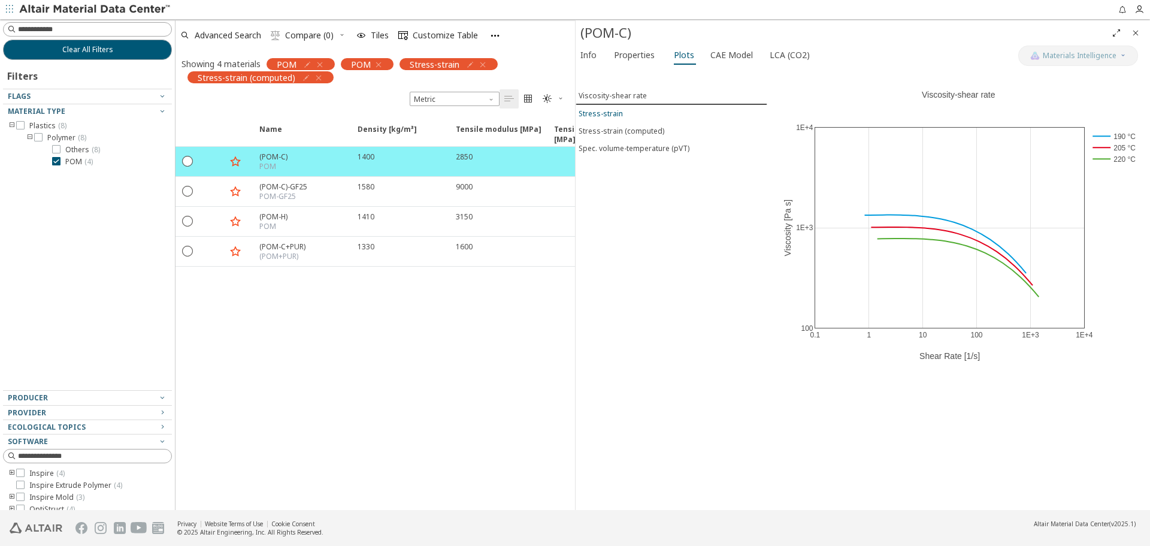
click at [651, 111] on span "Stress-strain" at bounding box center [672, 113] width 186 height 10
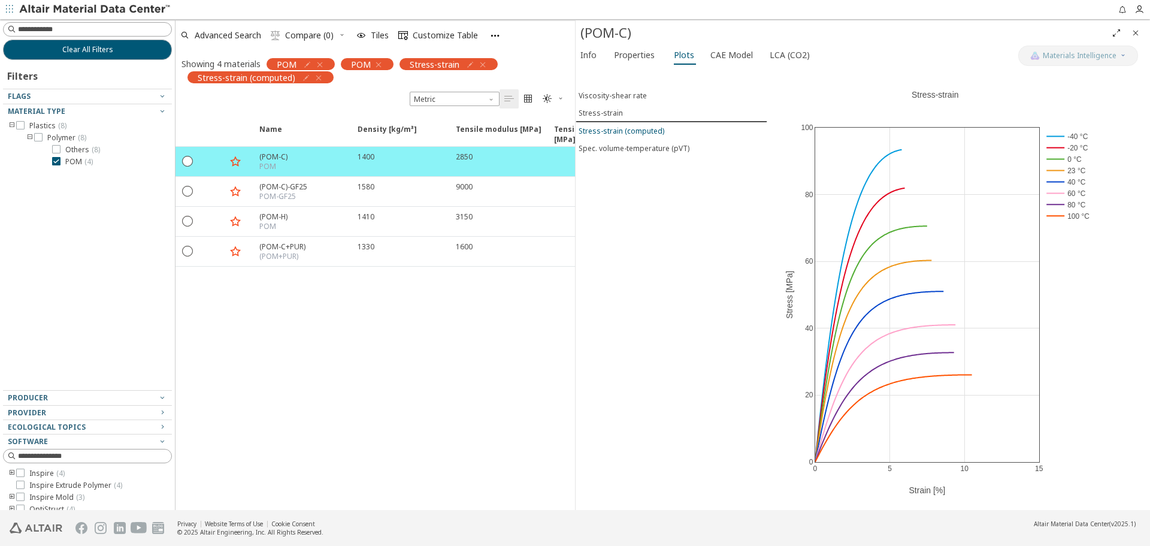
click at [650, 130] on div "Stress-strain (computed)" at bounding box center [622, 131] width 86 height 10
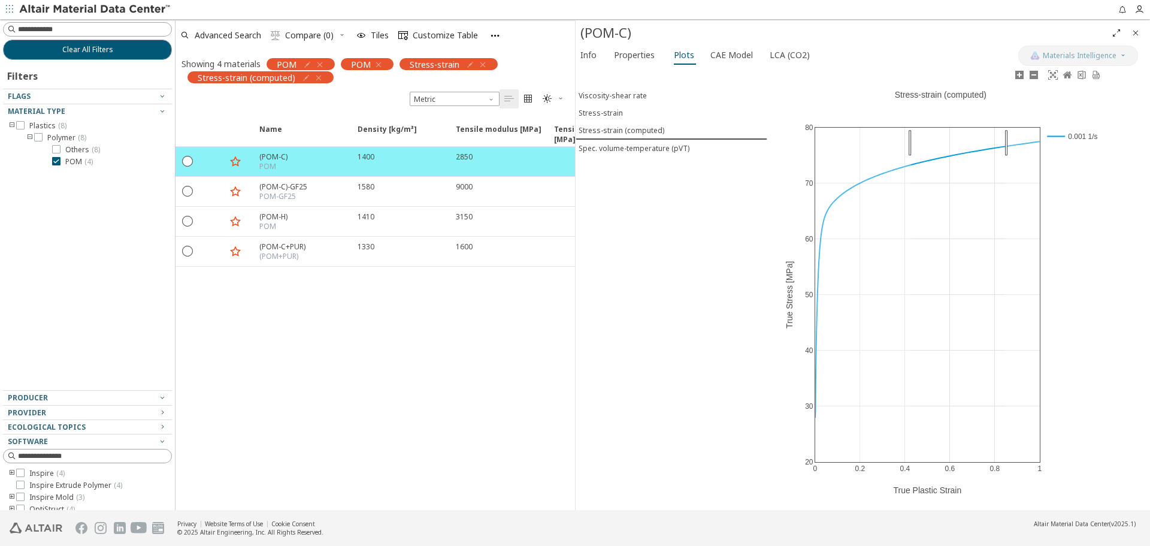
drag, startPoint x: 911, startPoint y: 143, endPoint x: 1027, endPoint y: 145, distance: 115.6
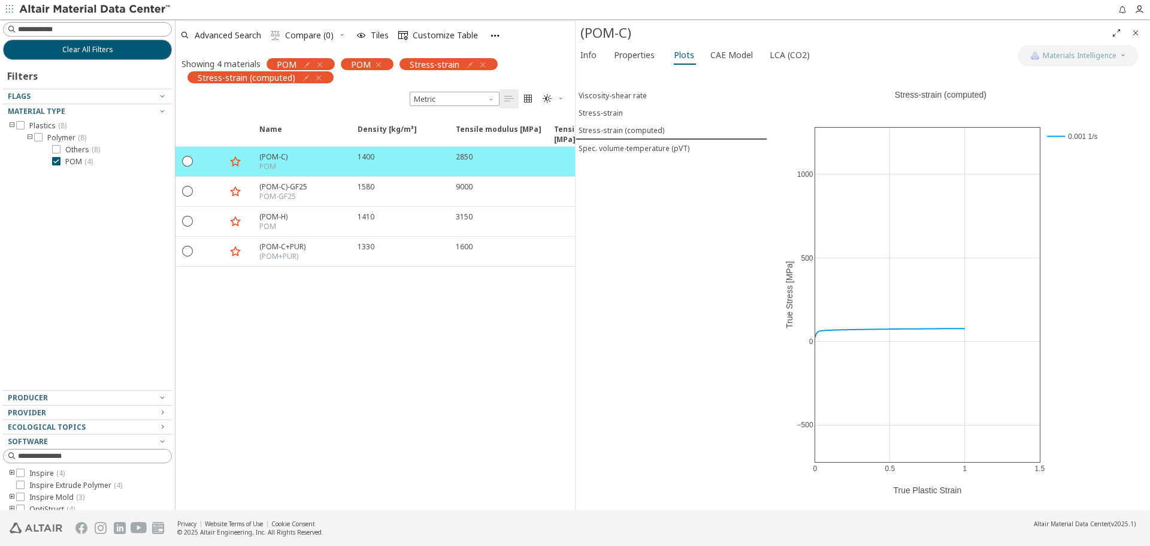
drag, startPoint x: 805, startPoint y: 268, endPoint x: 1004, endPoint y: 307, distance: 202.6
drag, startPoint x: 864, startPoint y: 277, endPoint x: 988, endPoint y: 314, distance: 128.7
drag, startPoint x: 869, startPoint y: 270, endPoint x: 989, endPoint y: 292, distance: 121.7
click at [634, 108] on span "Stress-strain" at bounding box center [672, 113] width 186 height 10
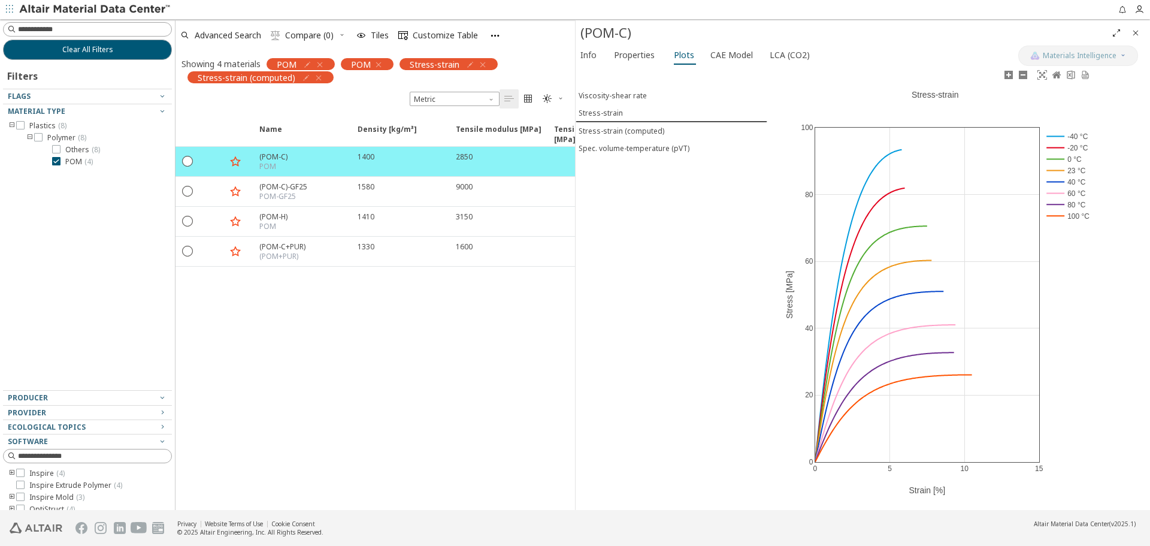
click at [1062, 135] on rect at bounding box center [1068, 136] width 50 height 11
click at [1054, 152] on rect at bounding box center [1068, 147] width 50 height 11
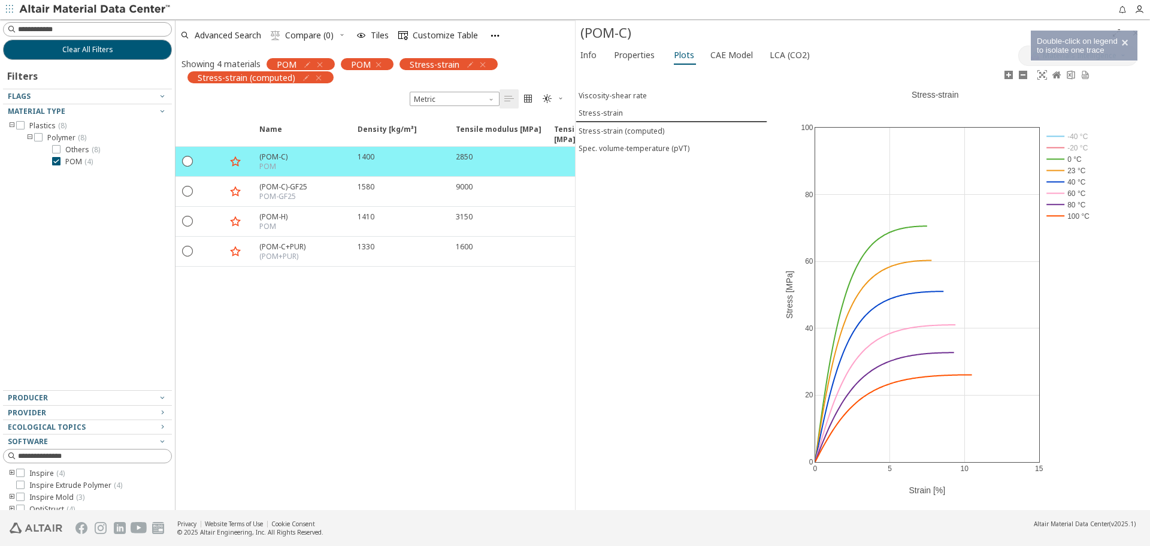
click at [1053, 158] on rect at bounding box center [1068, 158] width 50 height 11
click at [1051, 180] on rect at bounding box center [1068, 181] width 50 height 11
click at [1051, 195] on rect at bounding box center [1068, 192] width 50 height 11
click at [1052, 205] on rect at bounding box center [1068, 204] width 50 height 11
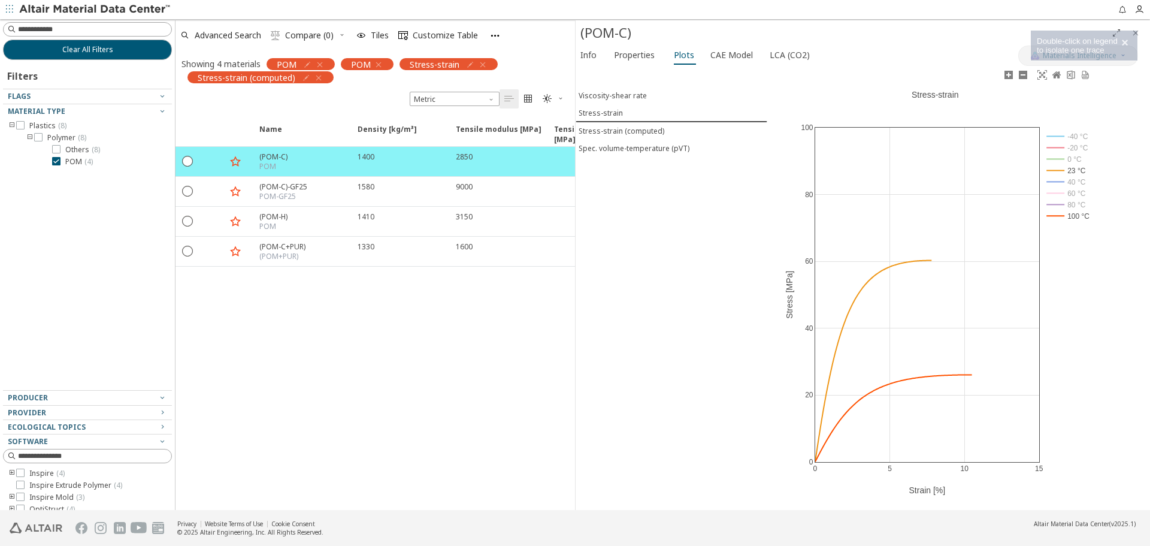
click at [1055, 216] on rect at bounding box center [1068, 215] width 50 height 11
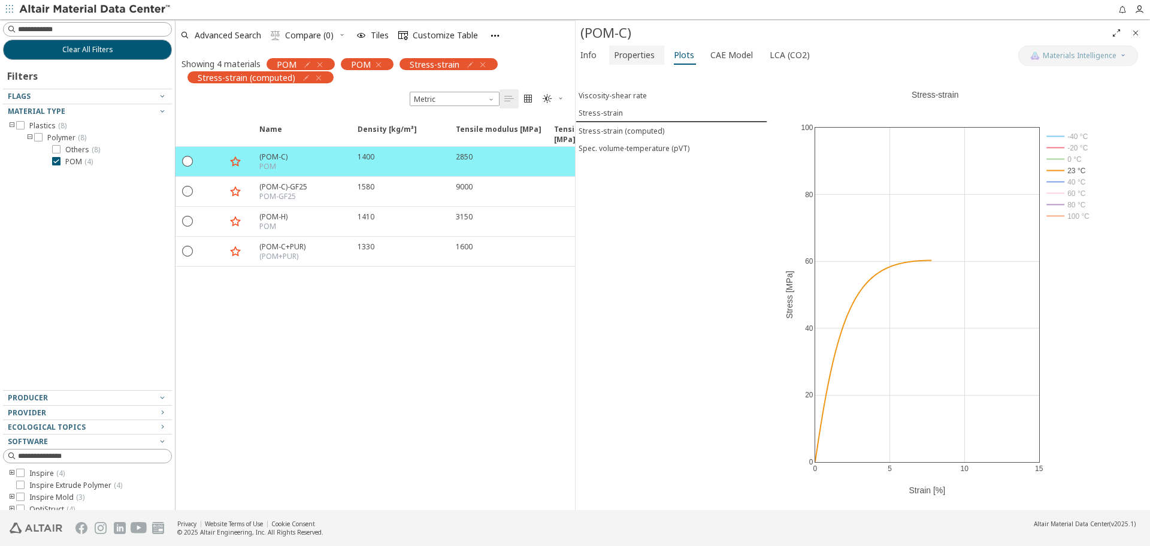
click at [639, 55] on span "Properties" at bounding box center [634, 55] width 41 height 19
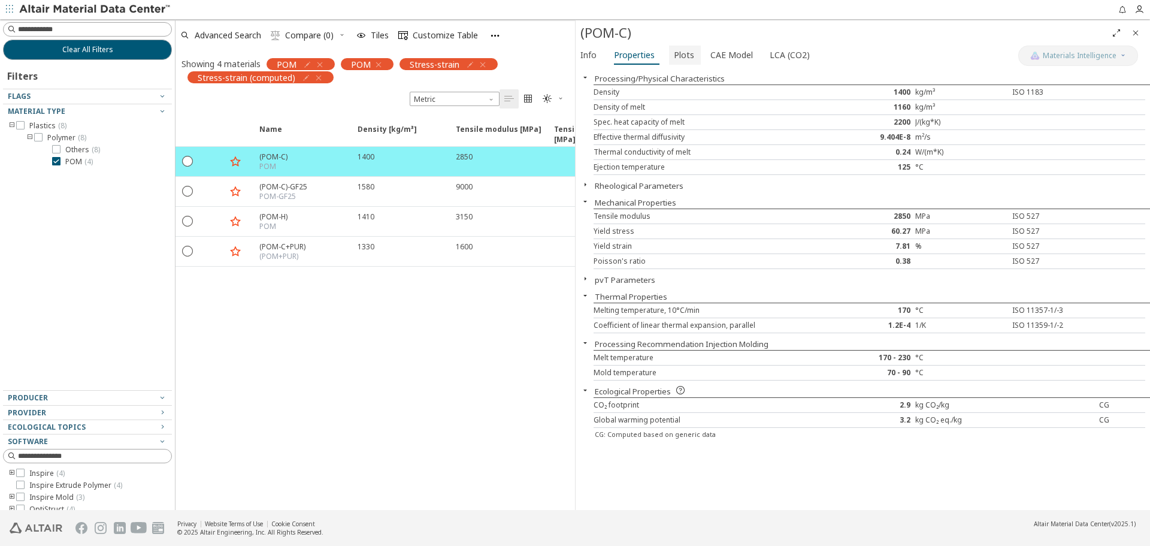
click at [680, 51] on span "Plots" at bounding box center [684, 55] width 20 height 19
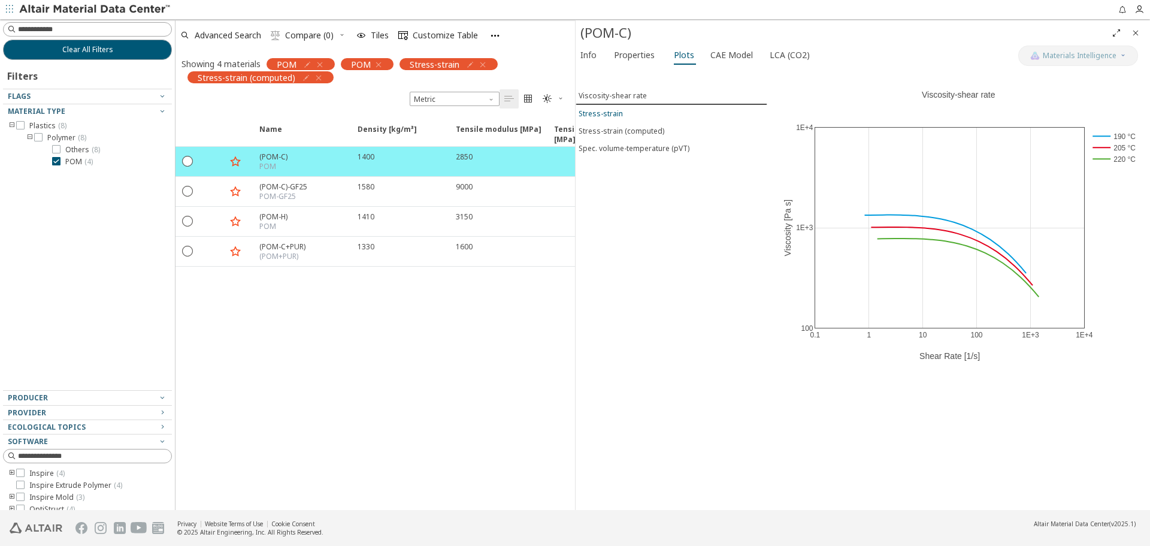
click at [625, 119] on button "Stress-strain" at bounding box center [672, 113] width 192 height 17
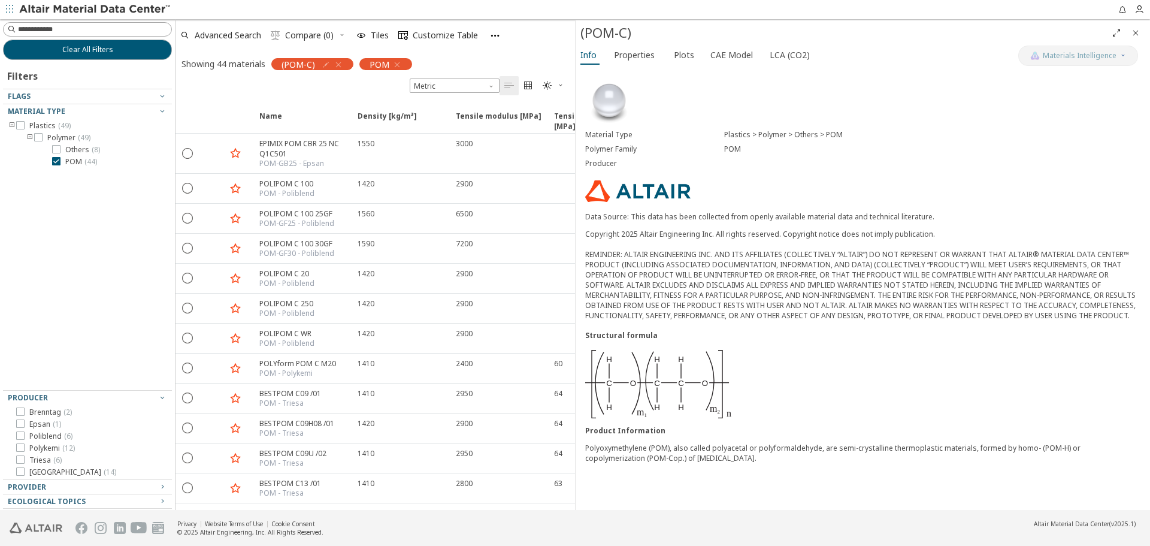
click at [335, 65] on icon "button" at bounding box center [339, 65] width 10 height 10
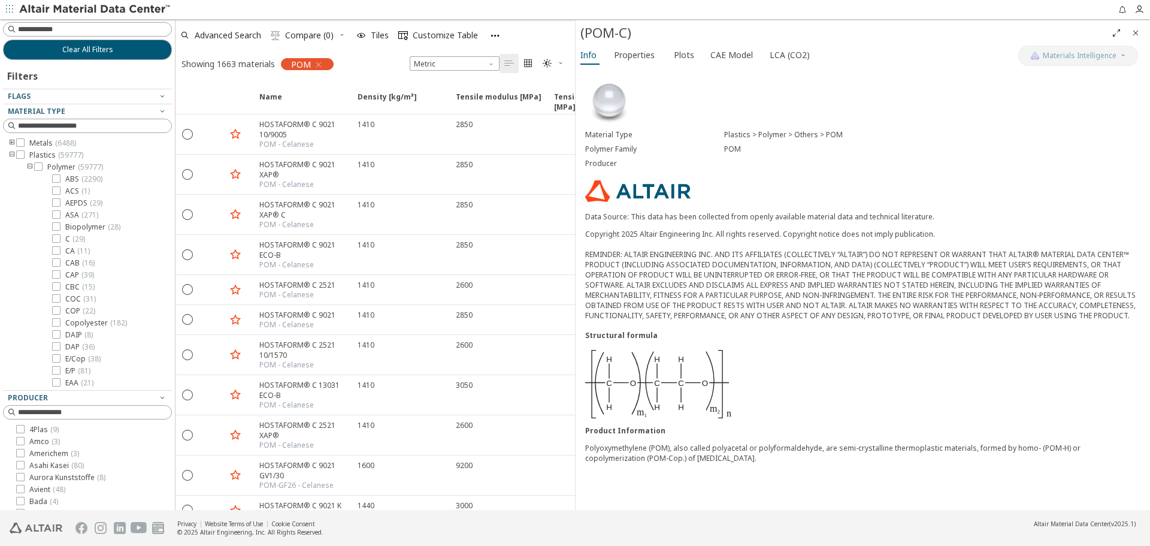
click at [319, 66] on icon "button" at bounding box center [319, 65] width 10 height 10
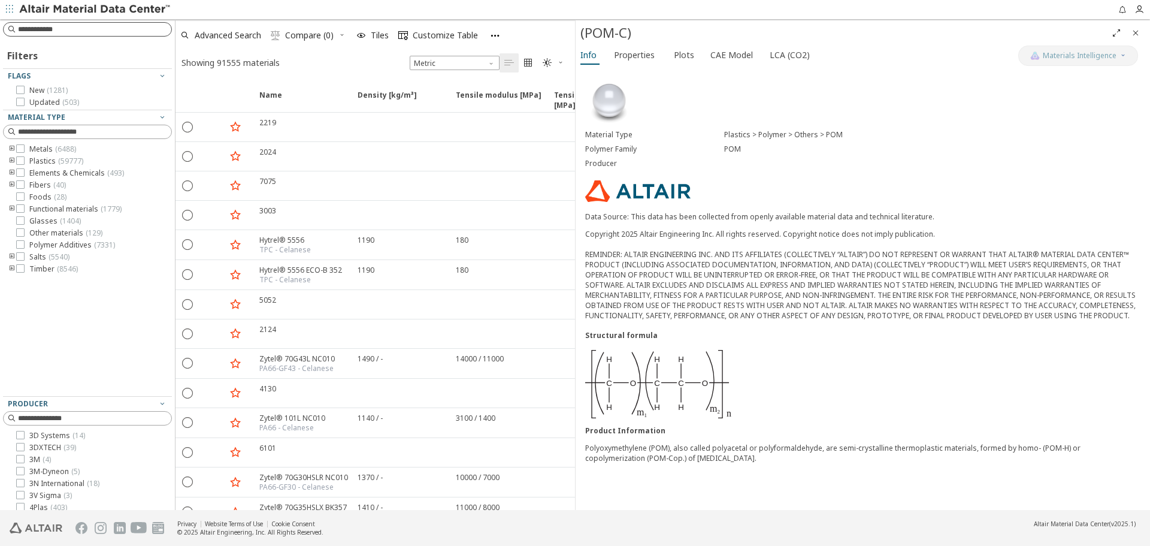
click at [42, 33] on input at bounding box center [94, 29] width 153 height 12
type input "****"
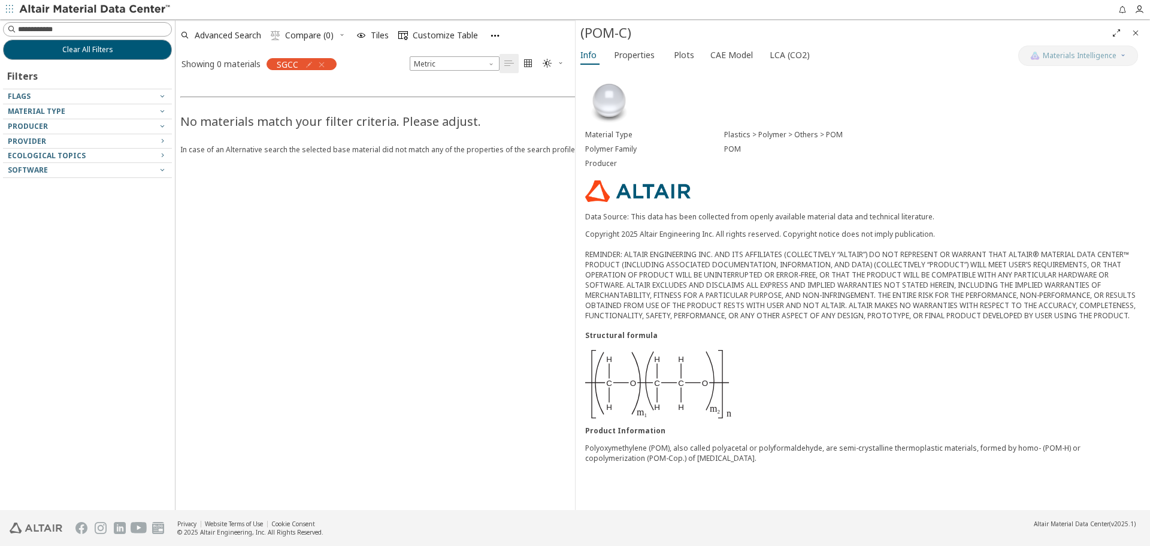
click at [323, 60] on icon "button" at bounding box center [322, 65] width 10 height 10
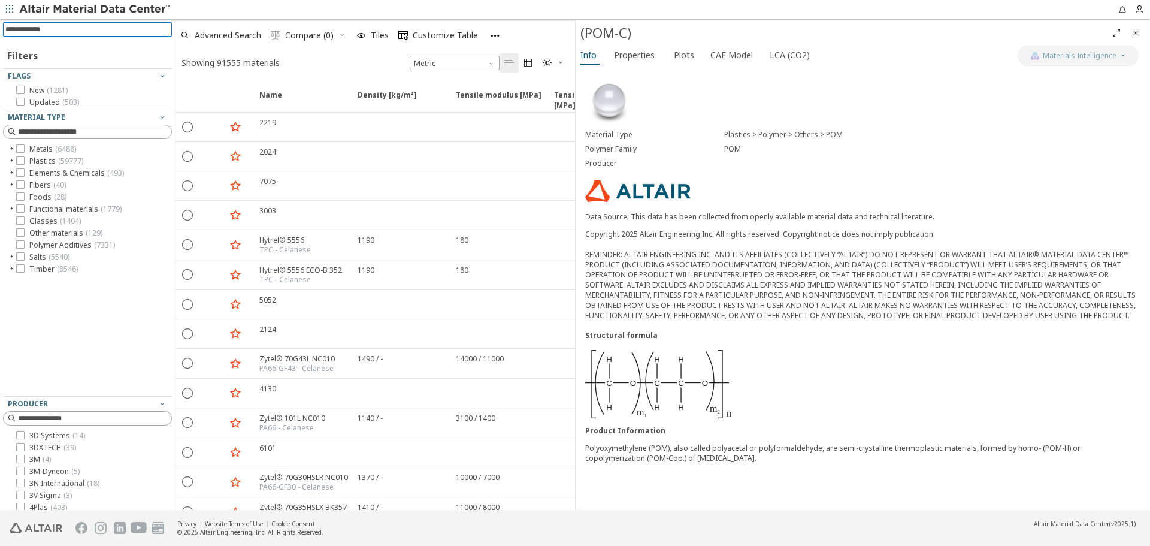
click at [101, 29] on input at bounding box center [88, 29] width 167 height 13
type input "****"
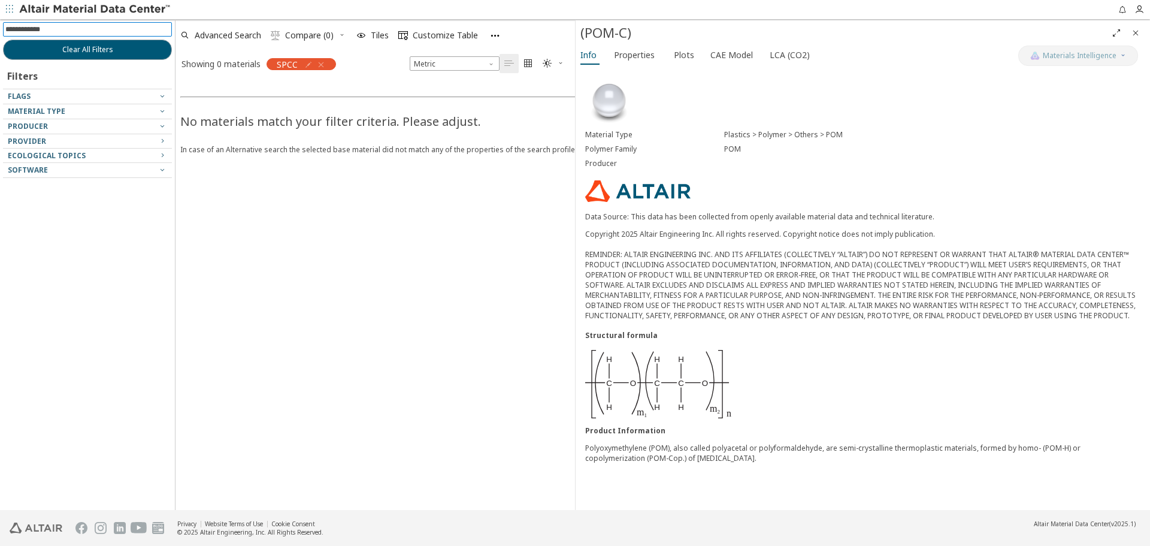
click at [325, 65] on icon "button" at bounding box center [321, 65] width 10 height 10
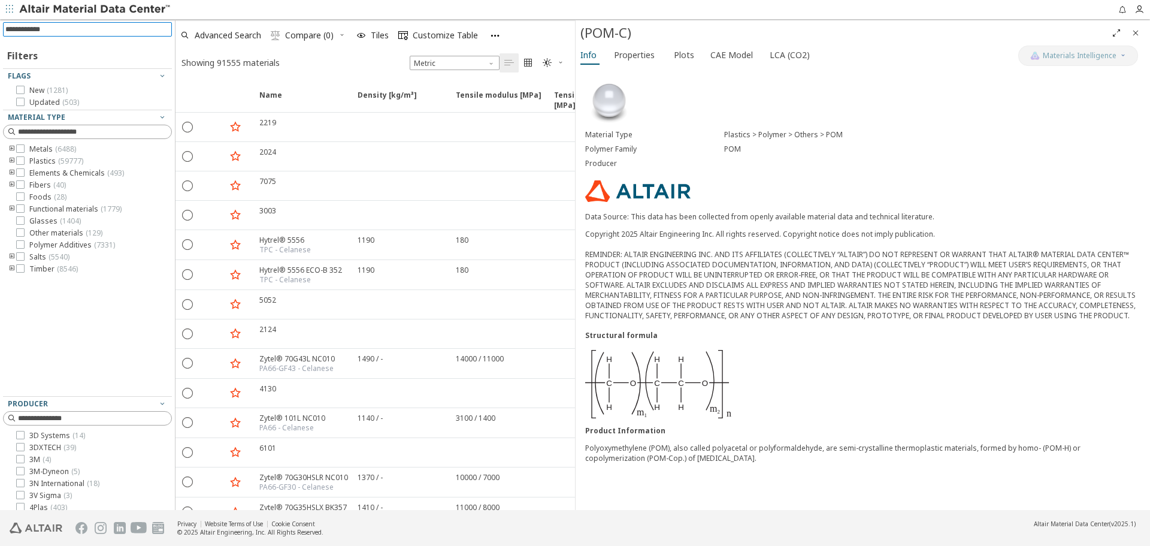
click at [74, 29] on input at bounding box center [88, 29] width 167 height 13
type input "**"
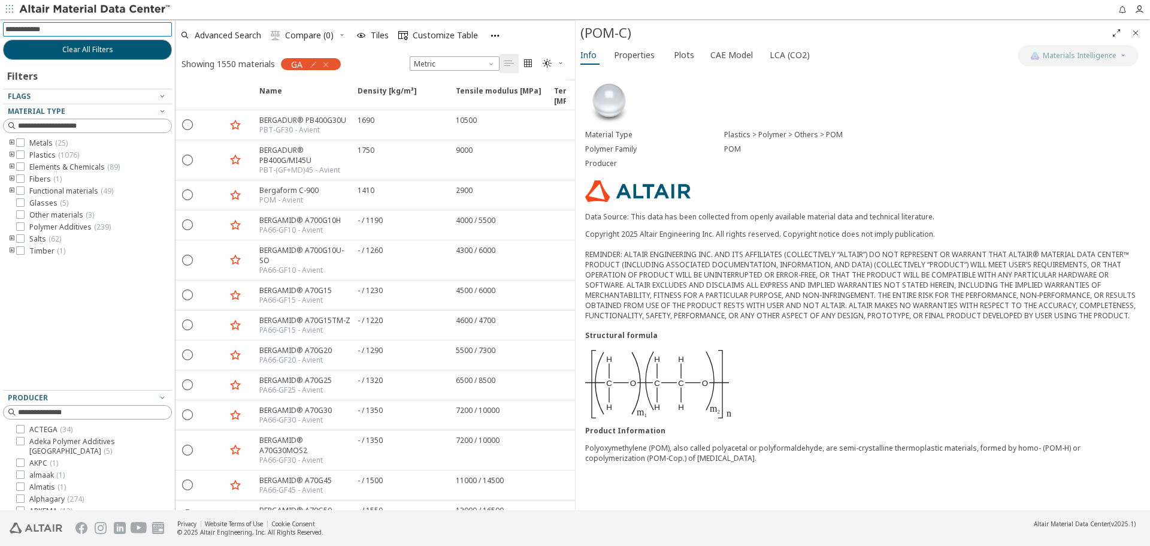
scroll to position [1520, 0]
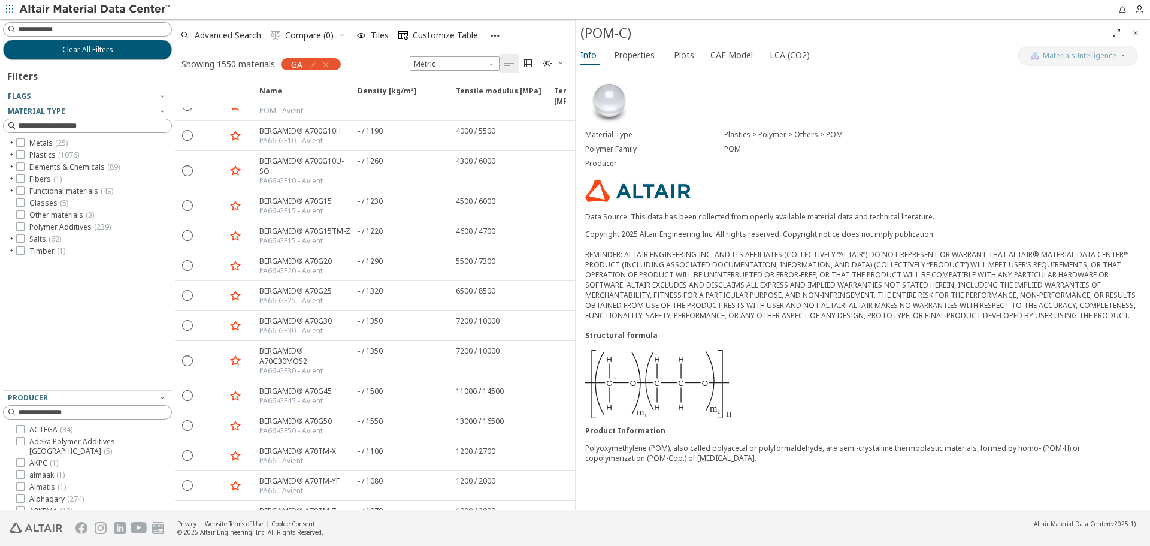
click at [495, 35] on icon "button" at bounding box center [495, 36] width 10 height 10
click at [531, 77] on span "Favorites (5)" at bounding box center [533, 79] width 67 height 22
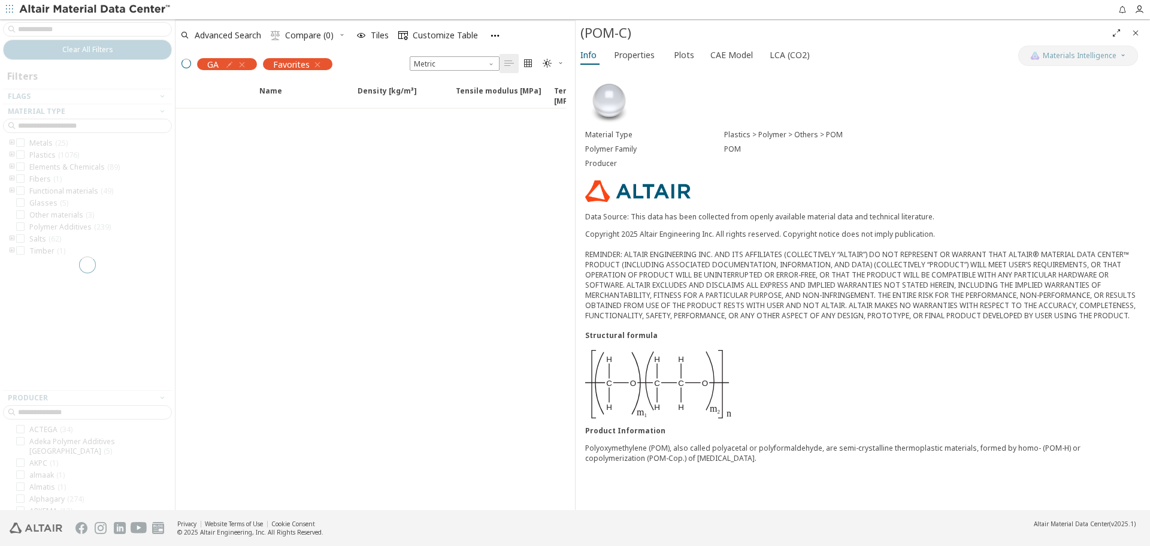
scroll to position [449, 0]
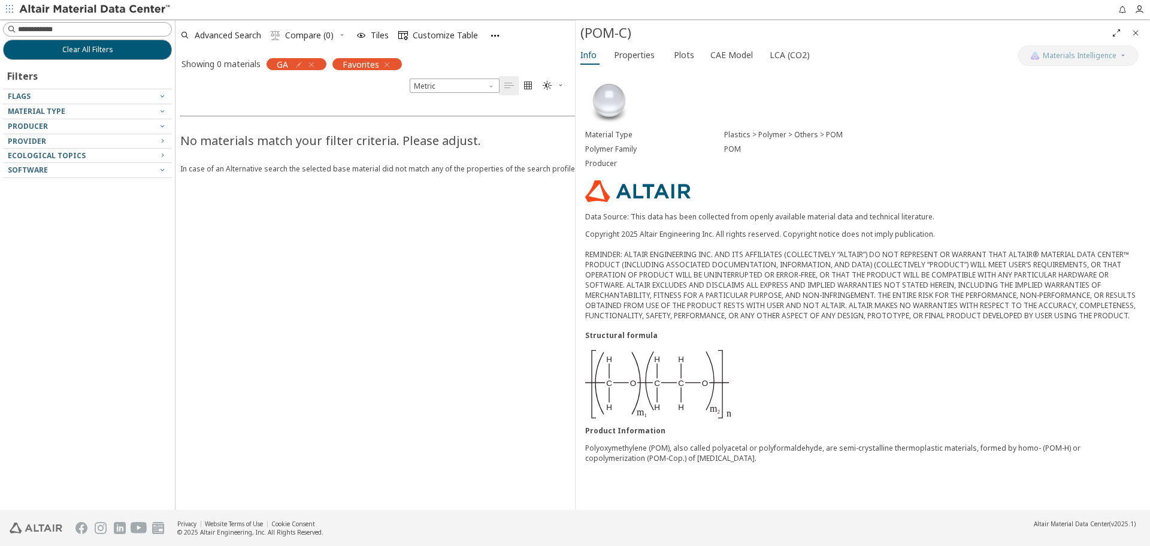
click at [314, 64] on icon "button" at bounding box center [312, 65] width 10 height 10
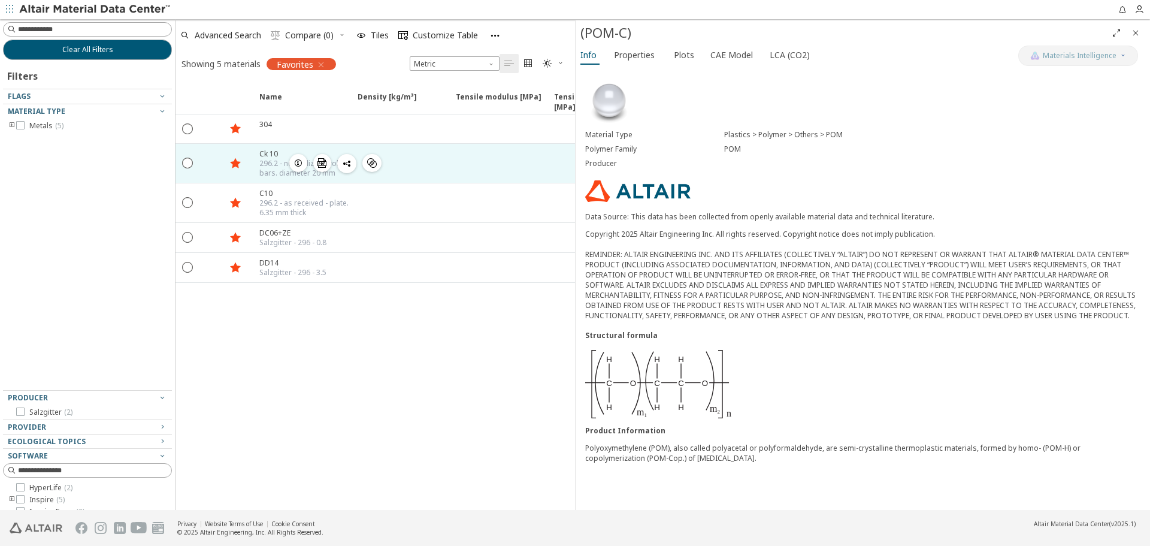
click at [292, 163] on span "button" at bounding box center [298, 163] width 14 height 18
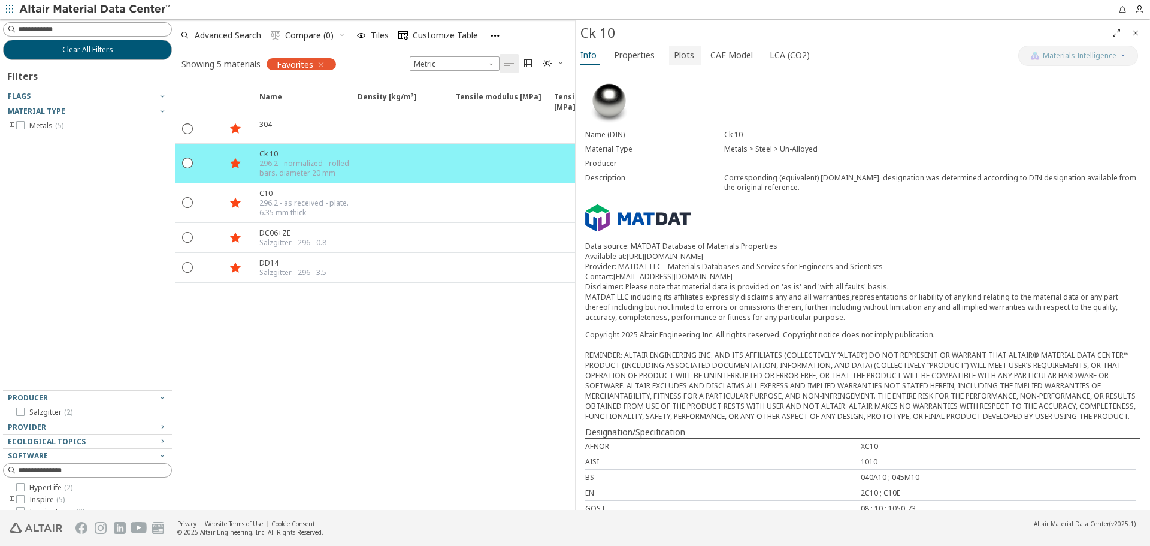
click at [680, 58] on span "Plots" at bounding box center [684, 55] width 20 height 19
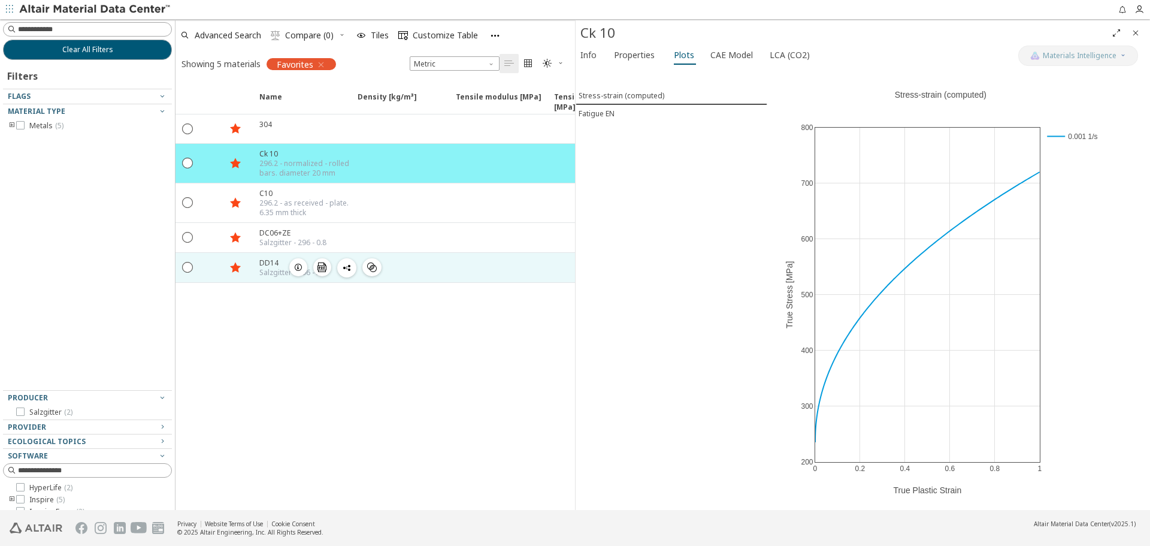
click at [296, 269] on icon "button" at bounding box center [298, 267] width 10 height 10
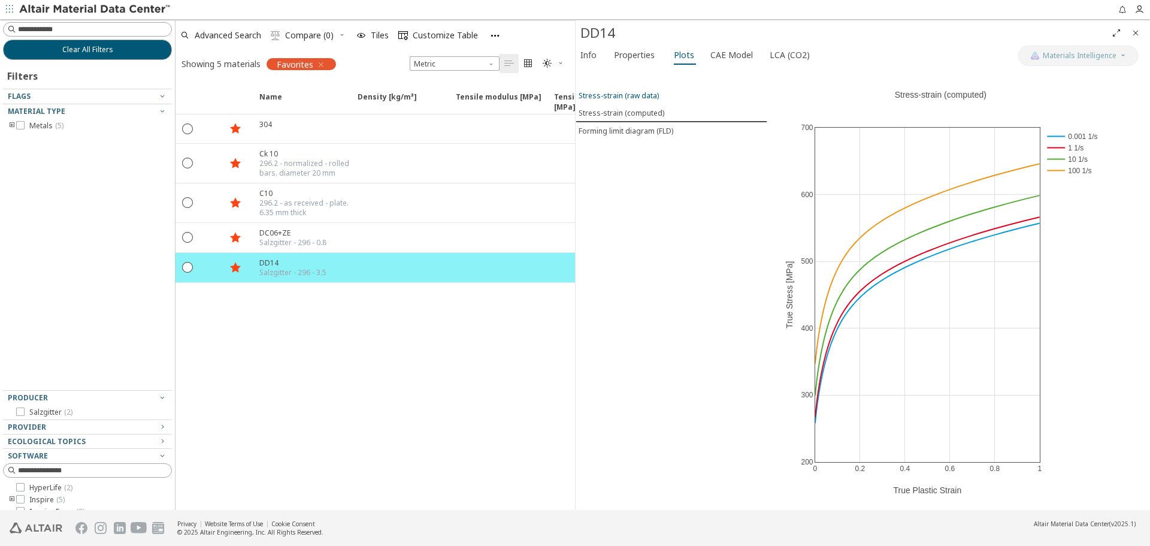
click at [628, 99] on div "Stress-strain (raw data)" at bounding box center [619, 95] width 80 height 10
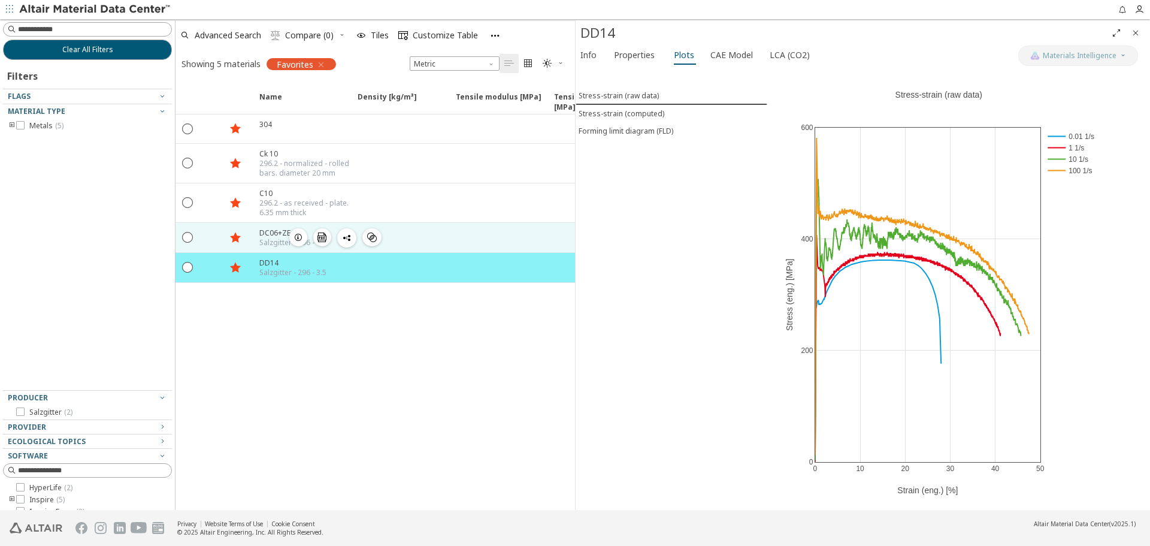
click at [301, 234] on icon "button" at bounding box center [298, 237] width 10 height 10
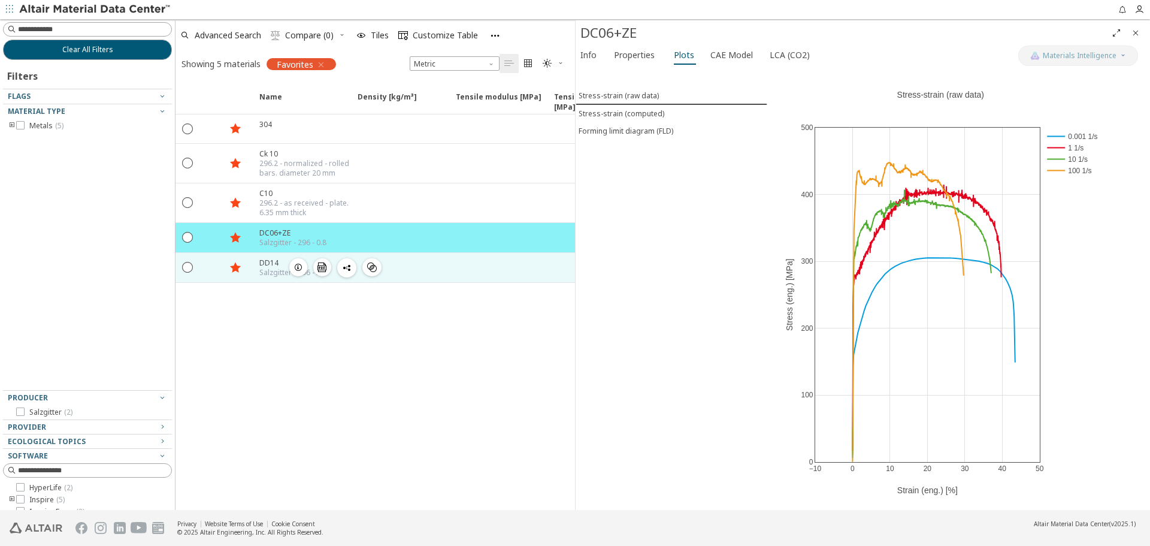
click at [295, 266] on icon "button" at bounding box center [298, 267] width 10 height 10
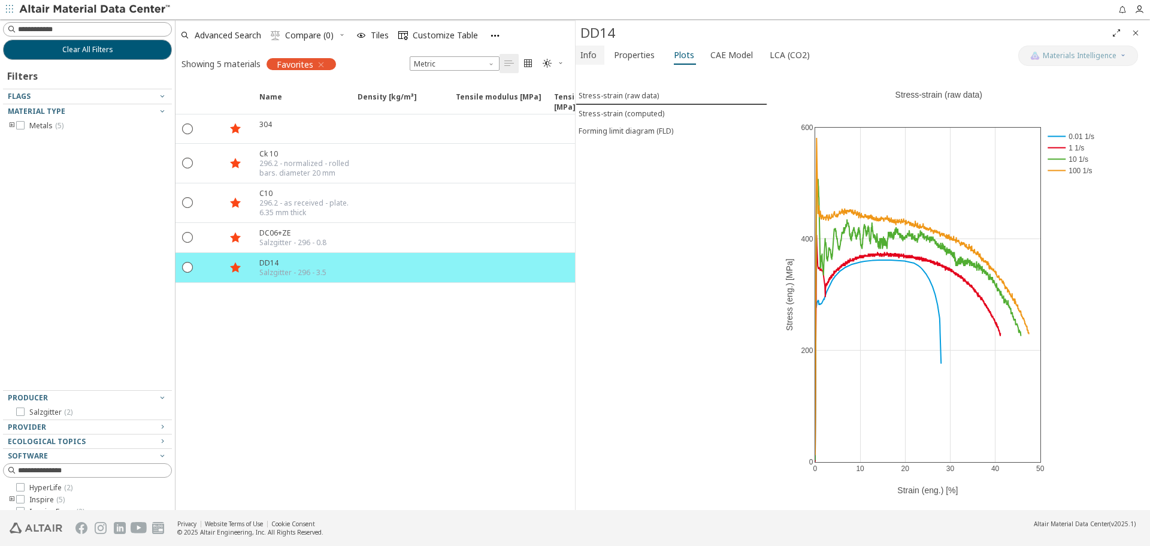
click at [585, 54] on span "Info" at bounding box center [588, 55] width 16 height 19
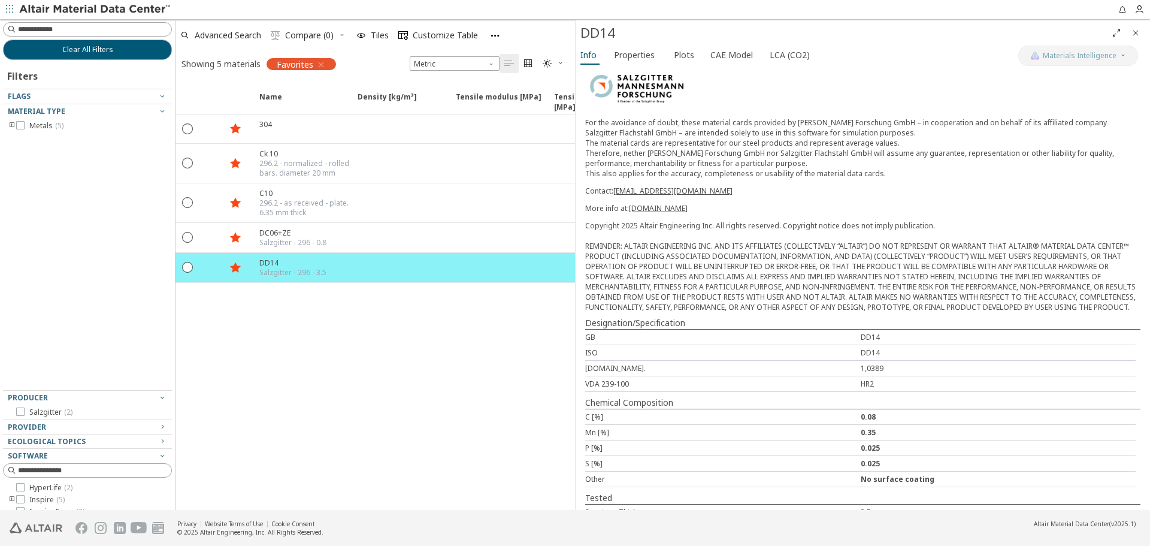
scroll to position [187, 0]
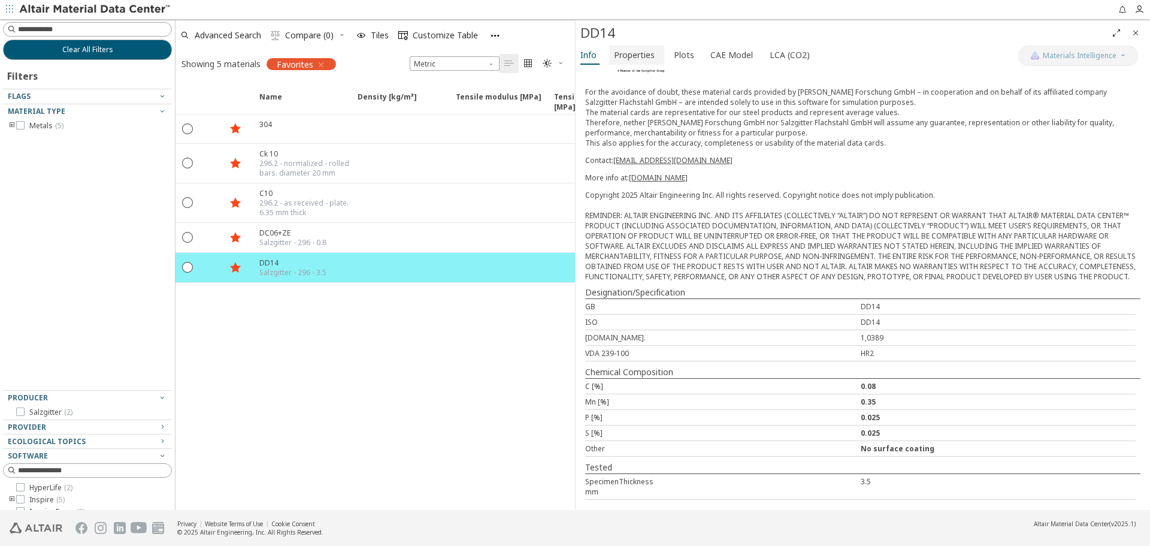
click at [633, 59] on span "Properties" at bounding box center [634, 55] width 41 height 19
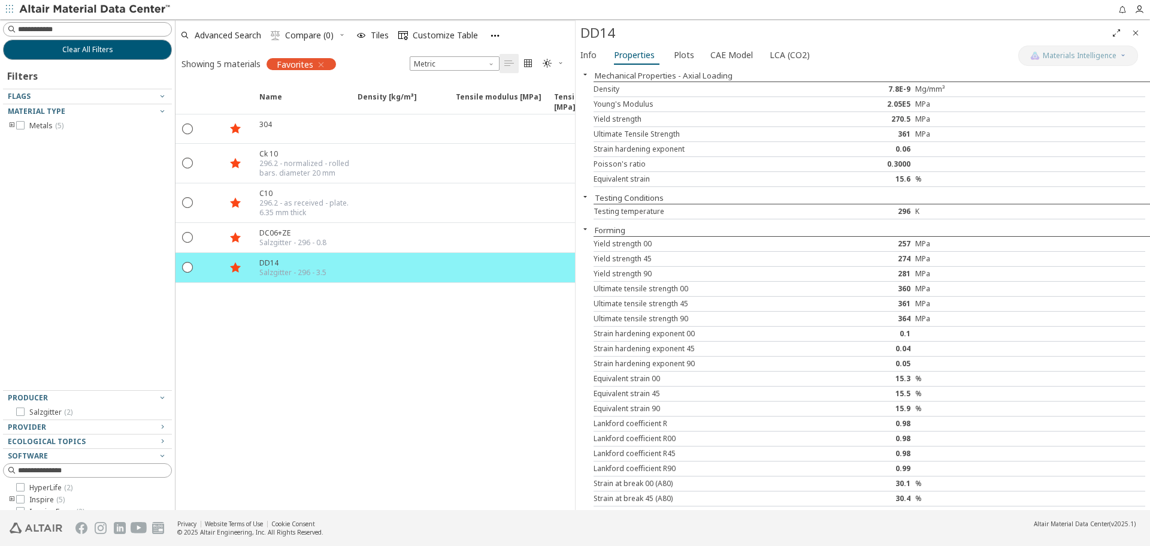
scroll to position [0, 0]
click at [684, 55] on span "Plots" at bounding box center [684, 55] width 20 height 19
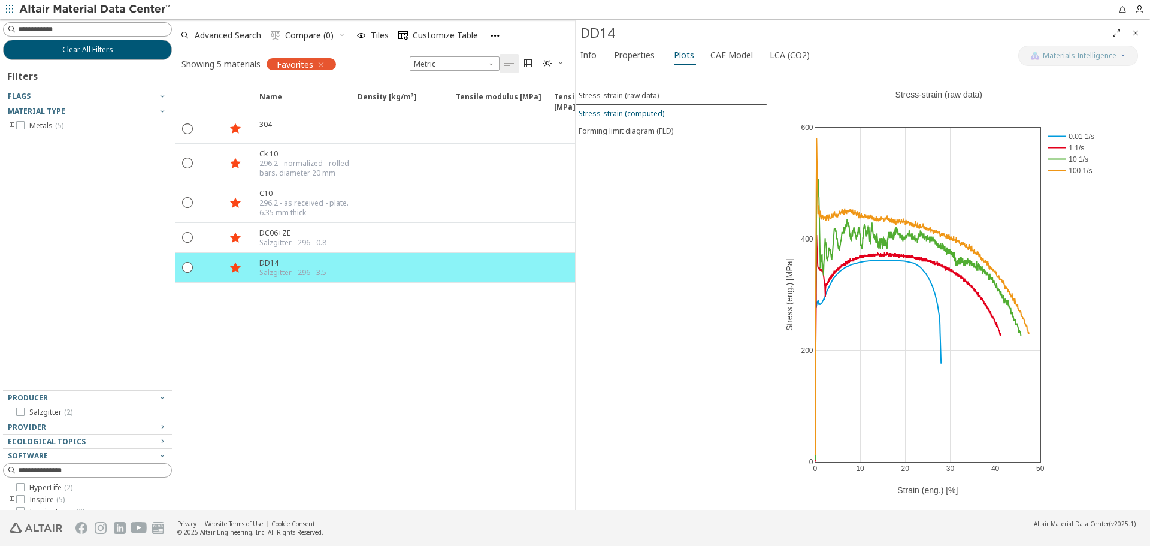
click at [668, 116] on span "Stress-strain (computed)" at bounding box center [672, 113] width 186 height 10
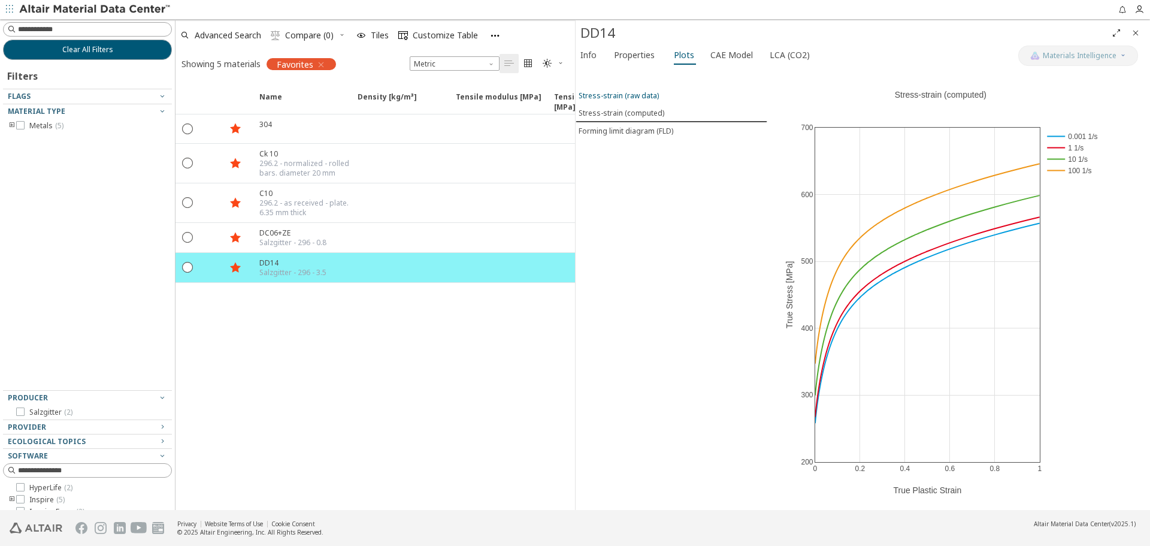
click at [629, 95] on div "Stress-strain (raw data)" at bounding box center [619, 95] width 80 height 10
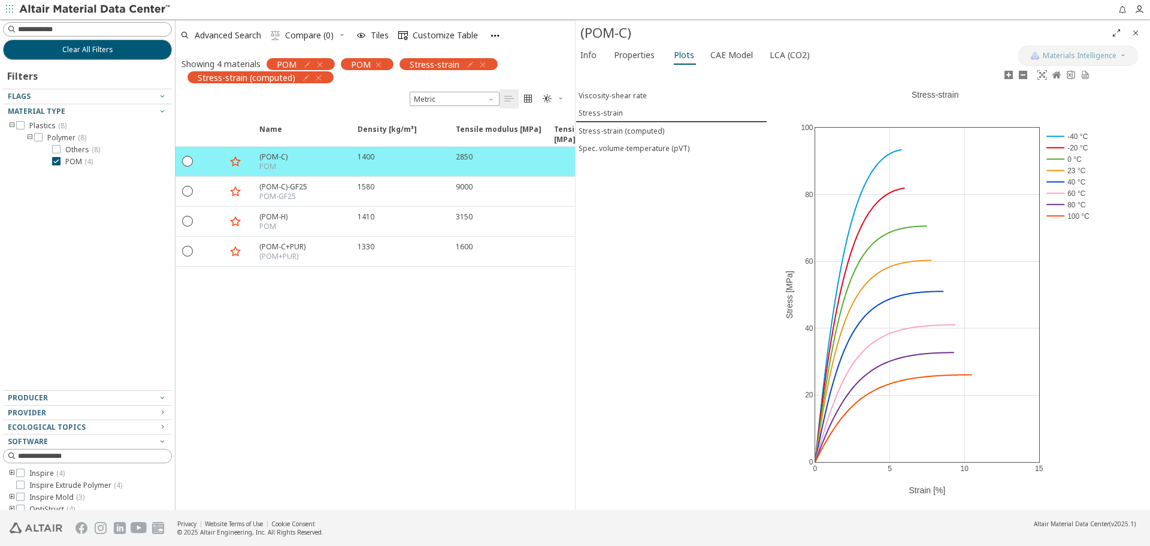
click at [1061, 137] on rect at bounding box center [1068, 136] width 50 height 11
click at [1055, 149] on rect at bounding box center [1068, 147] width 50 height 11
click at [1052, 162] on rect at bounding box center [1068, 158] width 50 height 11
click at [1057, 182] on rect at bounding box center [1068, 181] width 50 height 11
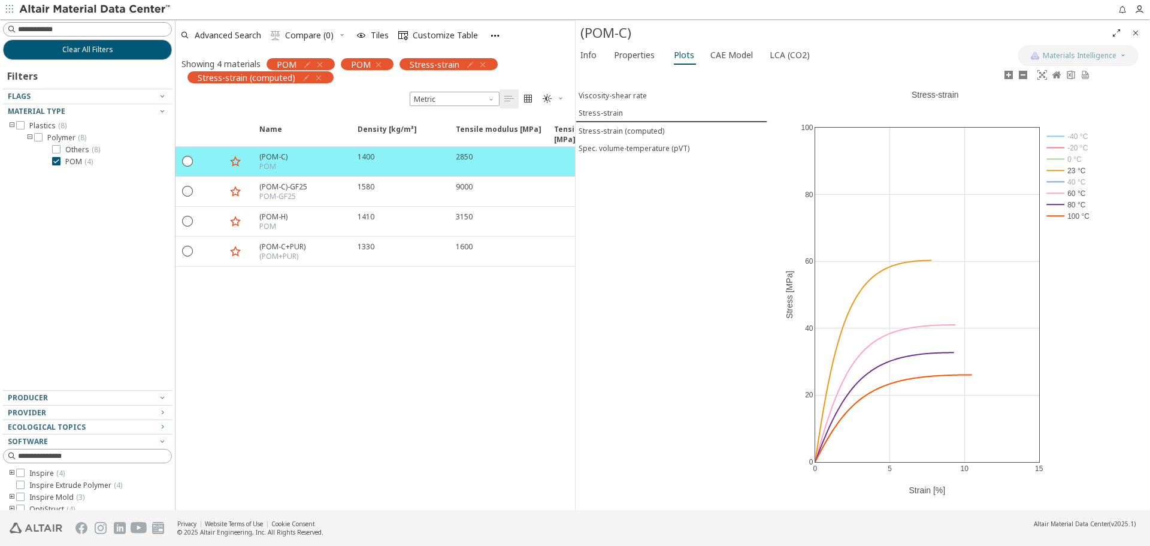
click at [1054, 190] on rect at bounding box center [1068, 192] width 50 height 11
click at [1057, 204] on rect at bounding box center [1068, 204] width 50 height 11
click at [1060, 214] on rect at bounding box center [1068, 215] width 50 height 11
